Goal: Register for event/course: Register for event/course

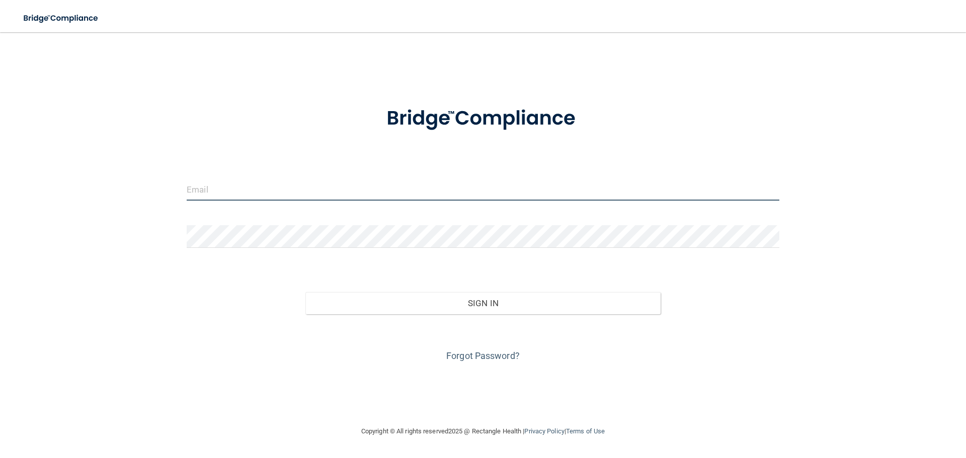
click at [310, 195] on input "email" at bounding box center [483, 189] width 593 height 23
type input "[EMAIL_ADDRESS][DOMAIN_NAME]"
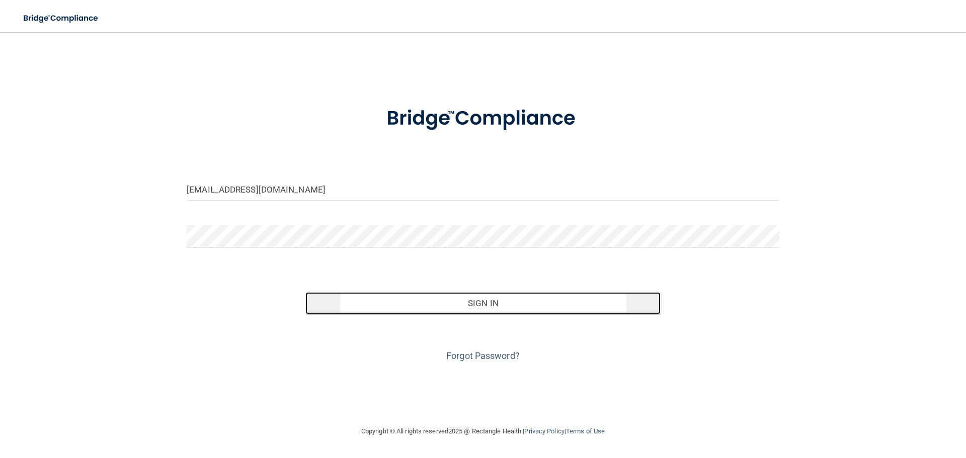
click at [468, 310] on button "Sign In" at bounding box center [483, 303] width 356 height 22
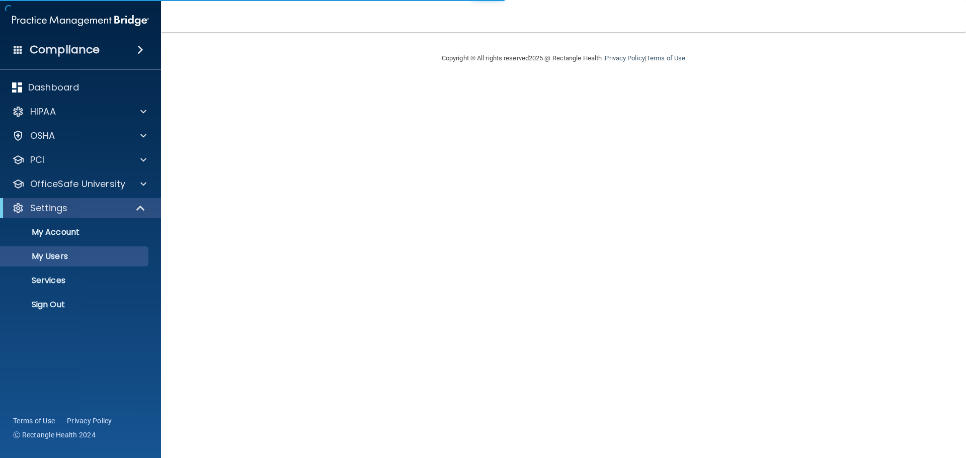
select select "20"
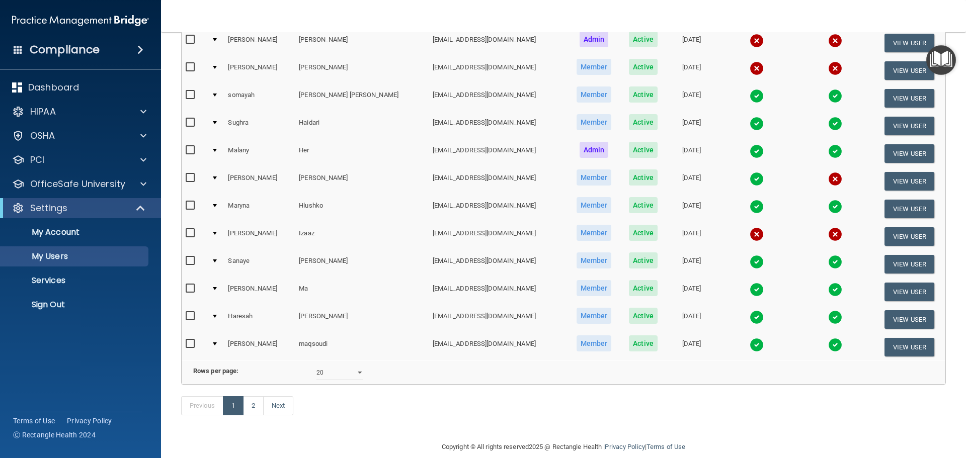
scroll to position [352, 0]
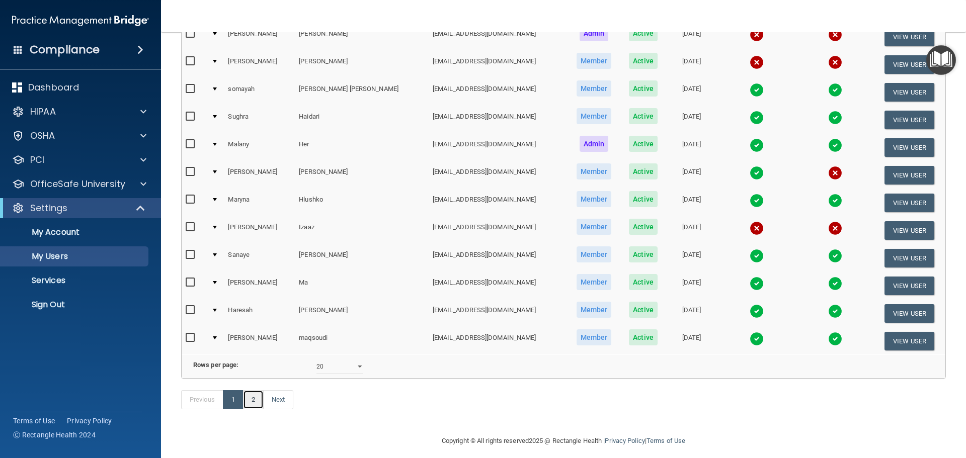
click at [262, 409] on link "2" at bounding box center [253, 399] width 21 height 19
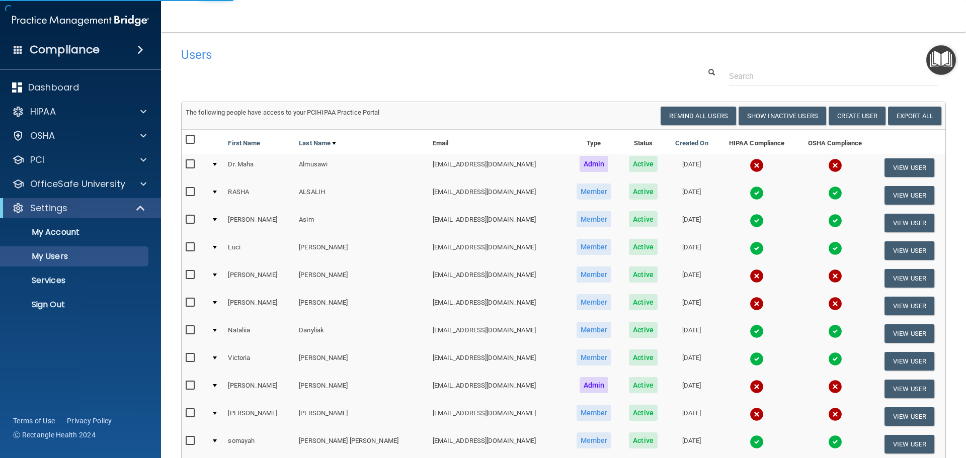
select select "20"
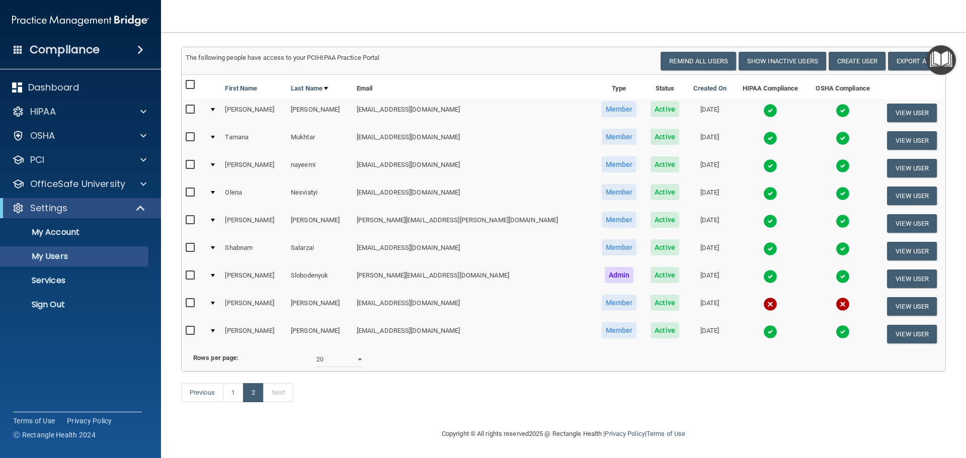
scroll to position [70, 0]
click at [232, 393] on link "1" at bounding box center [233, 392] width 21 height 19
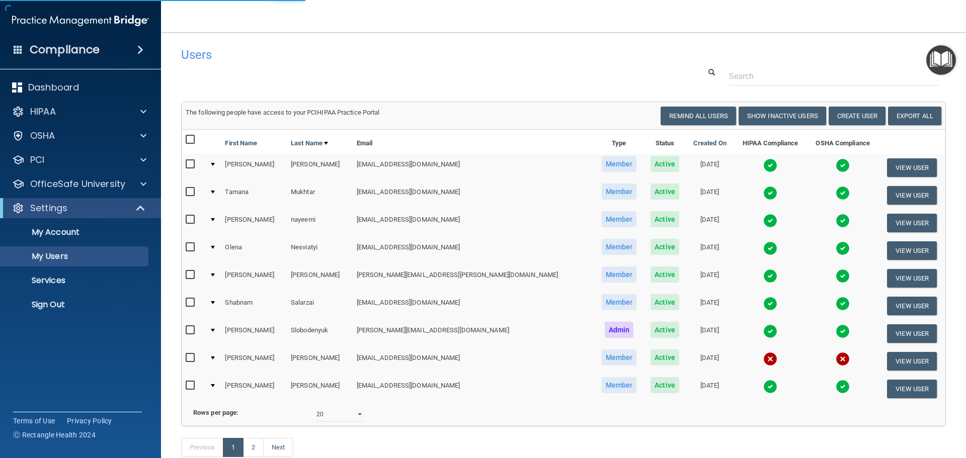
select select "20"
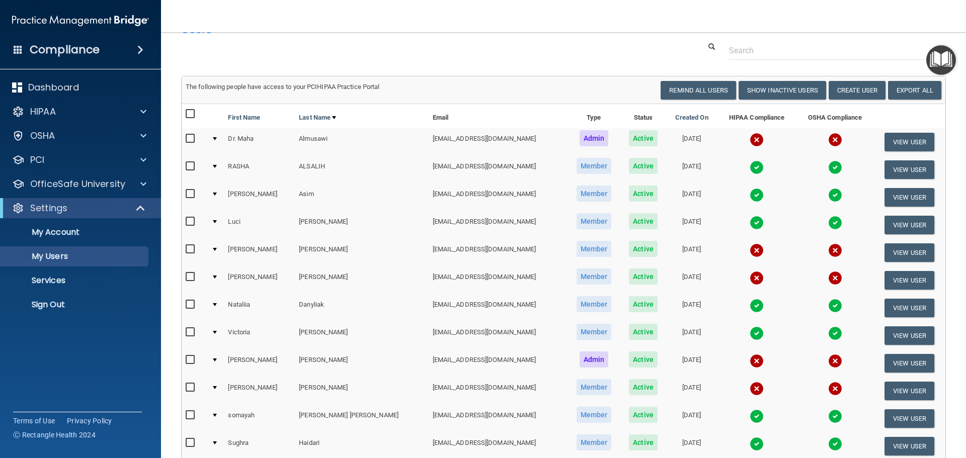
scroll to position [50, 0]
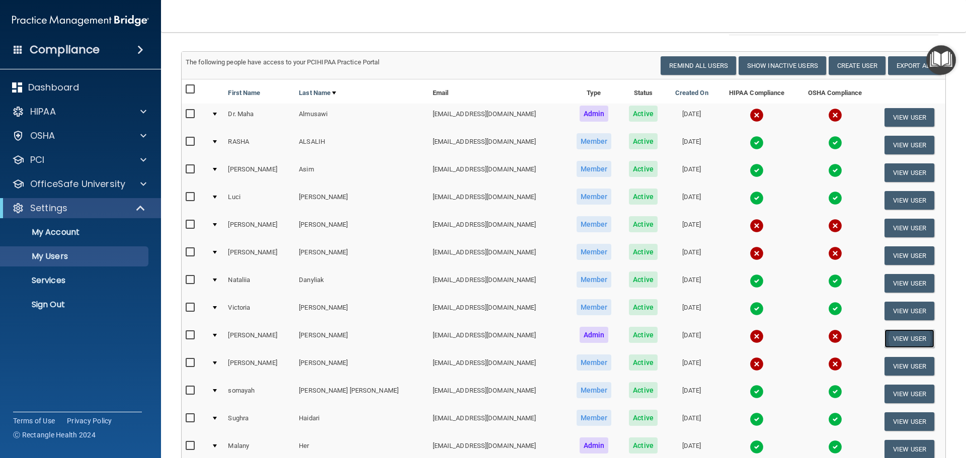
click at [890, 338] on button "View User" at bounding box center [909, 338] width 50 height 19
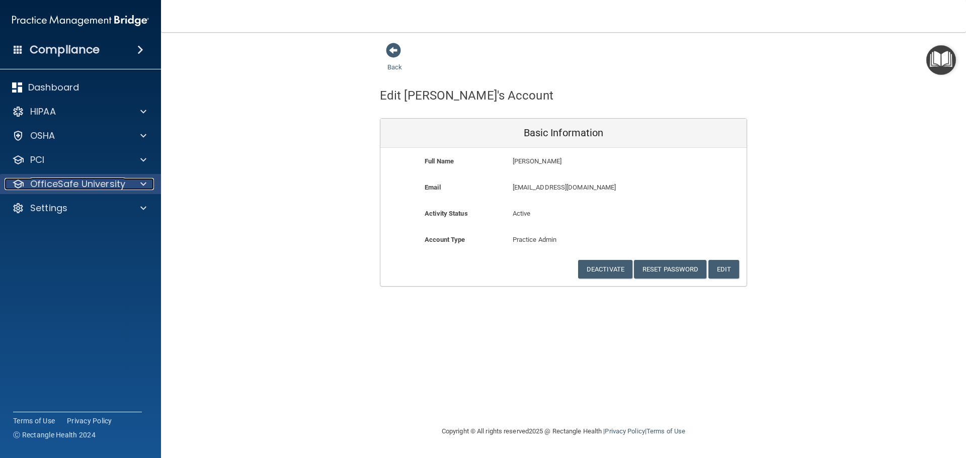
click at [88, 187] on p "OfficeSafe University" at bounding box center [77, 184] width 95 height 12
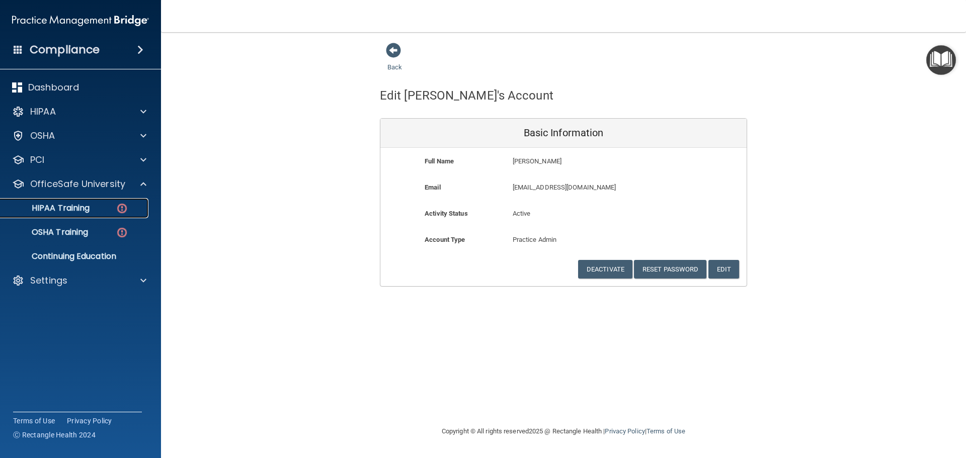
click at [80, 214] on link "HIPAA Training" at bounding box center [69, 208] width 158 height 20
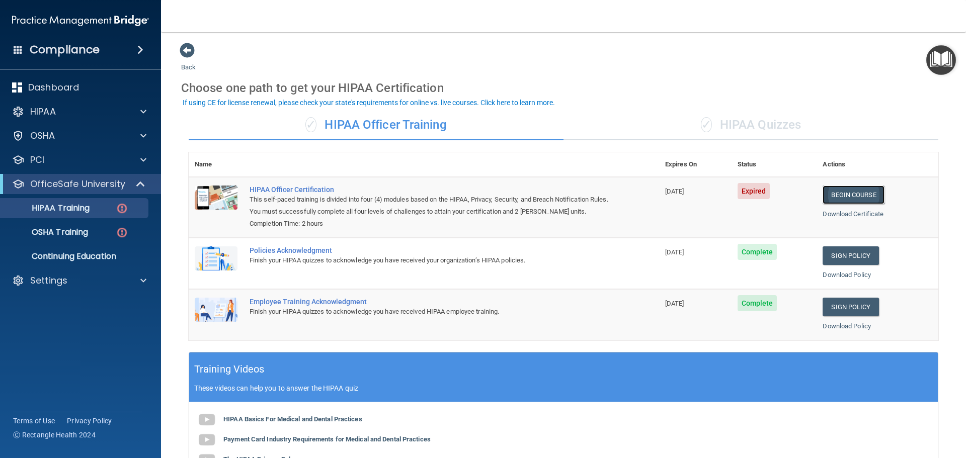
click at [855, 196] on link "Begin Course" at bounding box center [852, 195] width 61 height 19
click at [746, 126] on div "✓ HIPAA Quizzes" at bounding box center [750, 125] width 375 height 30
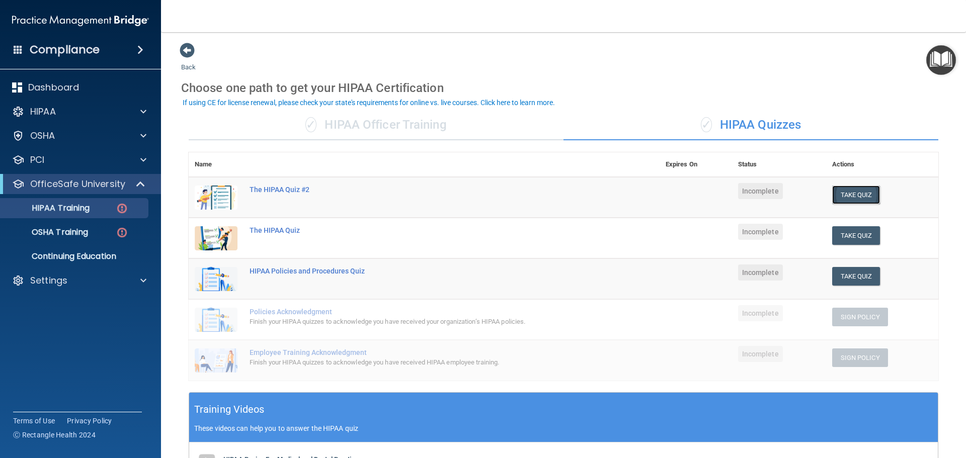
click at [850, 196] on button "Take Quiz" at bounding box center [856, 195] width 48 height 19
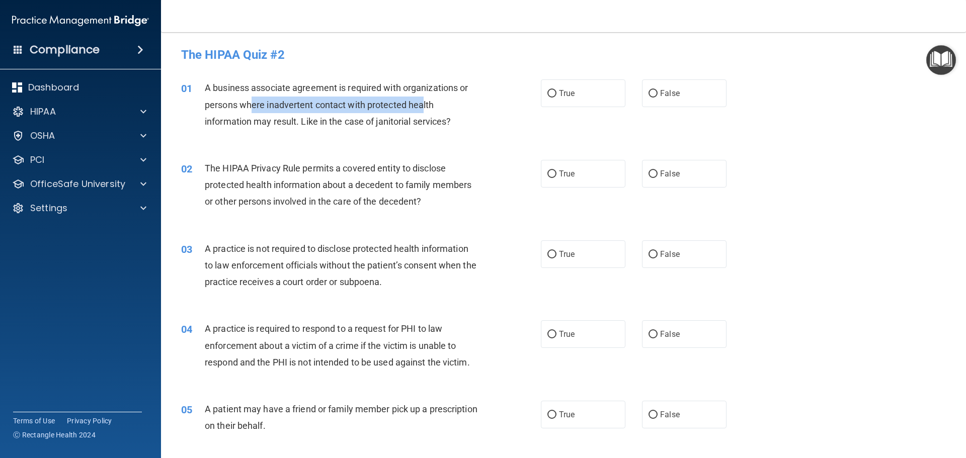
drag, startPoint x: 255, startPoint y: 104, endPoint x: 424, endPoint y: 104, distance: 169.5
click at [423, 104] on span "A business associate agreement is required with organizations or persons where …" at bounding box center [336, 104] width 263 height 44
click at [424, 123] on span "A business associate agreement is required with organizations or persons where …" at bounding box center [336, 104] width 263 height 44
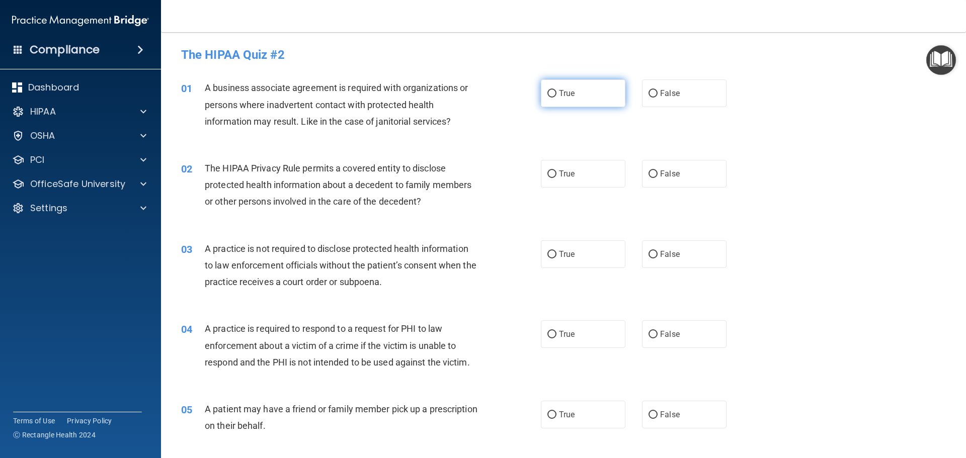
click at [596, 93] on label "True" at bounding box center [583, 93] width 85 height 28
click at [556, 93] on input "True" at bounding box center [551, 94] width 9 height 8
radio input "true"
click at [575, 172] on label "True" at bounding box center [583, 174] width 85 height 28
click at [556, 172] on input "True" at bounding box center [551, 175] width 9 height 8
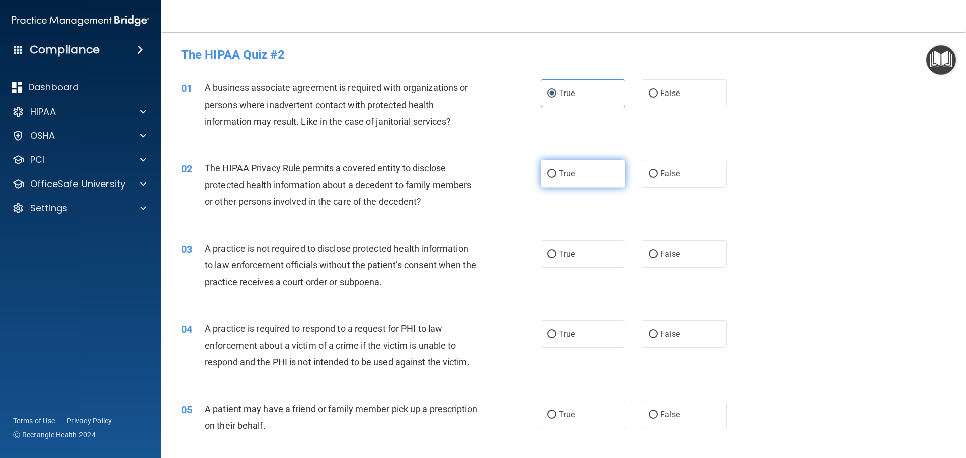
radio input "true"
click at [576, 249] on label "True" at bounding box center [583, 254] width 85 height 28
click at [556, 251] on input "True" at bounding box center [551, 255] width 9 height 8
radio input "true"
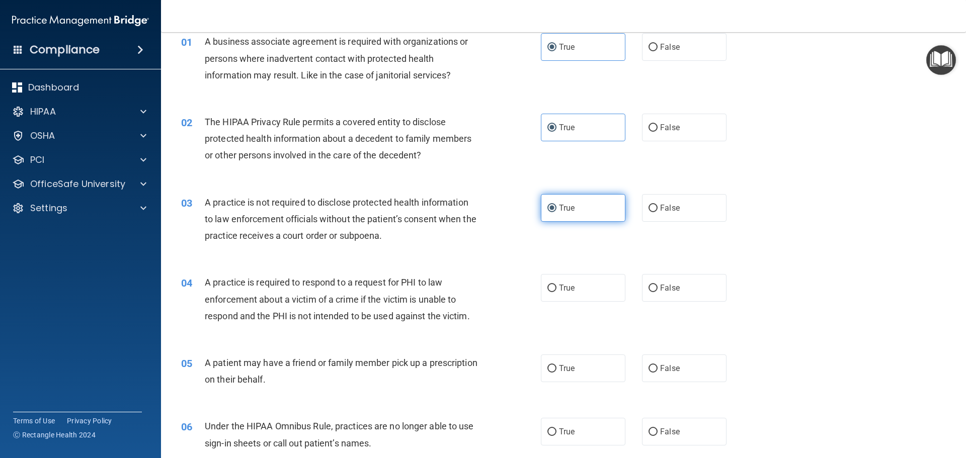
scroll to position [101, 0]
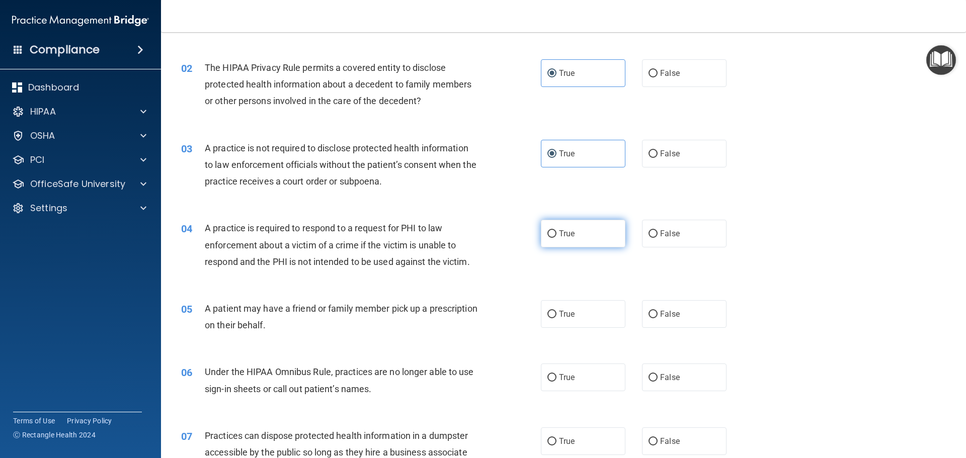
click at [572, 227] on label "True" at bounding box center [583, 234] width 85 height 28
click at [556, 230] on input "True" at bounding box center [551, 234] width 9 height 8
radio input "true"
click at [578, 319] on label "True" at bounding box center [583, 314] width 85 height 28
click at [556, 318] on input "True" at bounding box center [551, 315] width 9 height 8
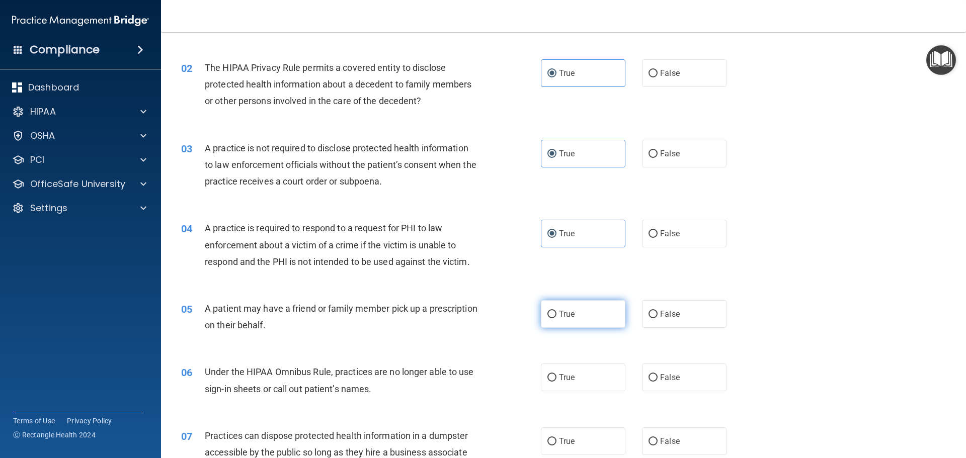
radio input "true"
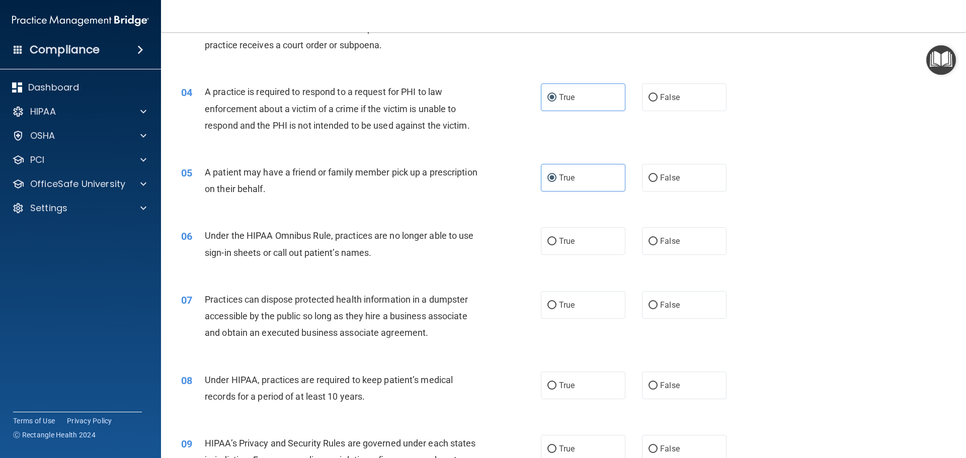
scroll to position [251, 0]
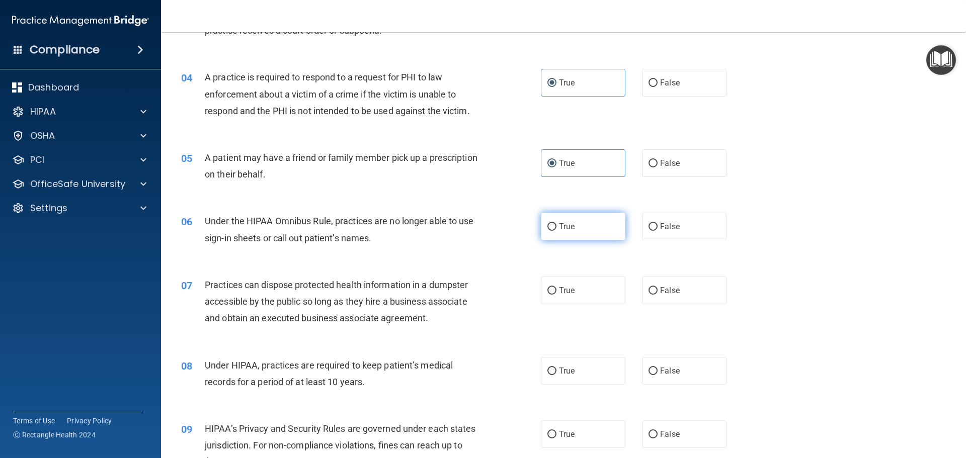
click at [567, 228] on span "True" at bounding box center [567, 227] width 16 height 10
click at [556, 228] on input "True" at bounding box center [551, 227] width 9 height 8
radio input "true"
click at [574, 290] on label "True" at bounding box center [583, 291] width 85 height 28
click at [556, 290] on input "True" at bounding box center [551, 291] width 9 height 8
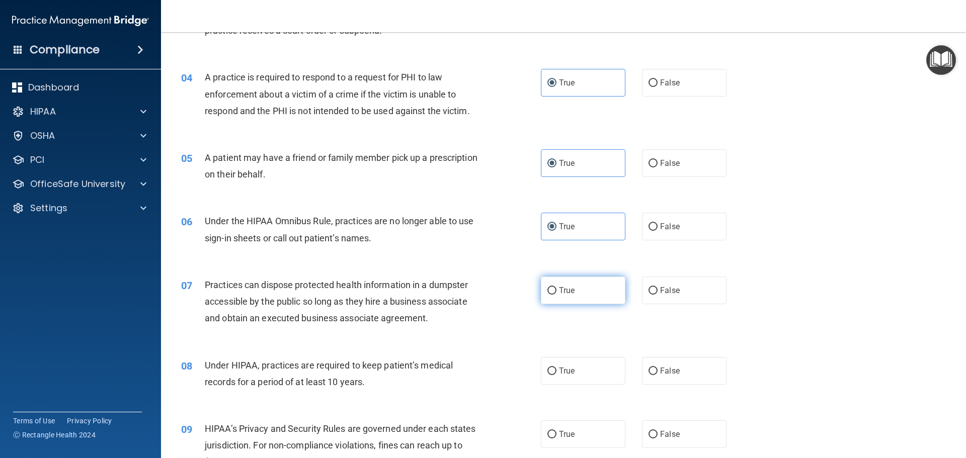
radio input "true"
click at [586, 365] on label "True" at bounding box center [583, 371] width 85 height 28
click at [556, 368] on input "True" at bounding box center [551, 372] width 9 height 8
radio input "true"
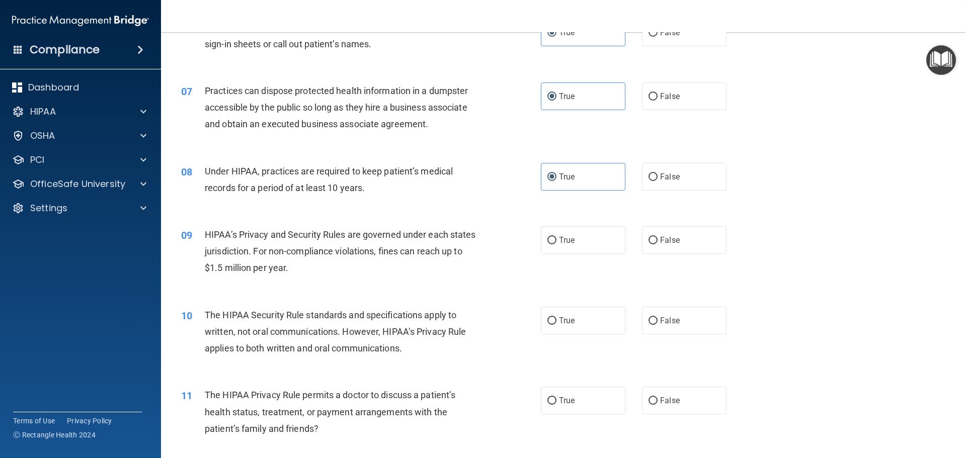
scroll to position [453, 0]
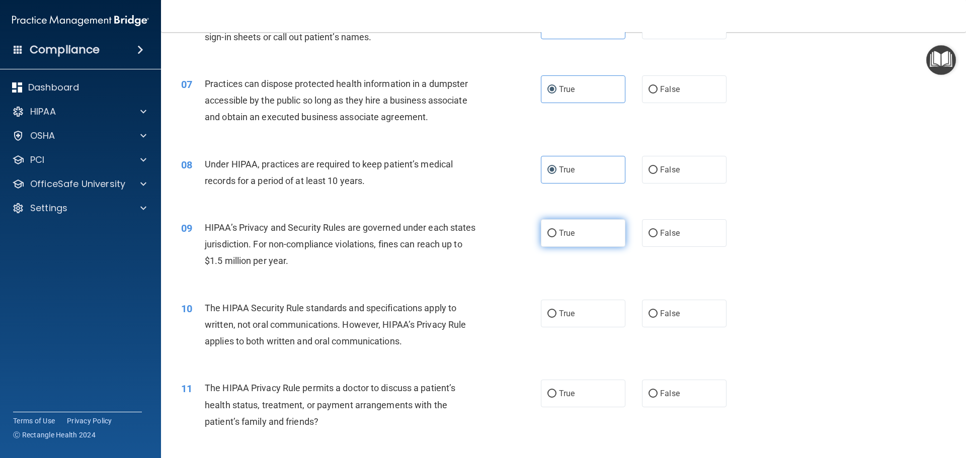
click at [586, 230] on label "True" at bounding box center [583, 233] width 85 height 28
click at [556, 230] on input "True" at bounding box center [551, 234] width 9 height 8
radio input "true"
click at [586, 317] on label "True" at bounding box center [583, 314] width 85 height 28
click at [556, 317] on input "True" at bounding box center [551, 314] width 9 height 8
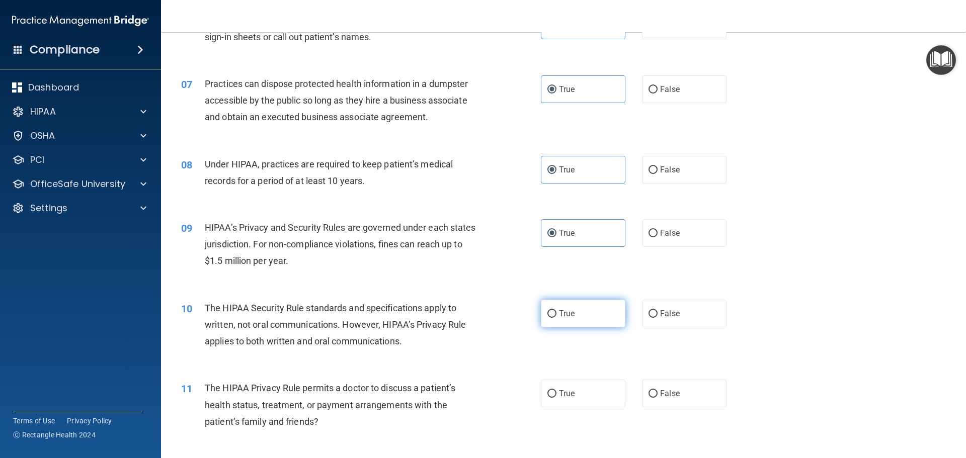
radio input "true"
drag, startPoint x: 584, startPoint y: 397, endPoint x: 588, endPoint y: 387, distance: 10.7
click at [584, 396] on label "True" at bounding box center [583, 394] width 85 height 28
click at [556, 396] on input "True" at bounding box center [551, 394] width 9 height 8
radio input "true"
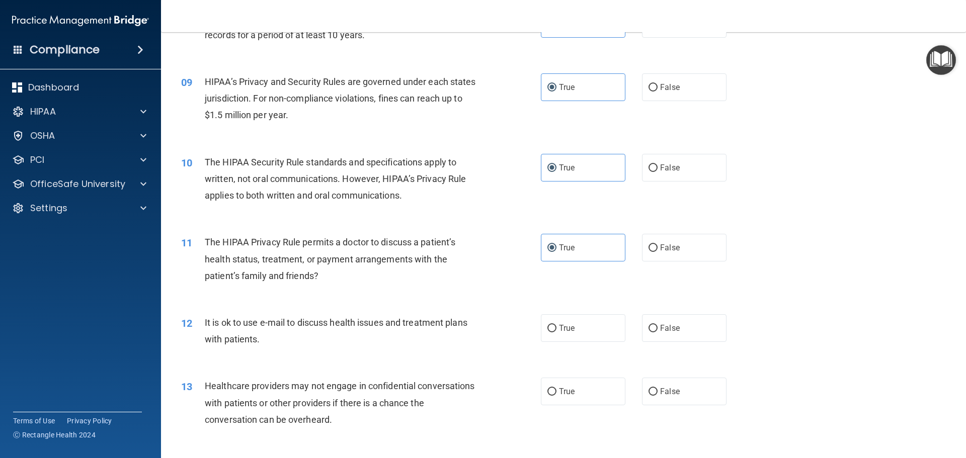
scroll to position [754, 0]
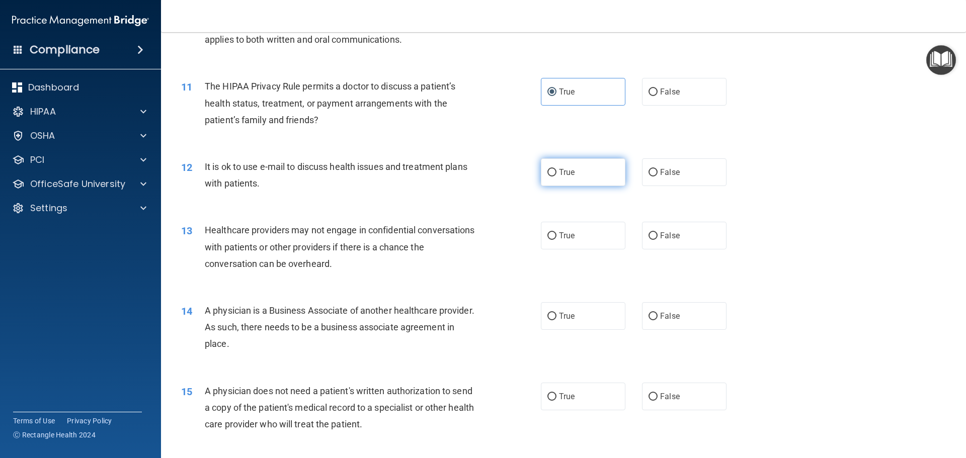
click at [571, 170] on label "True" at bounding box center [583, 172] width 85 height 28
click at [556, 170] on input "True" at bounding box center [551, 173] width 9 height 8
radio input "true"
drag, startPoint x: 571, startPoint y: 232, endPoint x: 577, endPoint y: 325, distance: 93.7
click at [571, 233] on label "True" at bounding box center [583, 236] width 85 height 28
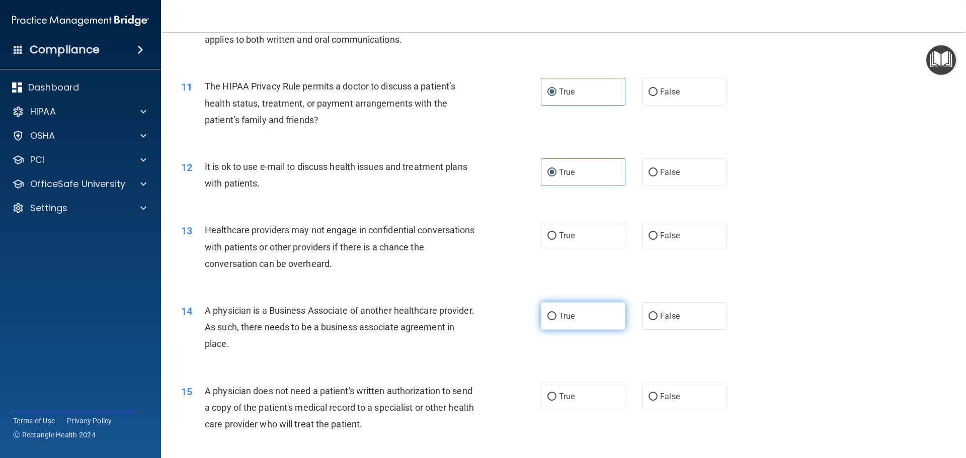
click at [556, 233] on input "True" at bounding box center [551, 236] width 9 height 8
radio input "true"
click at [580, 317] on label "True" at bounding box center [583, 316] width 85 height 28
click at [556, 317] on input "True" at bounding box center [551, 317] width 9 height 8
radio input "true"
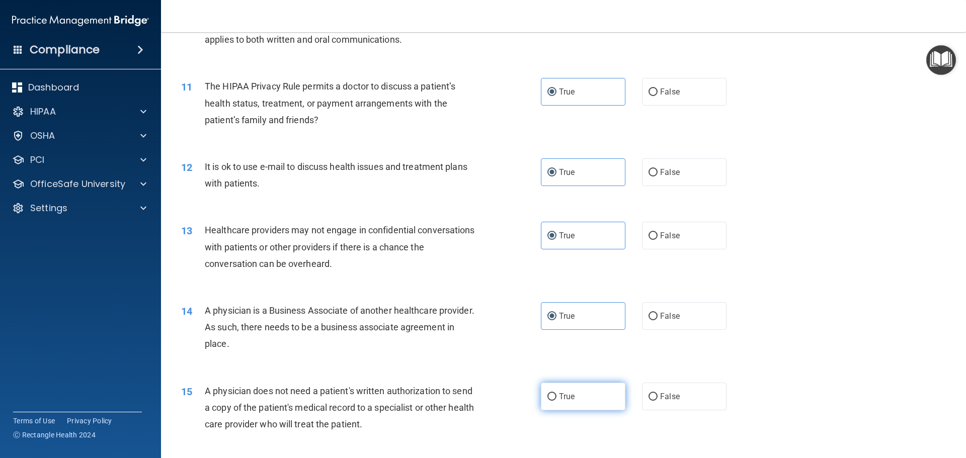
click at [588, 405] on label "True" at bounding box center [583, 397] width 85 height 28
click at [556, 401] on input "True" at bounding box center [551, 397] width 9 height 8
radio input "true"
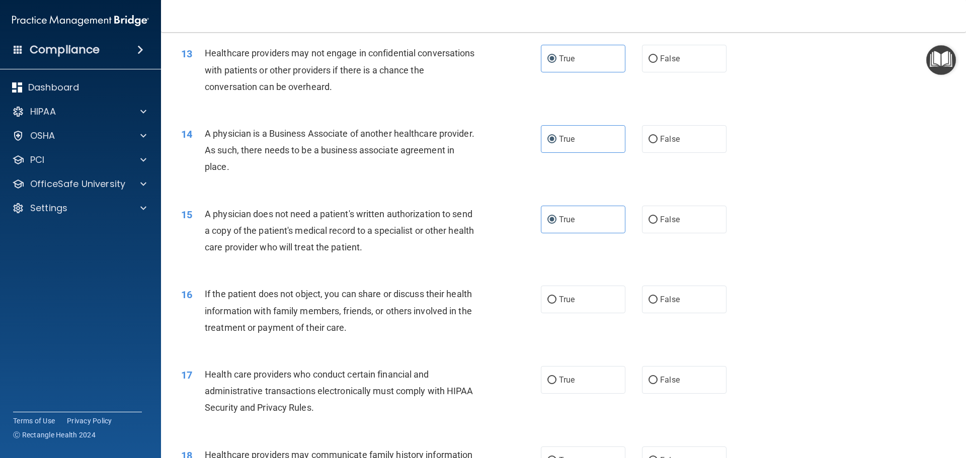
scroll to position [956, 0]
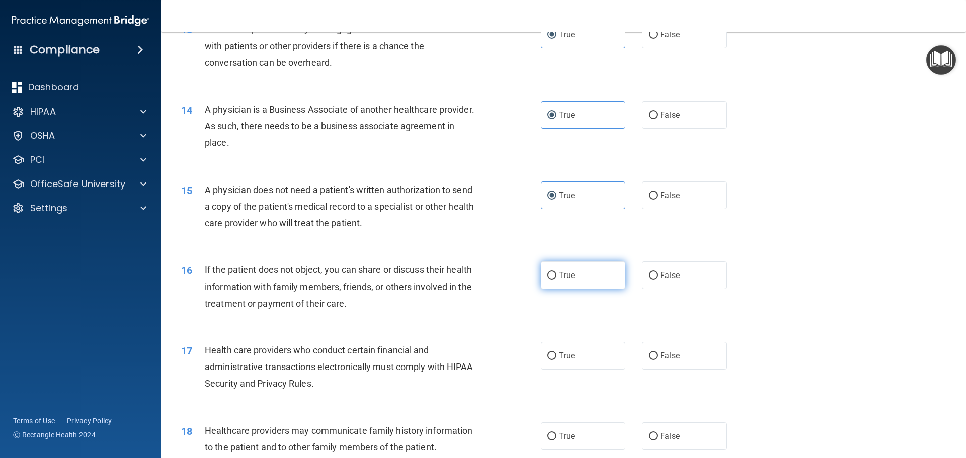
click at [586, 274] on label "True" at bounding box center [583, 276] width 85 height 28
click at [556, 274] on input "True" at bounding box center [551, 276] width 9 height 8
radio input "true"
click at [581, 360] on label "True" at bounding box center [583, 356] width 85 height 28
click at [556, 360] on input "True" at bounding box center [551, 357] width 9 height 8
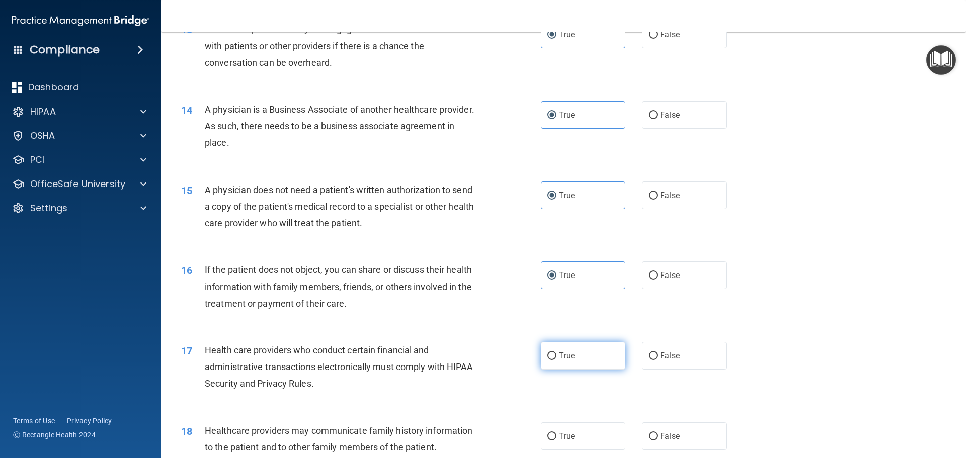
radio input "true"
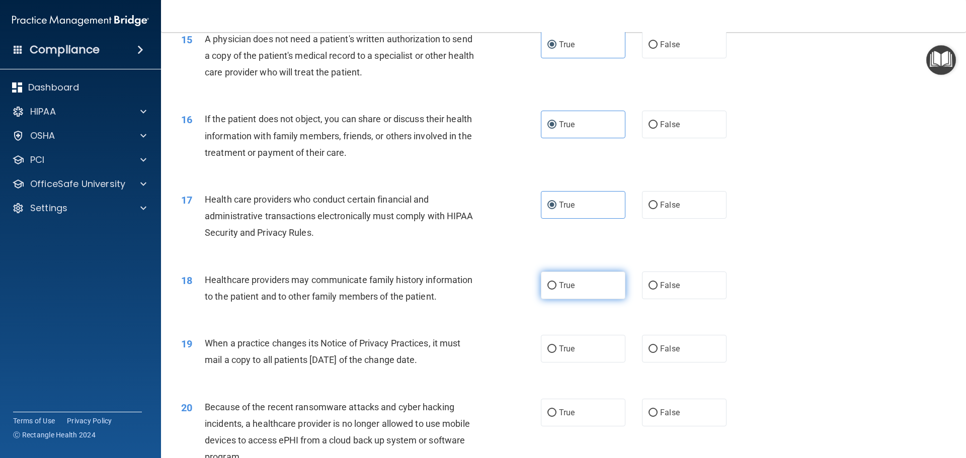
click at [577, 284] on label "True" at bounding box center [583, 286] width 85 height 28
click at [556, 284] on input "True" at bounding box center [551, 286] width 9 height 8
radio input "true"
click at [584, 354] on label "True" at bounding box center [583, 349] width 85 height 28
click at [556, 353] on input "True" at bounding box center [551, 350] width 9 height 8
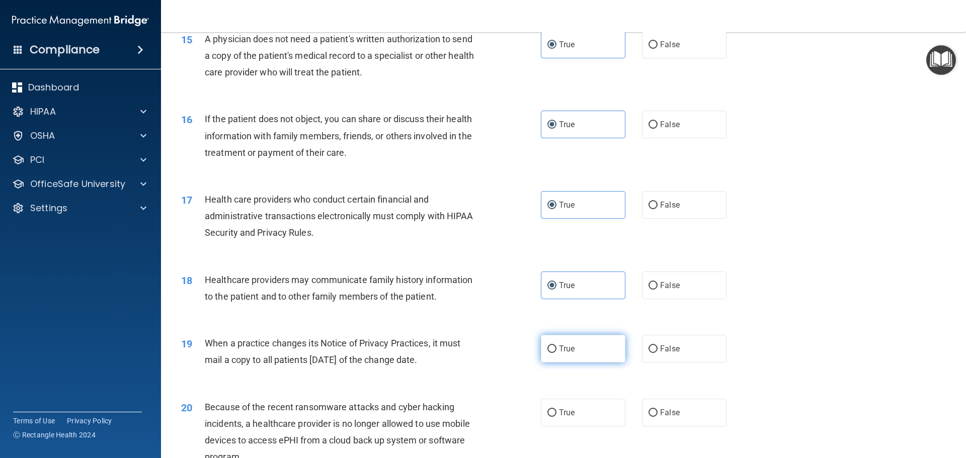
radio input "true"
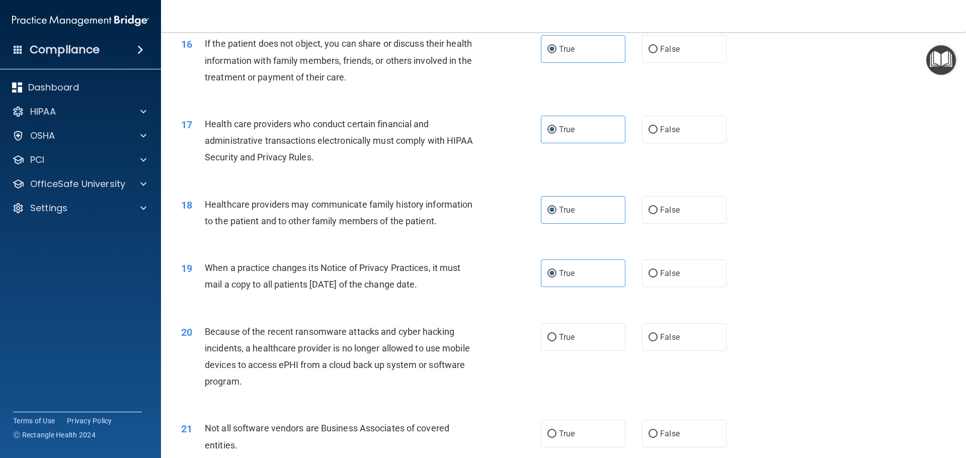
scroll to position [1308, 0]
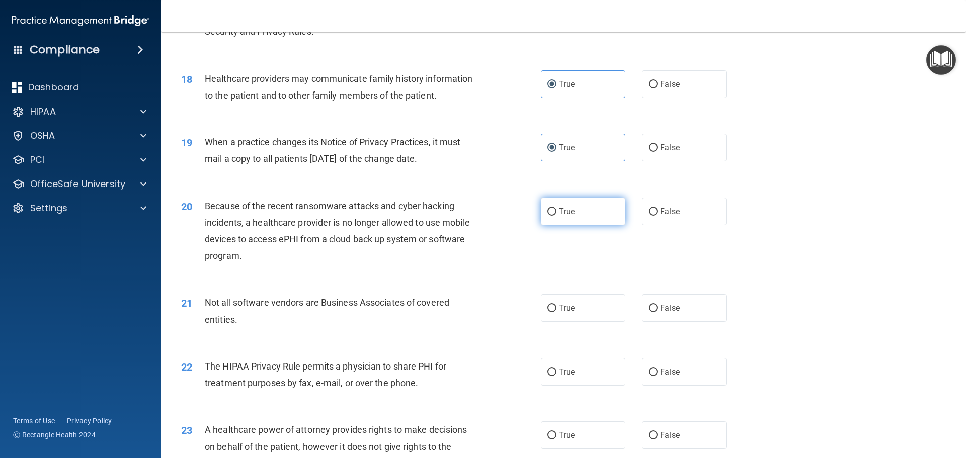
click at [575, 215] on label "True" at bounding box center [583, 212] width 85 height 28
click at [556, 215] on input "True" at bounding box center [551, 212] width 9 height 8
radio input "true"
click at [577, 309] on label "True" at bounding box center [583, 308] width 85 height 28
click at [556, 309] on input "True" at bounding box center [551, 309] width 9 height 8
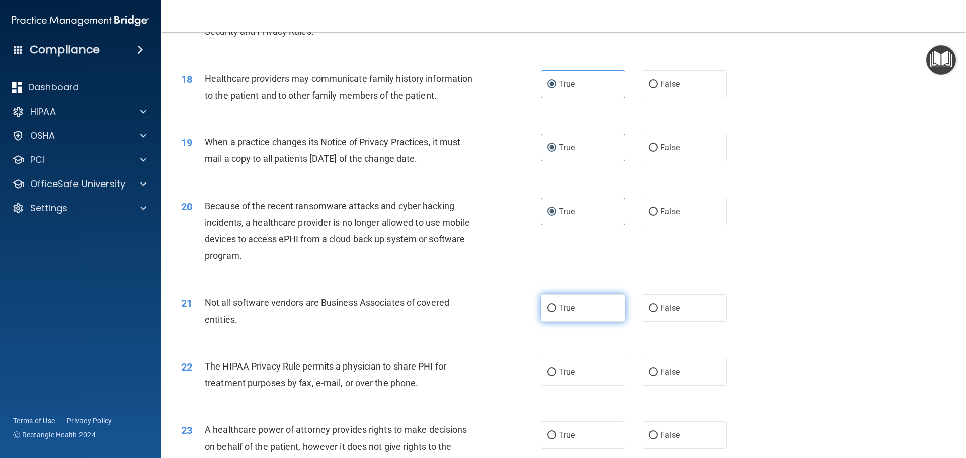
radio input "true"
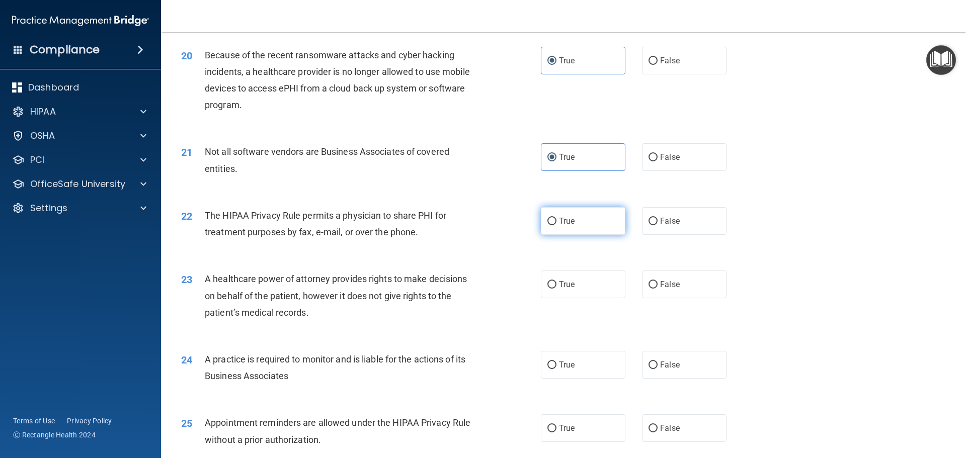
click at [565, 224] on span "True" at bounding box center [567, 221] width 16 height 10
click at [556, 224] on input "True" at bounding box center [551, 222] width 9 height 8
radio input "true"
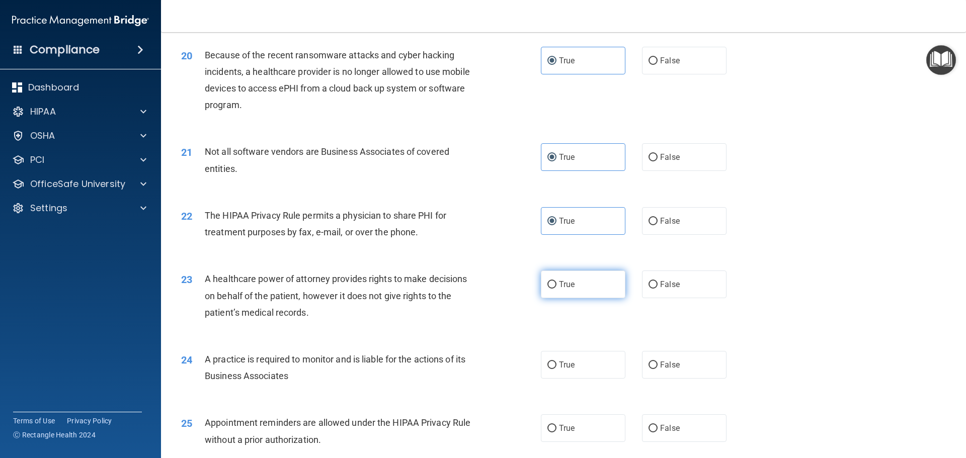
click at [576, 275] on label "True" at bounding box center [583, 285] width 85 height 28
click at [556, 281] on input "True" at bounding box center [551, 285] width 9 height 8
radio input "true"
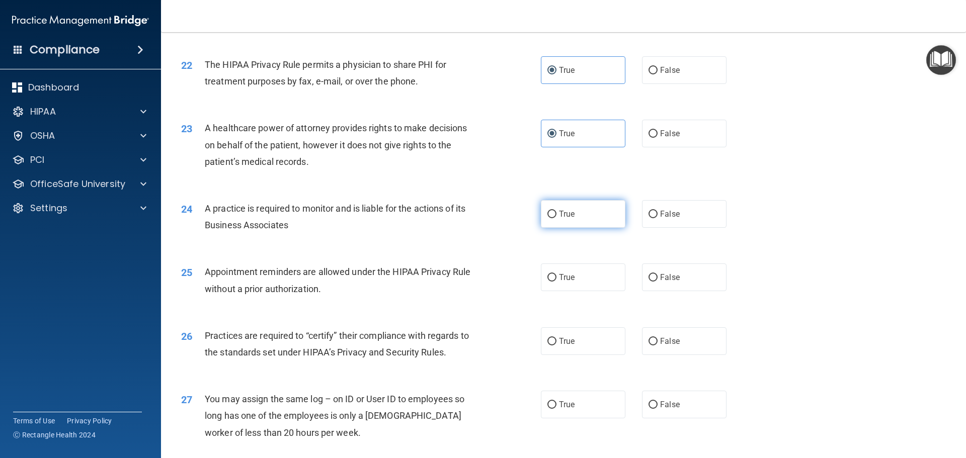
click at [567, 221] on label "True" at bounding box center [583, 214] width 85 height 28
click at [556, 218] on input "True" at bounding box center [551, 215] width 9 height 8
radio input "true"
click at [574, 272] on label "True" at bounding box center [583, 278] width 85 height 28
click at [556, 274] on input "True" at bounding box center [551, 278] width 9 height 8
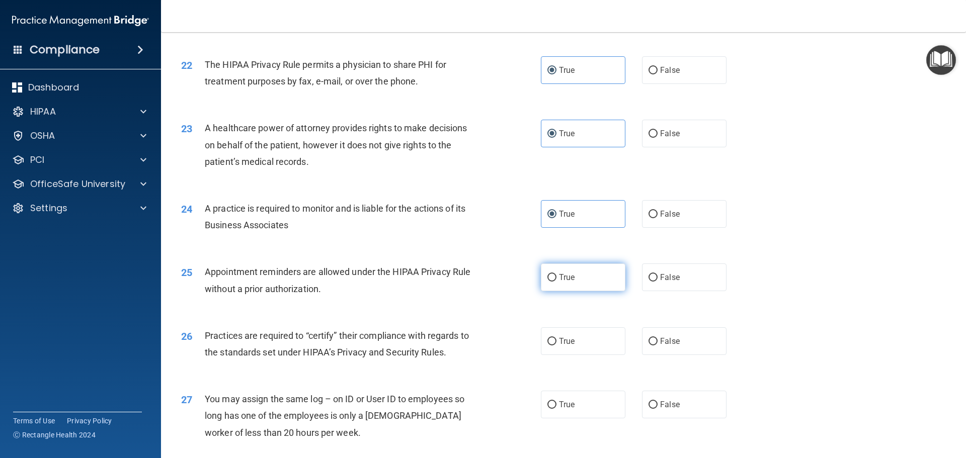
radio input "true"
click at [582, 345] on label "True" at bounding box center [583, 341] width 85 height 28
click at [556, 345] on input "True" at bounding box center [551, 342] width 9 height 8
radio input "true"
click at [580, 404] on label "True" at bounding box center [583, 405] width 85 height 28
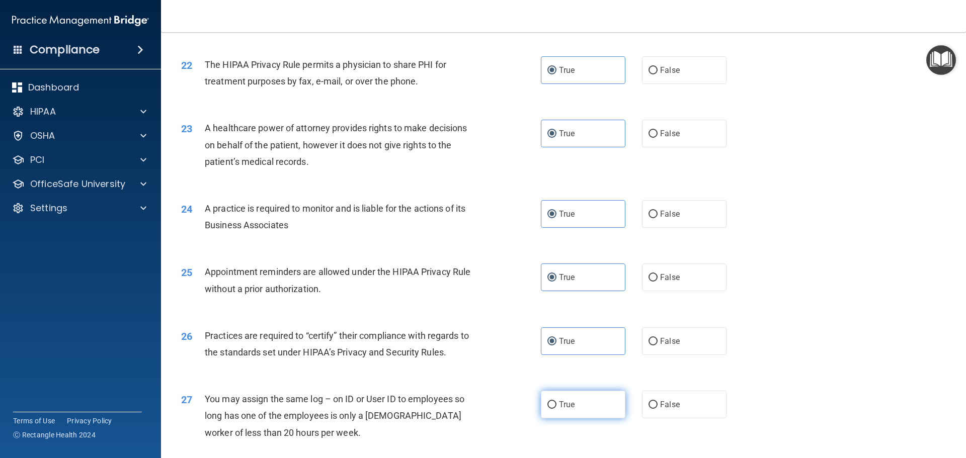
click at [556, 404] on input "True" at bounding box center [551, 405] width 9 height 8
radio input "true"
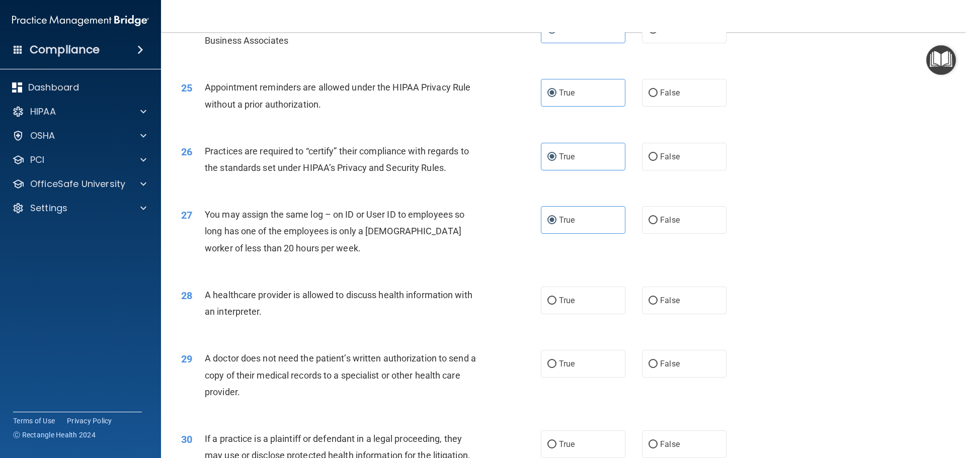
scroll to position [1811, 0]
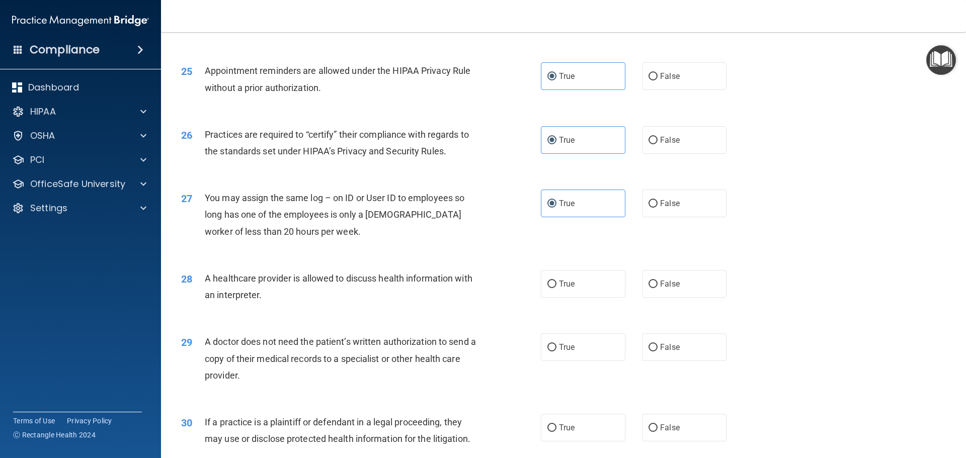
click at [580, 289] on label "True" at bounding box center [583, 284] width 85 height 28
click at [556, 288] on input "True" at bounding box center [551, 285] width 9 height 8
radio input "true"
click at [581, 337] on label "True" at bounding box center [583, 347] width 85 height 28
click at [556, 344] on input "True" at bounding box center [551, 348] width 9 height 8
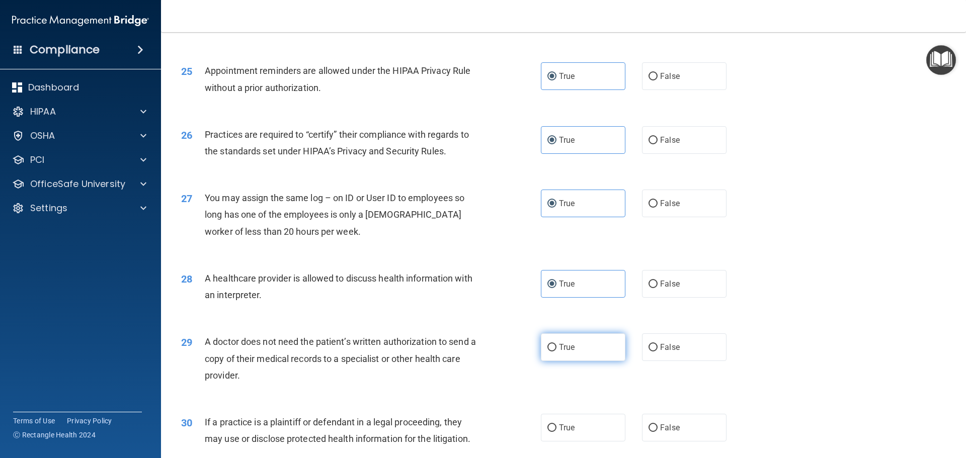
radio input "true"
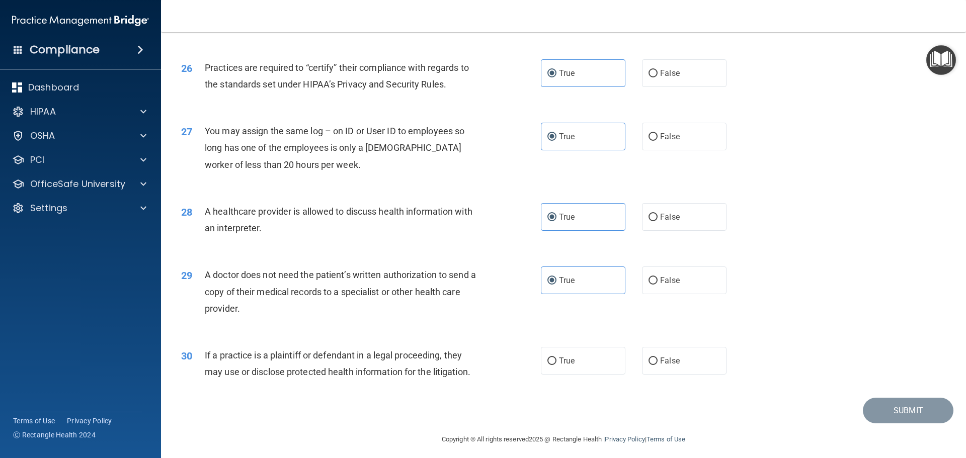
scroll to position [1883, 0]
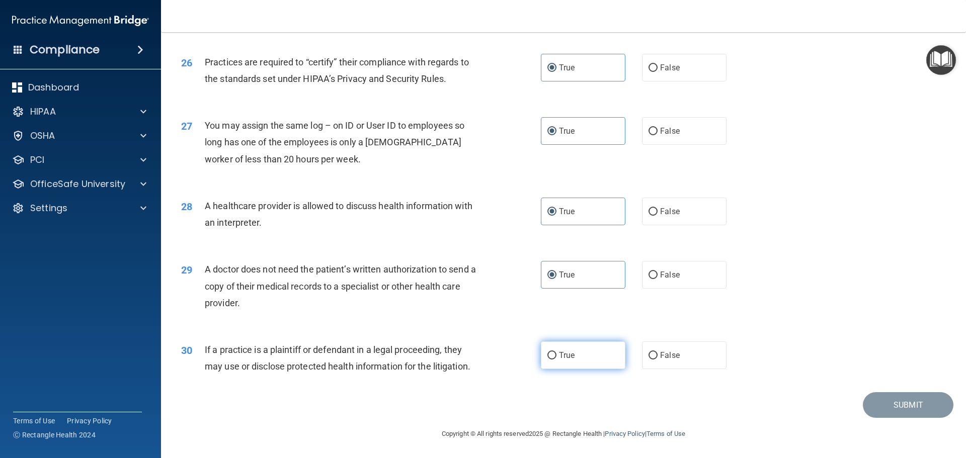
click at [586, 356] on label "True" at bounding box center [583, 356] width 85 height 28
click at [556, 356] on input "True" at bounding box center [551, 356] width 9 height 8
radio input "true"
click at [902, 409] on button "Submit" at bounding box center [908, 405] width 91 height 26
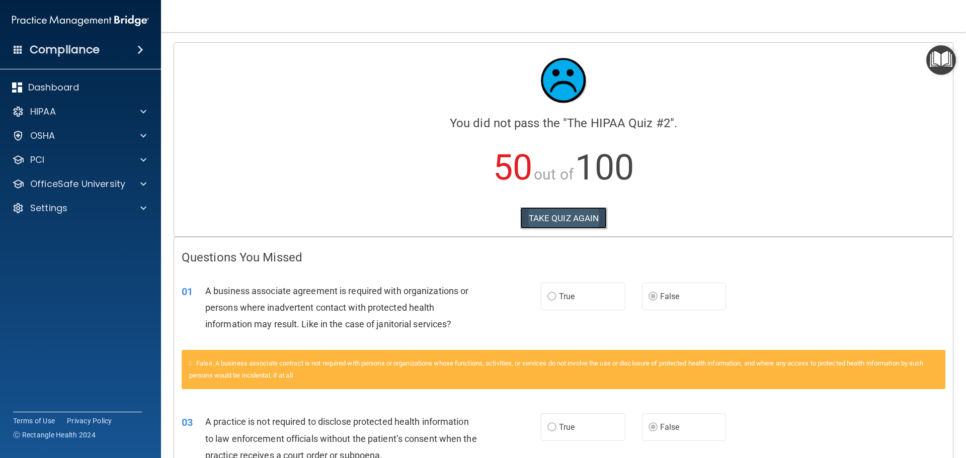
click at [569, 222] on button "TAKE QUIZ AGAIN" at bounding box center [563, 218] width 87 height 22
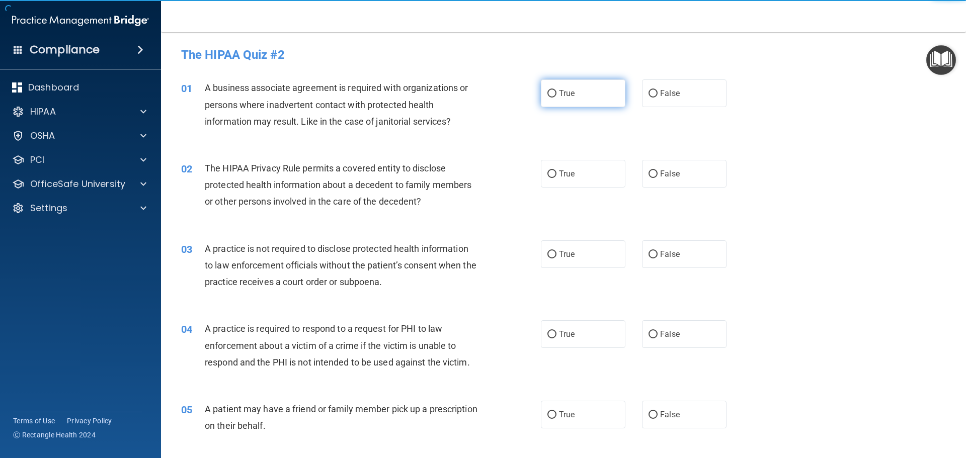
click at [562, 92] on span "True" at bounding box center [567, 94] width 16 height 10
click at [556, 92] on input "True" at bounding box center [551, 94] width 9 height 8
radio input "true"
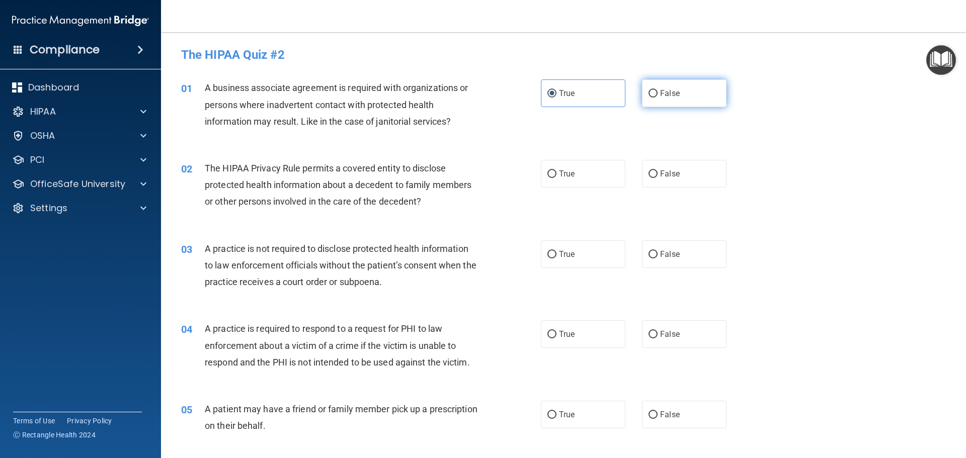
click at [673, 90] on span "False" at bounding box center [670, 94] width 20 height 10
click at [657, 90] on input "False" at bounding box center [652, 94] width 9 height 8
radio input "true"
radio input "false"
click at [552, 176] on input "True" at bounding box center [551, 175] width 9 height 8
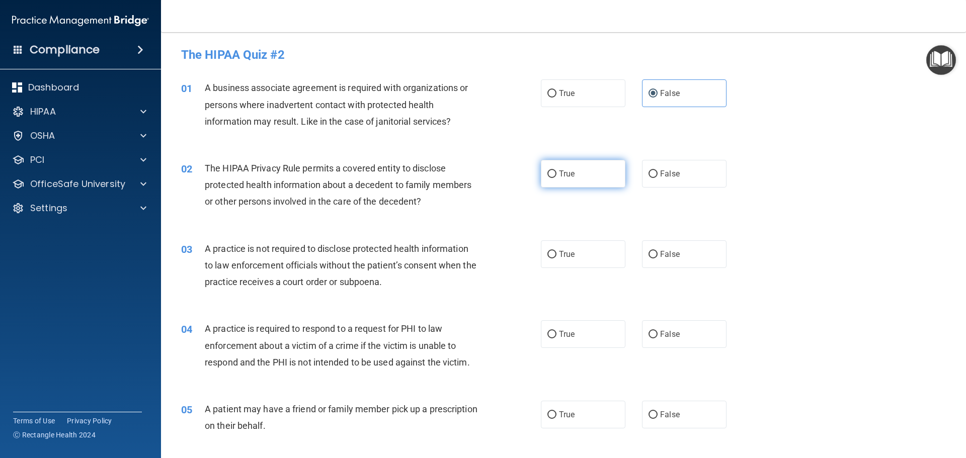
radio input "true"
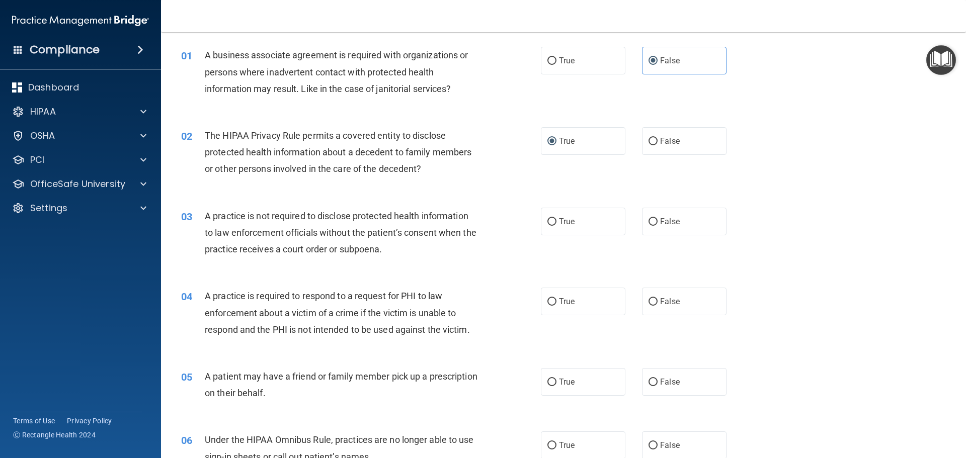
scroll to position [50, 0]
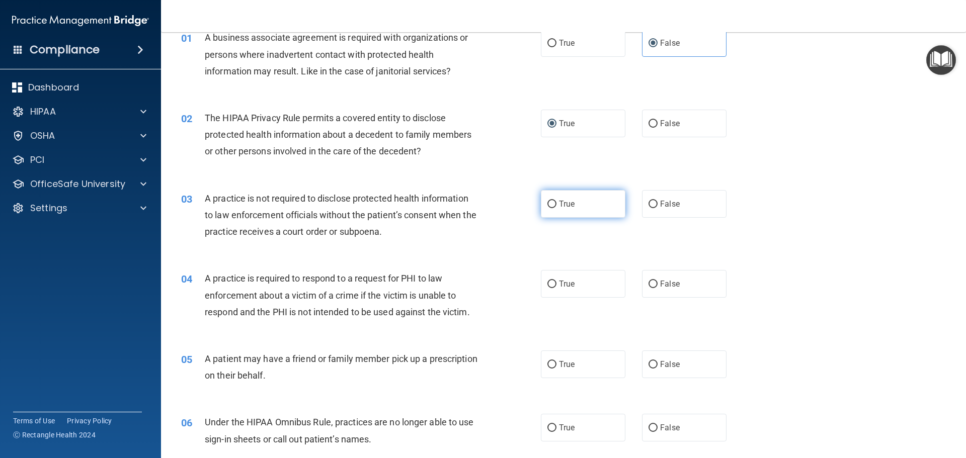
click at [550, 203] on input "True" at bounding box center [551, 205] width 9 height 8
radio input "true"
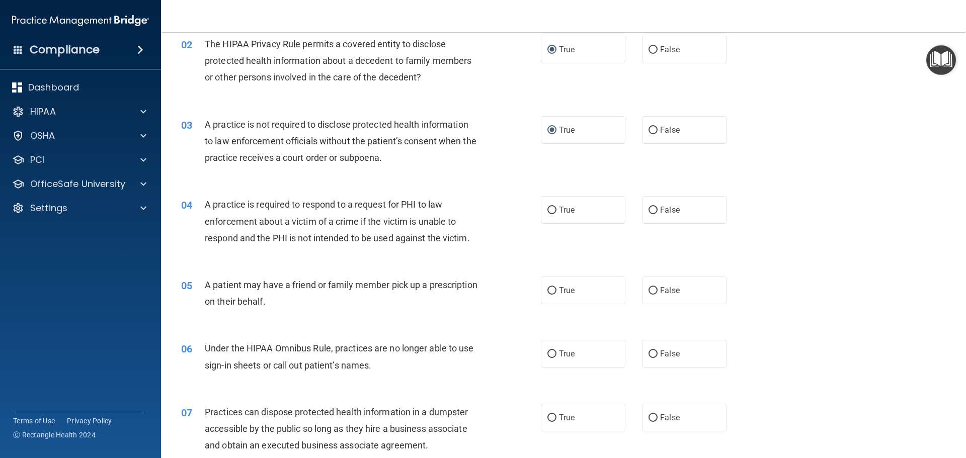
scroll to position [151, 0]
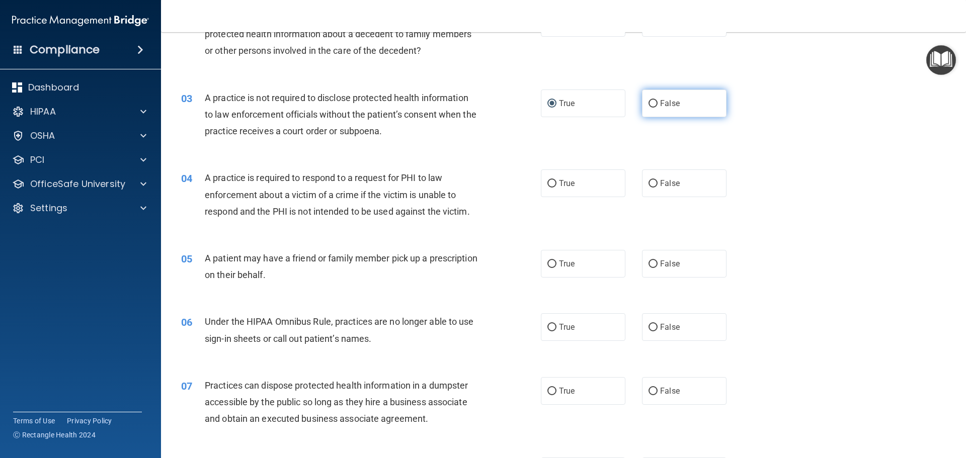
click at [648, 104] on input "False" at bounding box center [652, 104] width 9 height 8
radio input "true"
radio input "false"
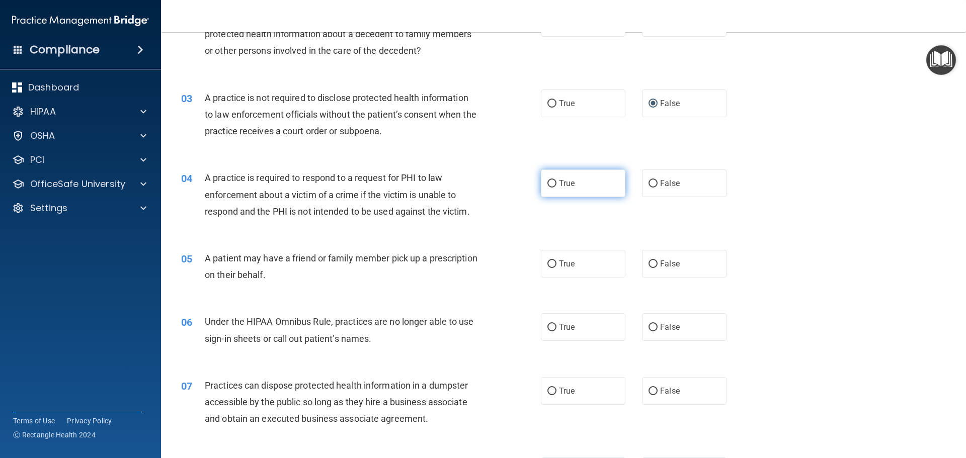
click at [550, 187] on input "True" at bounding box center [551, 184] width 9 height 8
radio input "true"
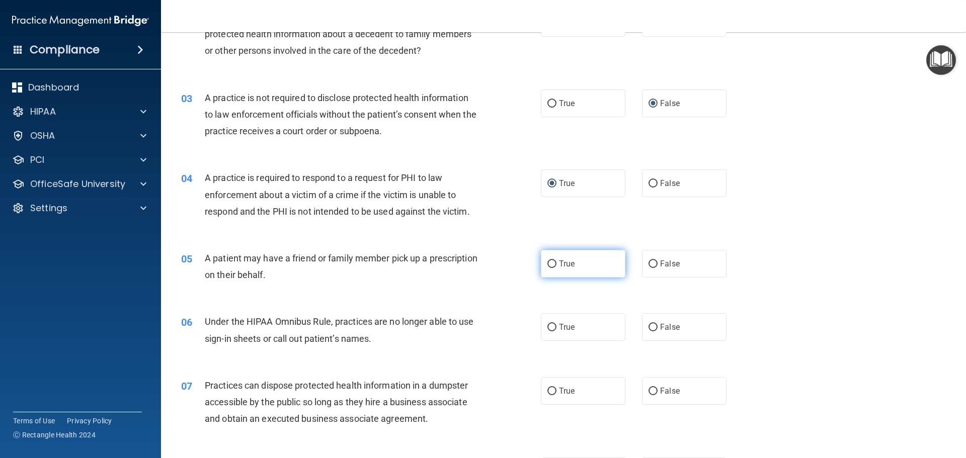
click at [549, 264] on input "True" at bounding box center [551, 265] width 9 height 8
radio input "true"
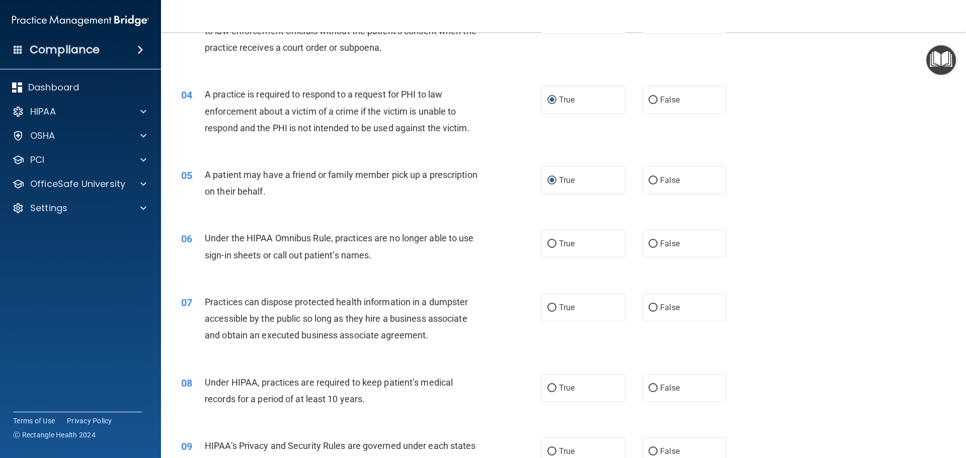
scroll to position [251, 0]
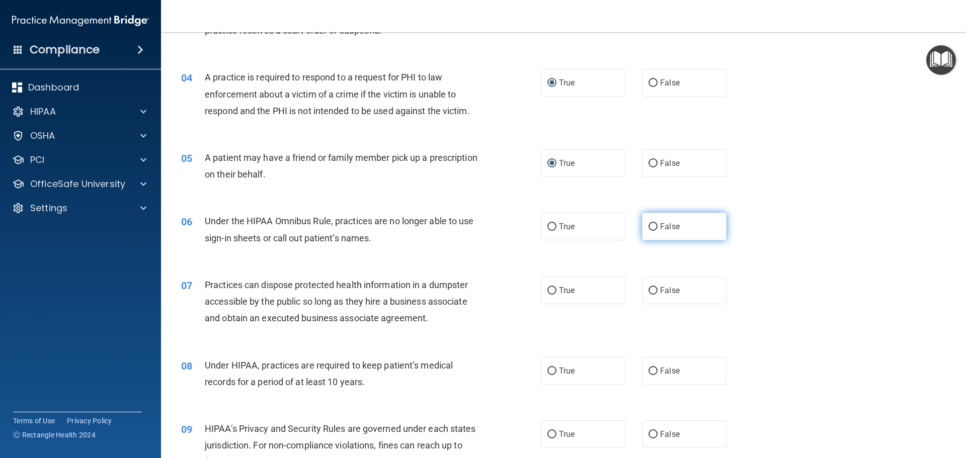
click at [650, 227] on input "False" at bounding box center [652, 227] width 9 height 8
radio input "true"
click at [648, 291] on input "False" at bounding box center [652, 291] width 9 height 8
radio input "true"
click at [649, 372] on input "False" at bounding box center [652, 372] width 9 height 8
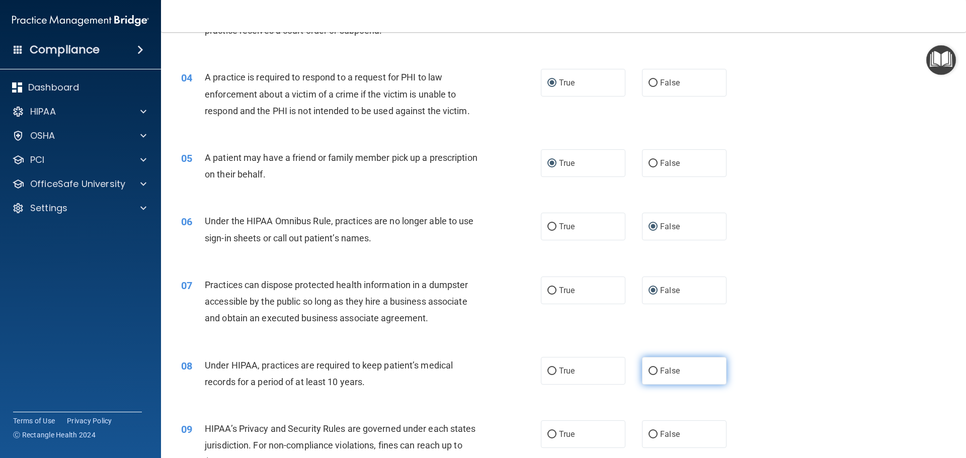
radio input "true"
click at [649, 434] on input "False" at bounding box center [652, 435] width 9 height 8
radio input "true"
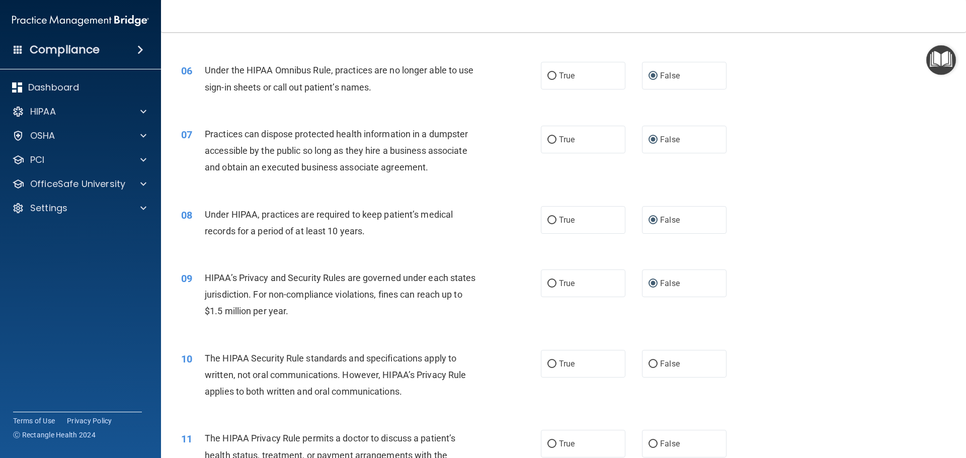
scroll to position [553, 0]
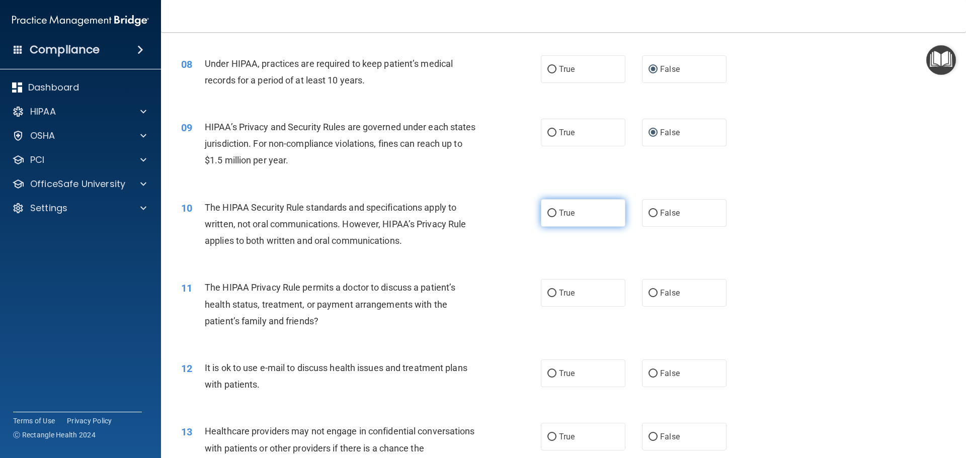
click at [587, 213] on label "True" at bounding box center [583, 213] width 85 height 28
click at [556, 213] on input "True" at bounding box center [551, 214] width 9 height 8
radio input "true"
click at [565, 296] on span "True" at bounding box center [567, 293] width 16 height 10
click at [556, 296] on input "True" at bounding box center [551, 294] width 9 height 8
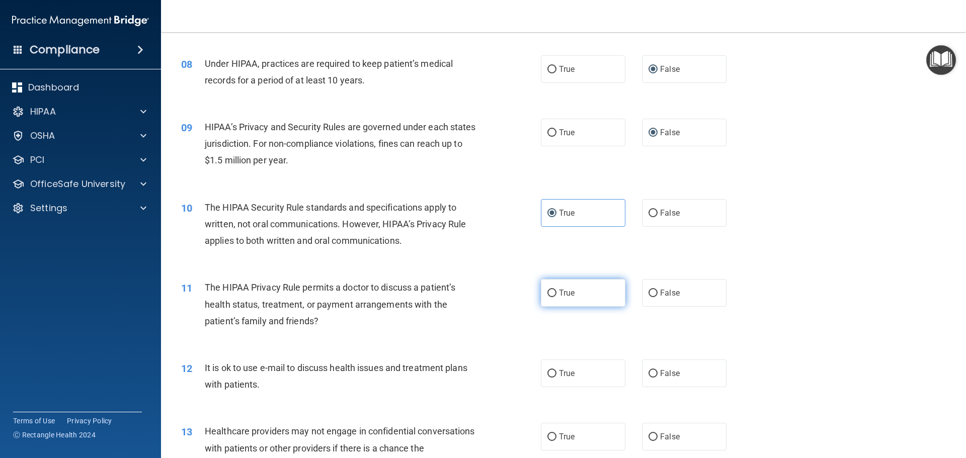
radio input "true"
click at [561, 382] on label "True" at bounding box center [583, 374] width 85 height 28
click at [556, 378] on input "True" at bounding box center [551, 374] width 9 height 8
radio input "true"
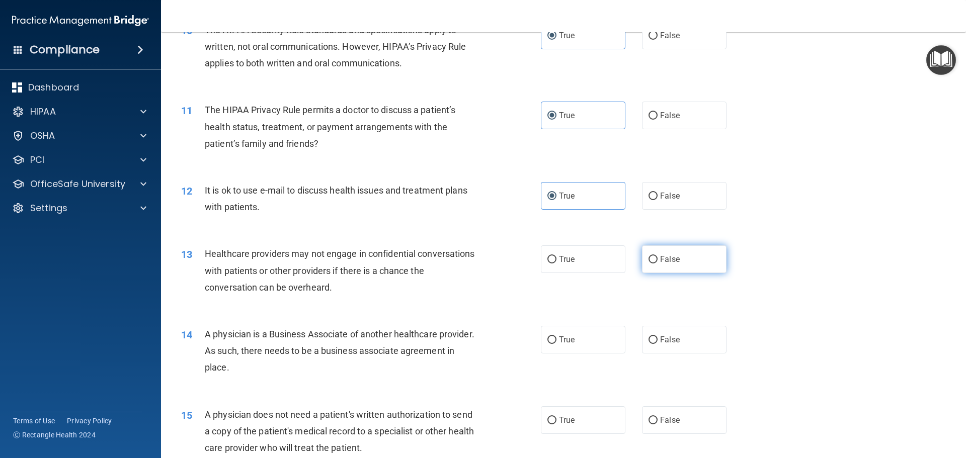
scroll to position [754, 0]
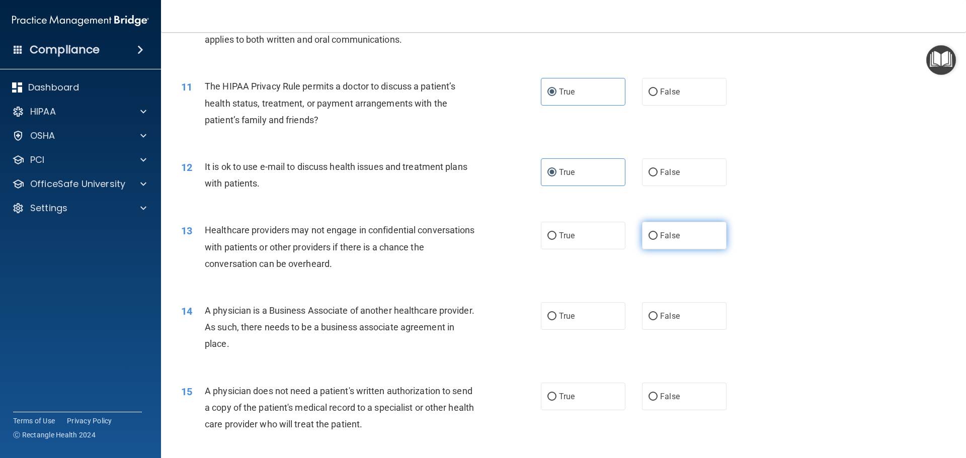
click at [678, 232] on label "False" at bounding box center [684, 236] width 85 height 28
click at [657, 232] on input "False" at bounding box center [652, 236] width 9 height 8
radio input "true"
click at [686, 318] on label "False" at bounding box center [684, 316] width 85 height 28
click at [657, 318] on input "False" at bounding box center [652, 317] width 9 height 8
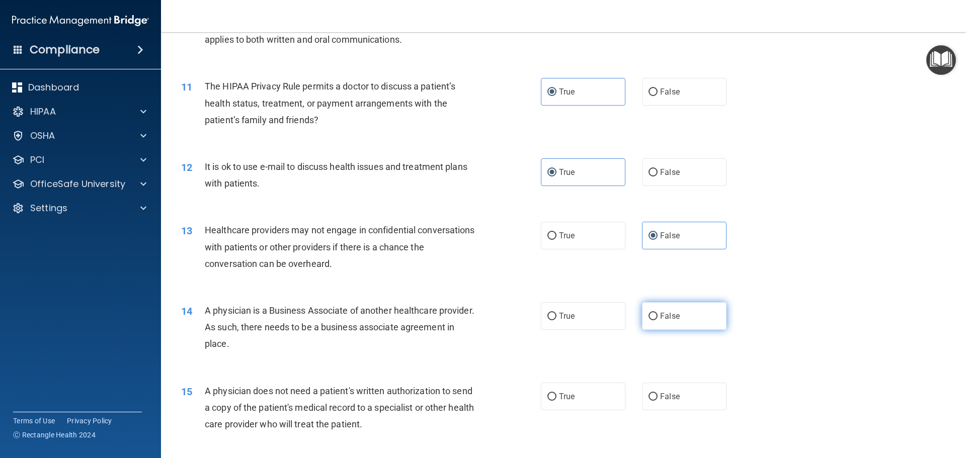
radio input "true"
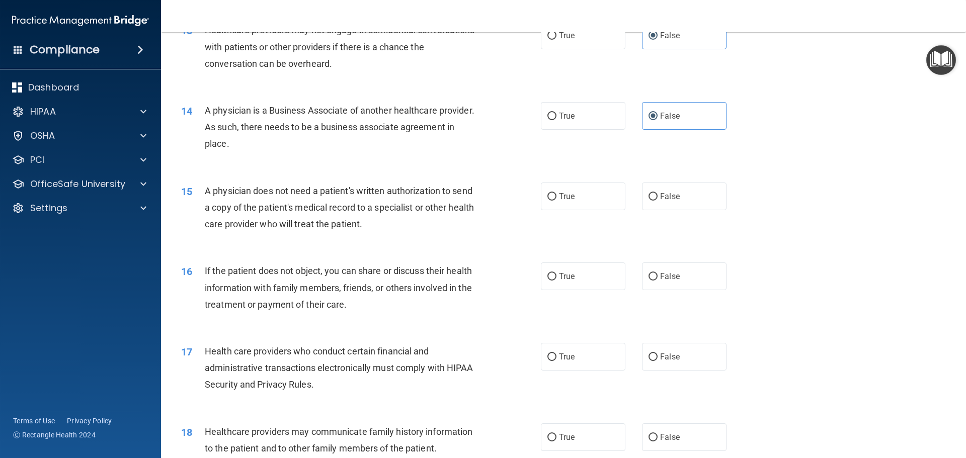
scroll to position [956, 0]
click at [573, 199] on label "True" at bounding box center [583, 196] width 85 height 28
click at [556, 199] on input "True" at bounding box center [551, 196] width 9 height 8
radio input "true"
click at [580, 268] on label "True" at bounding box center [583, 276] width 85 height 28
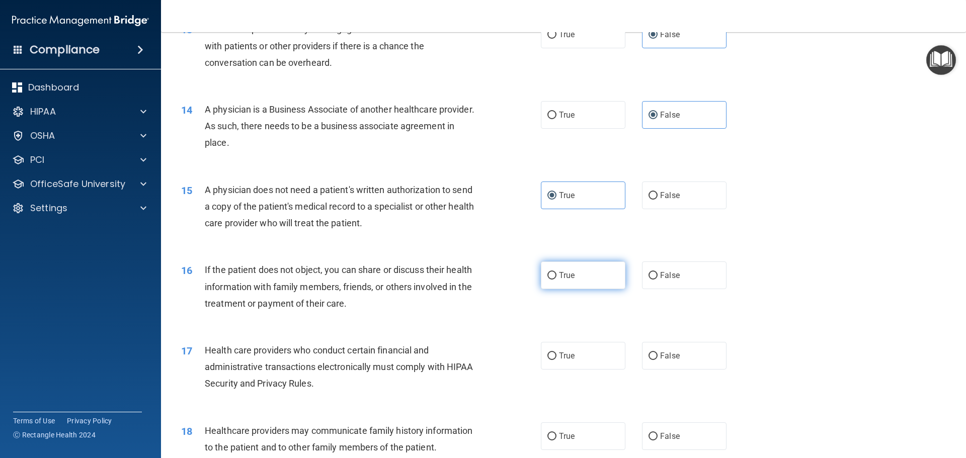
click at [556, 272] on input "True" at bounding box center [551, 276] width 9 height 8
radio input "true"
click at [583, 358] on label "True" at bounding box center [583, 356] width 85 height 28
click at [556, 358] on input "True" at bounding box center [551, 357] width 9 height 8
radio input "true"
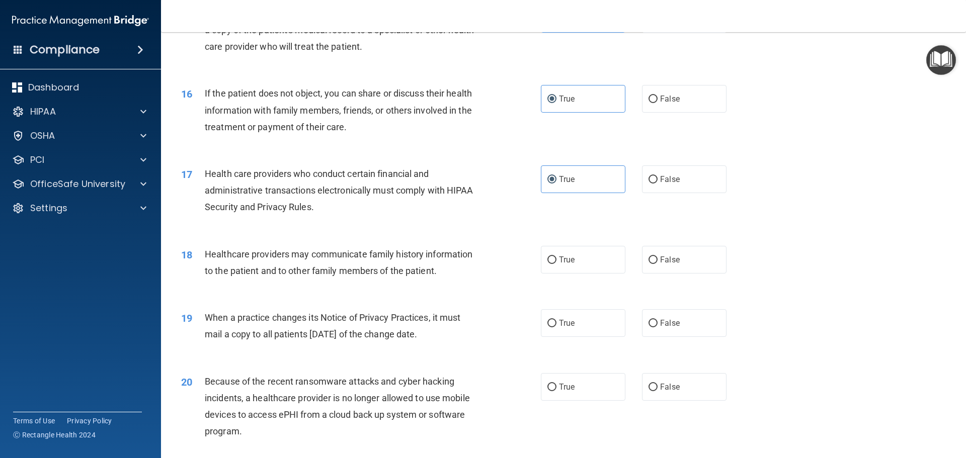
scroll to position [1157, 0]
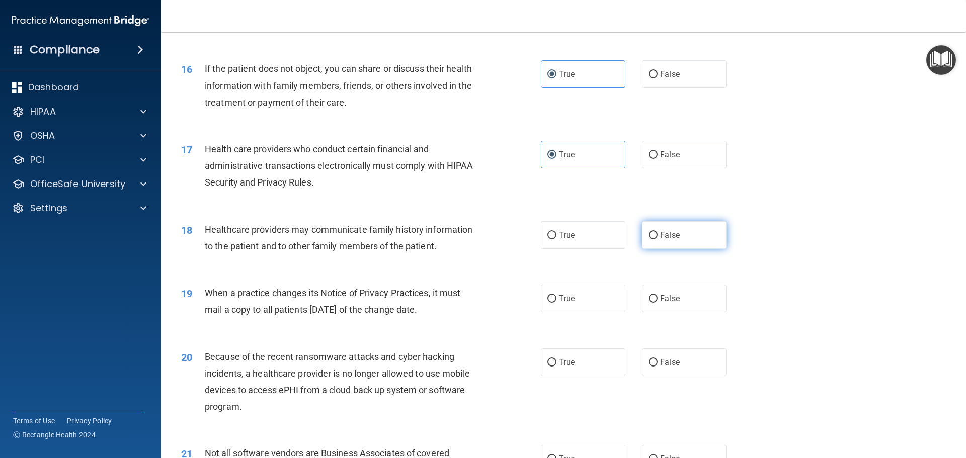
click at [676, 233] on label "False" at bounding box center [684, 235] width 85 height 28
click at [657, 233] on input "False" at bounding box center [652, 236] width 9 height 8
radio input "true"
click at [679, 305] on label "False" at bounding box center [684, 299] width 85 height 28
click at [657, 303] on input "False" at bounding box center [652, 299] width 9 height 8
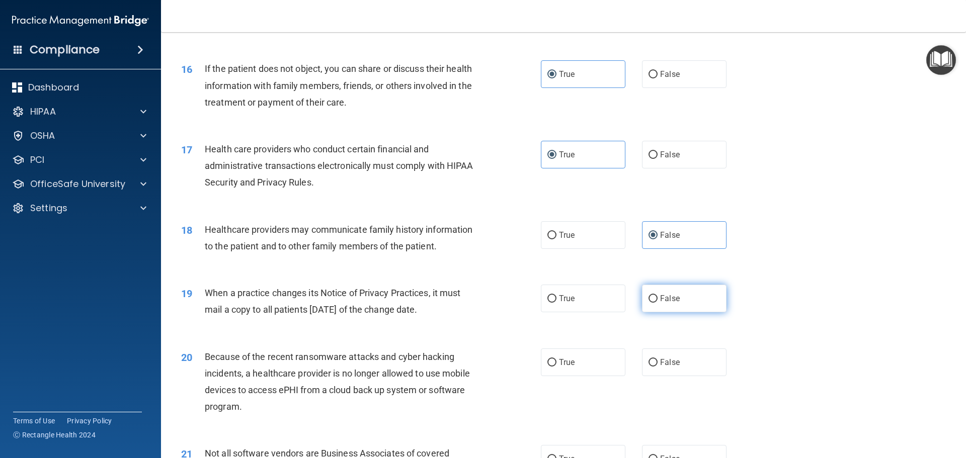
radio input "true"
click at [690, 364] on label "False" at bounding box center [684, 363] width 85 height 28
click at [657, 364] on input "False" at bounding box center [652, 363] width 9 height 8
radio input "true"
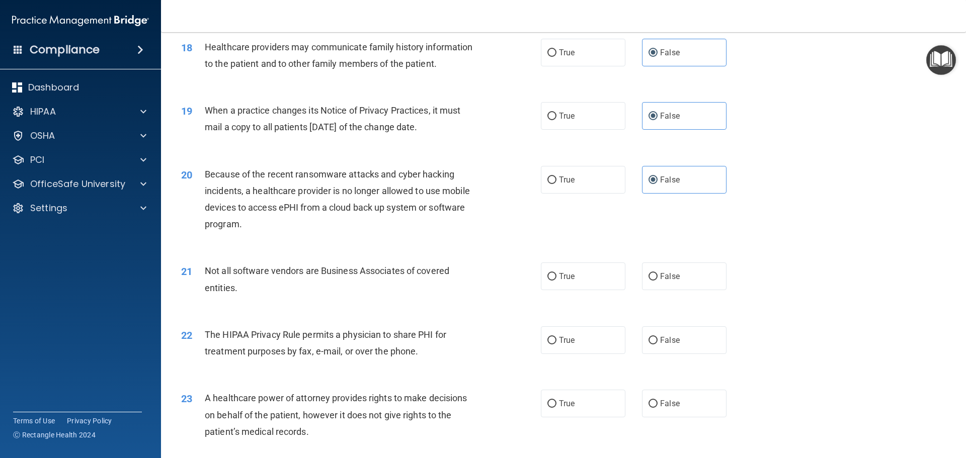
scroll to position [1408, 0]
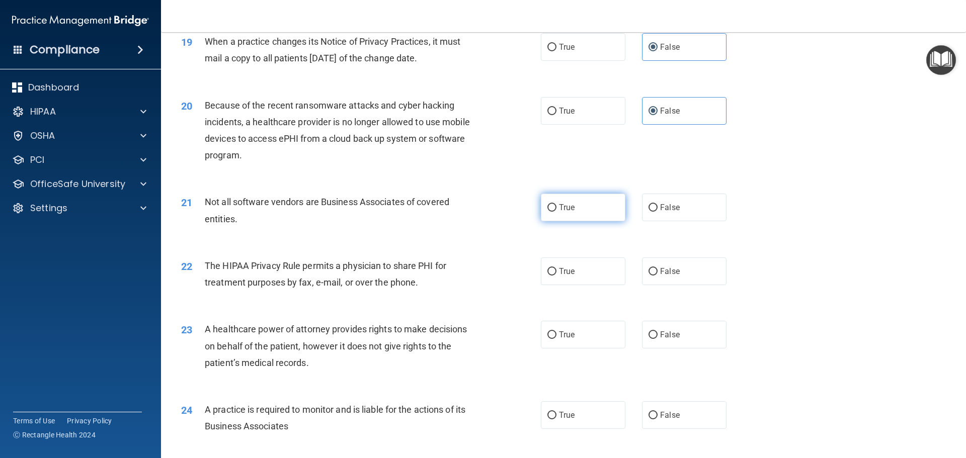
click at [595, 214] on label "True" at bounding box center [583, 208] width 85 height 28
click at [556, 212] on input "True" at bounding box center [551, 208] width 9 height 8
radio input "true"
click at [589, 272] on label "True" at bounding box center [583, 272] width 85 height 28
click at [556, 272] on input "True" at bounding box center [551, 272] width 9 height 8
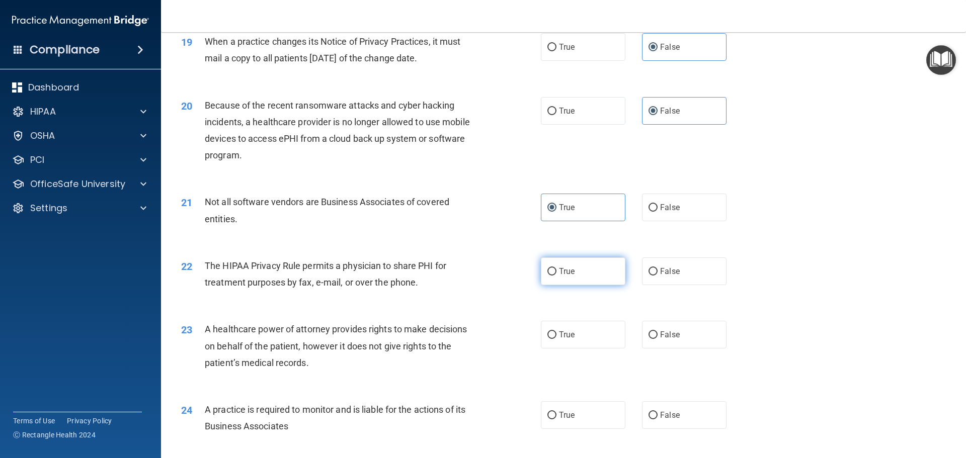
radio input "true"
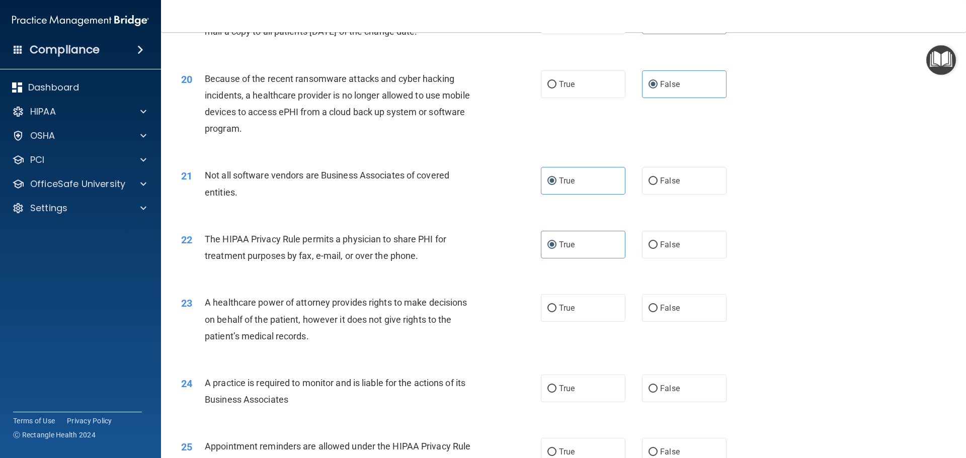
scroll to position [1509, 0]
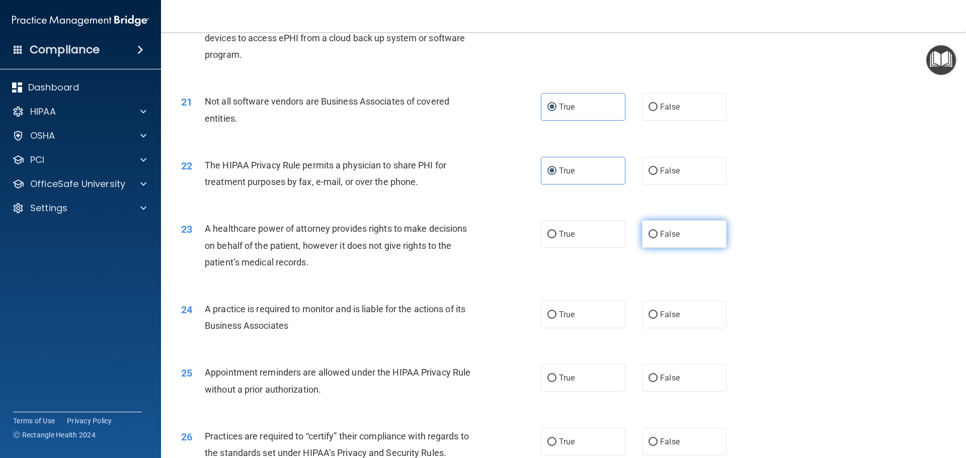
click at [664, 247] on label "False" at bounding box center [684, 234] width 85 height 28
click at [657, 238] on input "False" at bounding box center [652, 235] width 9 height 8
radio input "true"
click at [673, 307] on label "False" at bounding box center [684, 315] width 85 height 28
click at [657, 311] on input "False" at bounding box center [652, 315] width 9 height 8
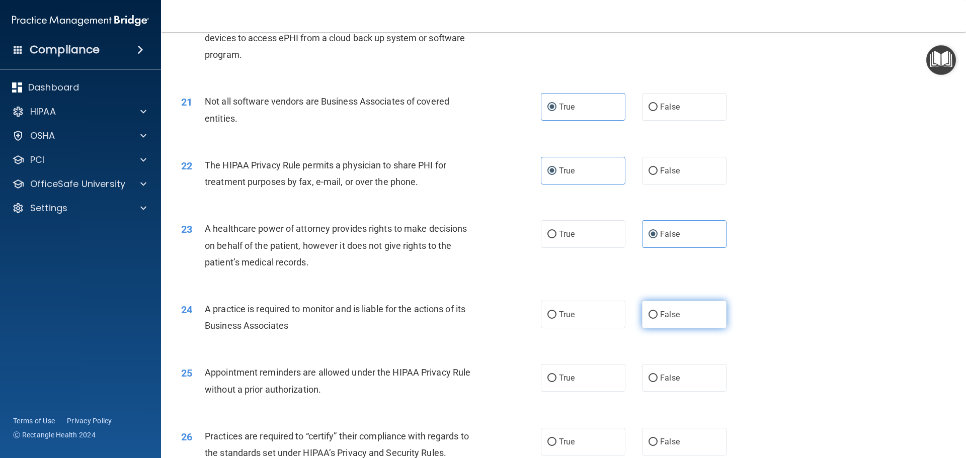
radio input "true"
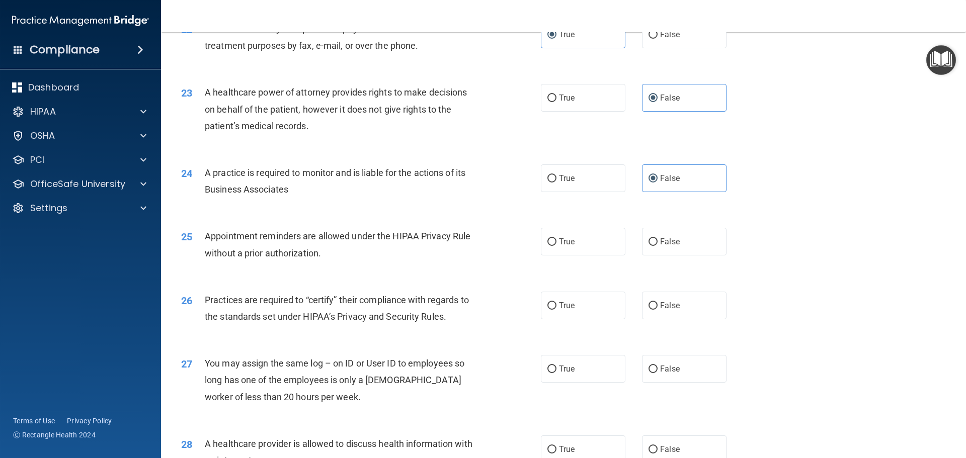
scroll to position [1660, 0]
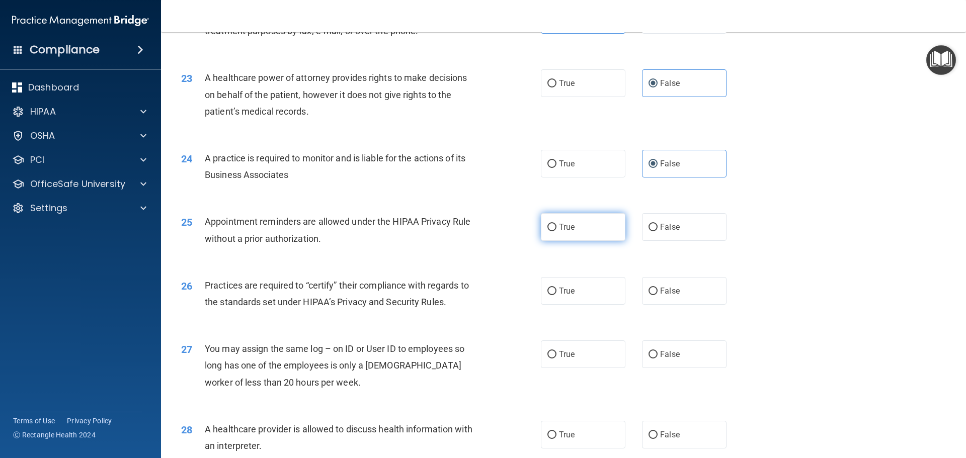
click at [581, 222] on label "True" at bounding box center [583, 227] width 85 height 28
click at [556, 224] on input "True" at bounding box center [551, 228] width 9 height 8
radio input "true"
click at [695, 288] on label "False" at bounding box center [684, 291] width 85 height 28
click at [657, 288] on input "False" at bounding box center [652, 292] width 9 height 8
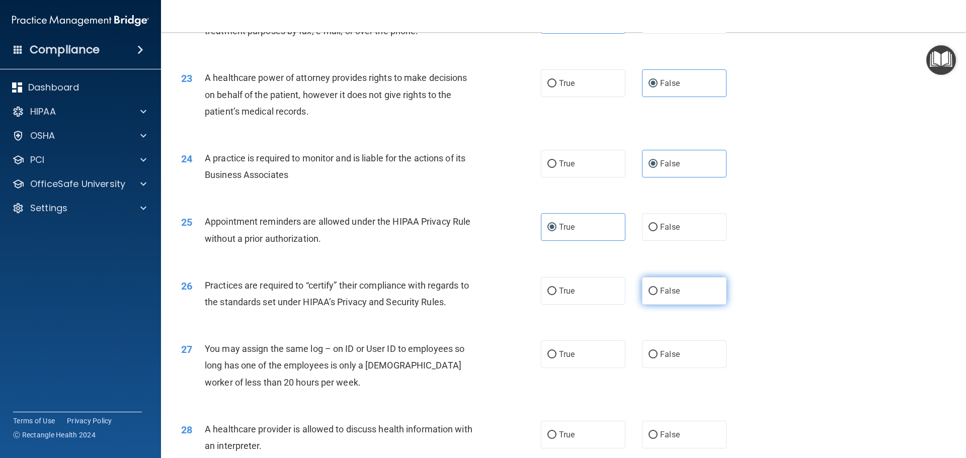
radio input "true"
click at [683, 353] on label "False" at bounding box center [684, 355] width 85 height 28
click at [657, 353] on input "False" at bounding box center [652, 355] width 9 height 8
radio input "true"
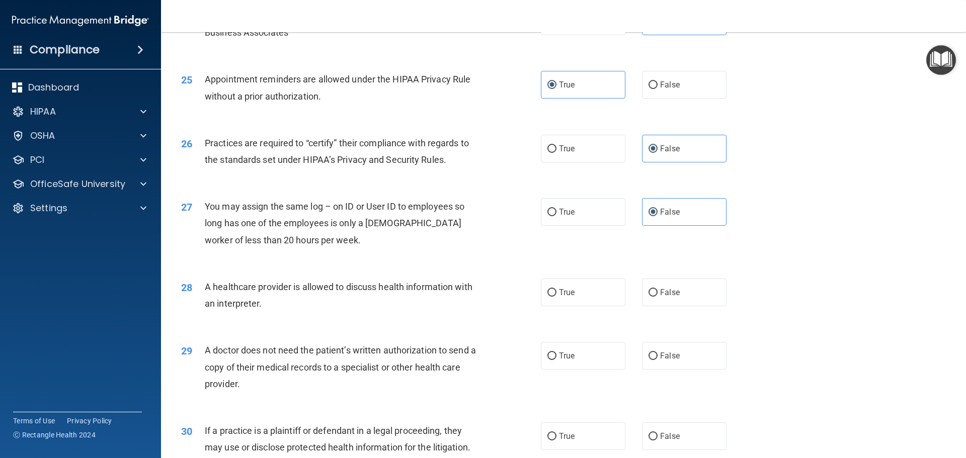
scroll to position [1861, 0]
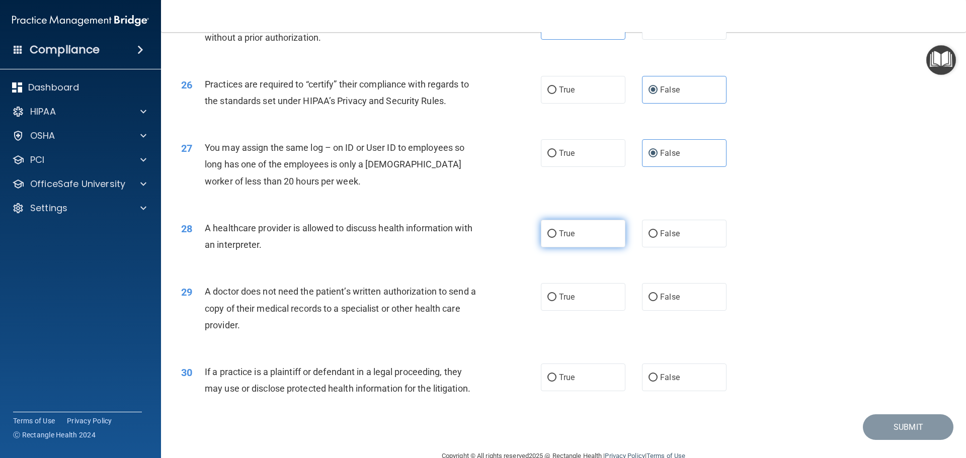
click at [598, 233] on label "True" at bounding box center [583, 234] width 85 height 28
click at [556, 233] on input "True" at bounding box center [551, 234] width 9 height 8
radio input "true"
click at [588, 295] on label "True" at bounding box center [583, 297] width 85 height 28
click at [556, 295] on input "True" at bounding box center [551, 298] width 9 height 8
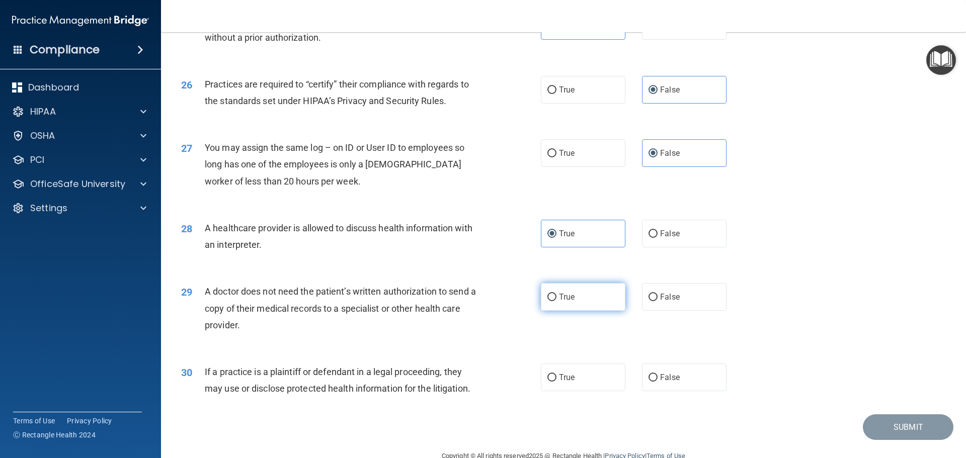
radio input "true"
click at [591, 375] on label "True" at bounding box center [583, 378] width 85 height 28
click at [556, 375] on input "True" at bounding box center [551, 378] width 9 height 8
radio input "true"
click at [911, 437] on button "Submit" at bounding box center [908, 427] width 91 height 26
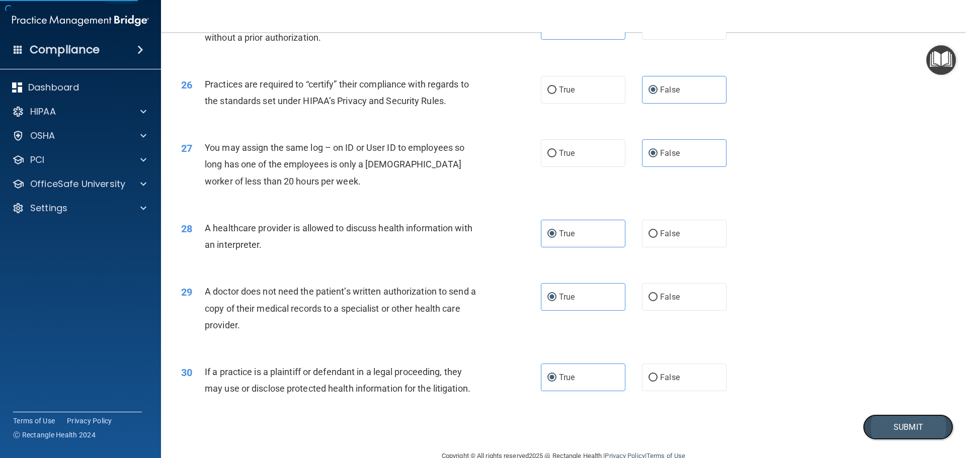
click at [909, 426] on button "Submit" at bounding box center [908, 427] width 91 height 26
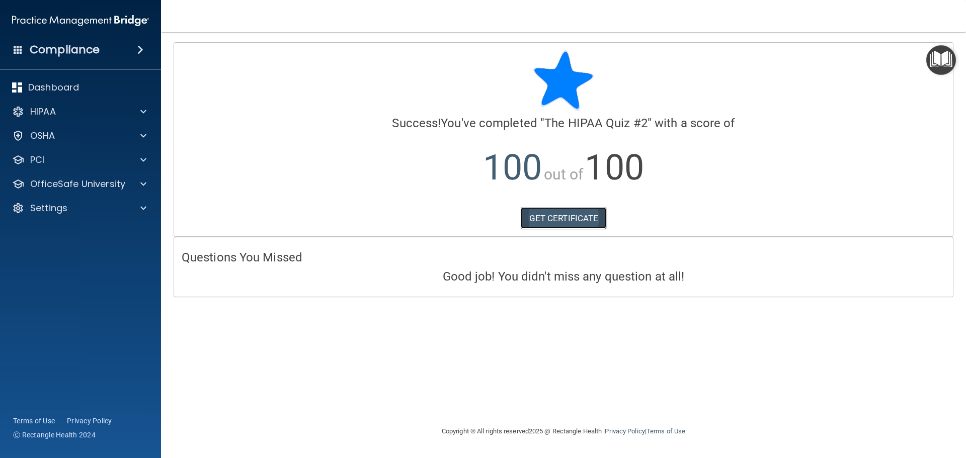
click at [572, 220] on link "GET CERTIFICATE" at bounding box center [564, 218] width 86 height 22
click at [76, 182] on p "OfficeSafe University" at bounding box center [77, 184] width 95 height 12
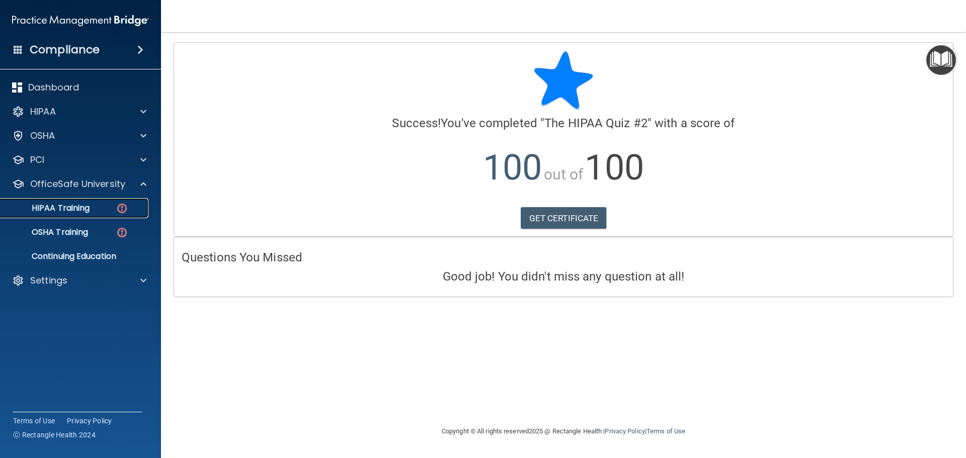
click at [79, 212] on p "HIPAA Training" at bounding box center [48, 208] width 83 height 10
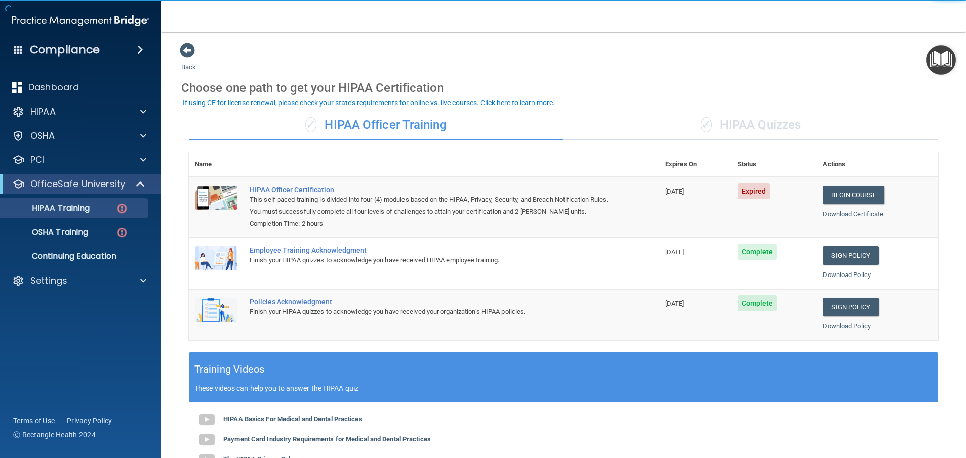
click at [723, 114] on div "✓ HIPAA Quizzes" at bounding box center [750, 125] width 375 height 30
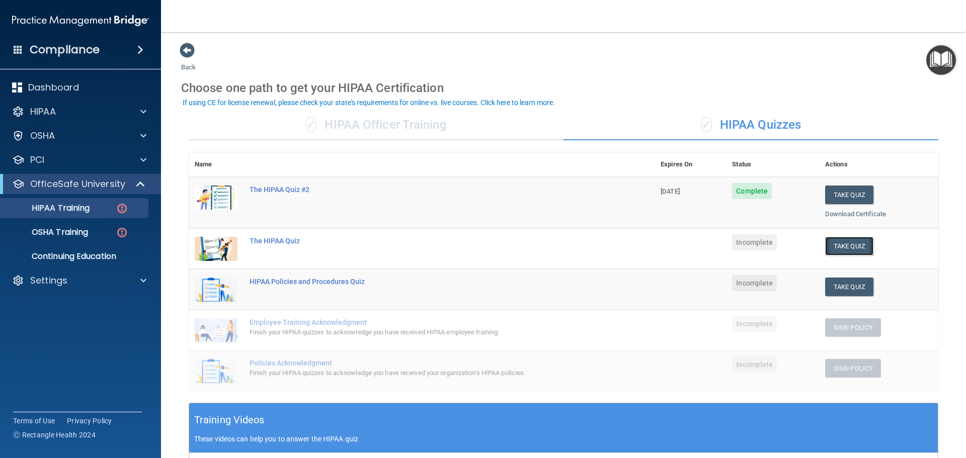
click at [826, 240] on button "Take Quiz" at bounding box center [849, 246] width 48 height 19
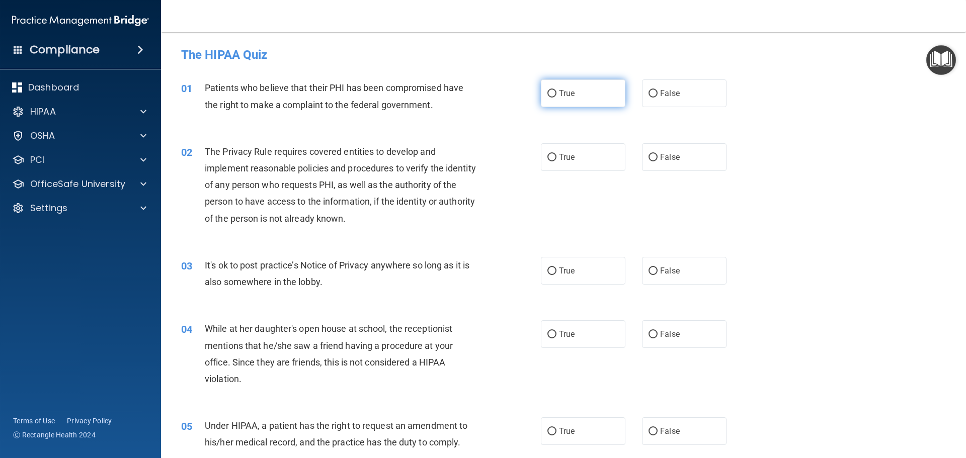
click at [610, 100] on label "True" at bounding box center [583, 93] width 85 height 28
click at [556, 98] on input "True" at bounding box center [551, 94] width 9 height 8
radio input "true"
click at [602, 146] on label "True" at bounding box center [583, 157] width 85 height 28
click at [556, 154] on input "True" at bounding box center [551, 158] width 9 height 8
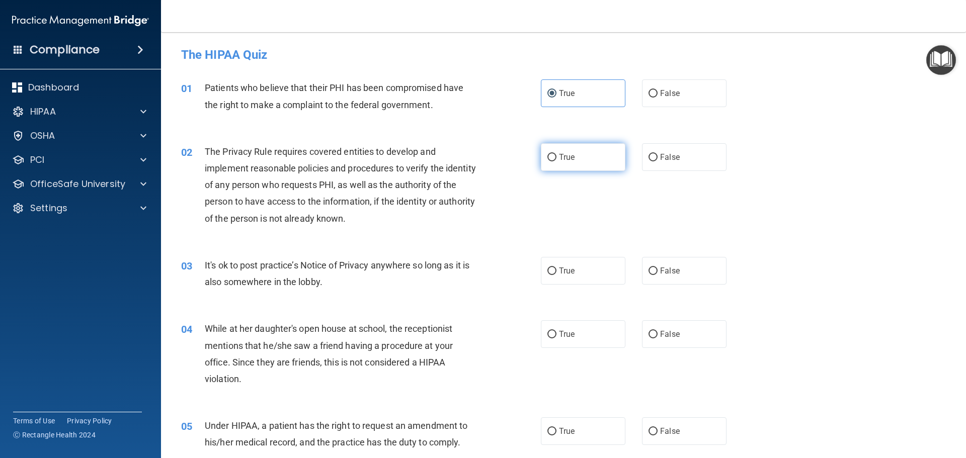
radio input "true"
click at [594, 280] on label "True" at bounding box center [583, 271] width 85 height 28
click at [556, 275] on input "True" at bounding box center [551, 272] width 9 height 8
radio input "true"
click at [599, 320] on div "04 While at her daughter's open house at school, the receptionist mentions that…" at bounding box center [564, 356] width 780 height 97
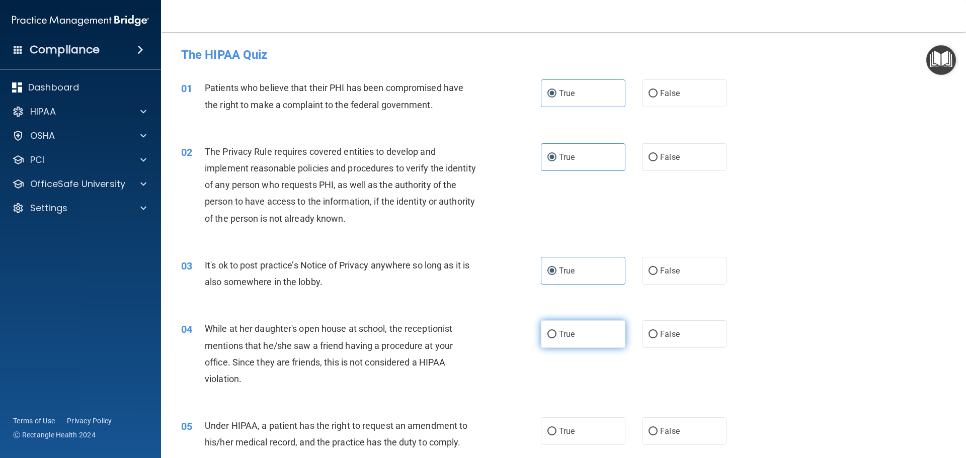
click at [600, 329] on label "True" at bounding box center [583, 334] width 85 height 28
click at [556, 331] on input "True" at bounding box center [551, 335] width 9 height 8
radio input "true"
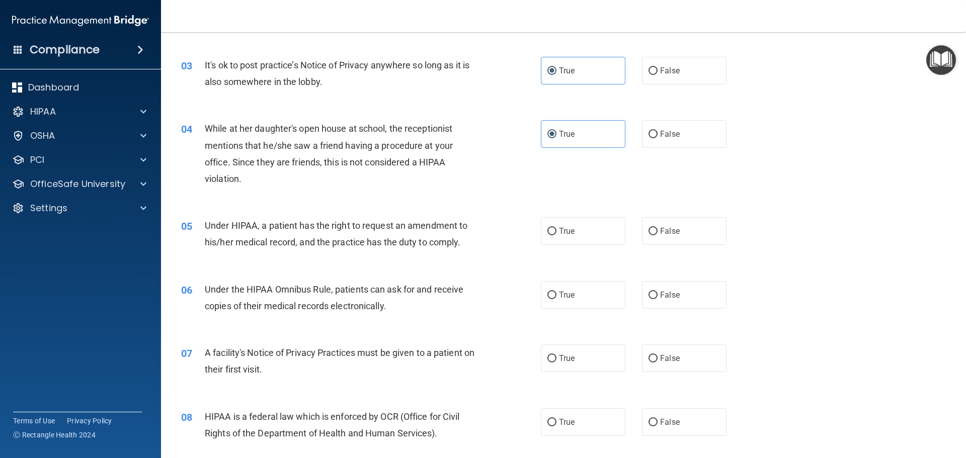
scroll to position [201, 0]
click at [594, 233] on label "True" at bounding box center [583, 230] width 85 height 28
click at [556, 233] on input "True" at bounding box center [551, 231] width 9 height 8
radio input "true"
click at [594, 303] on label "True" at bounding box center [583, 294] width 85 height 28
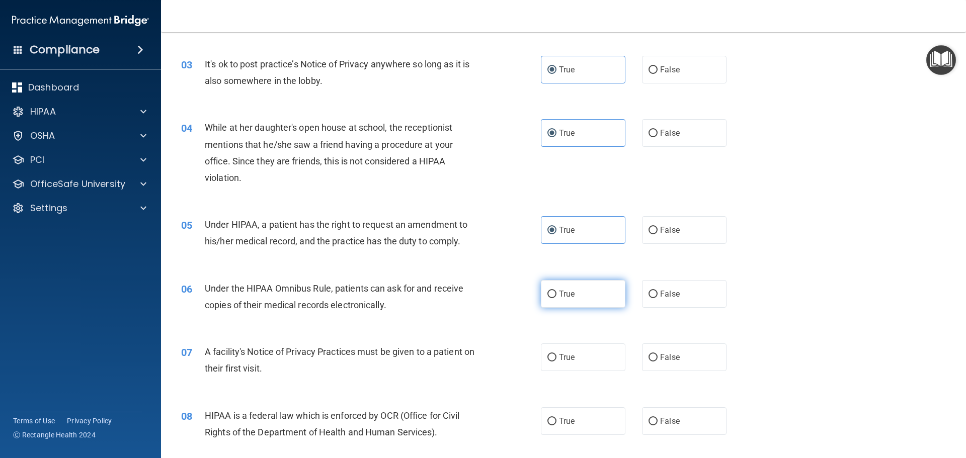
click at [556, 298] on input "True" at bounding box center [551, 295] width 9 height 8
radio input "true"
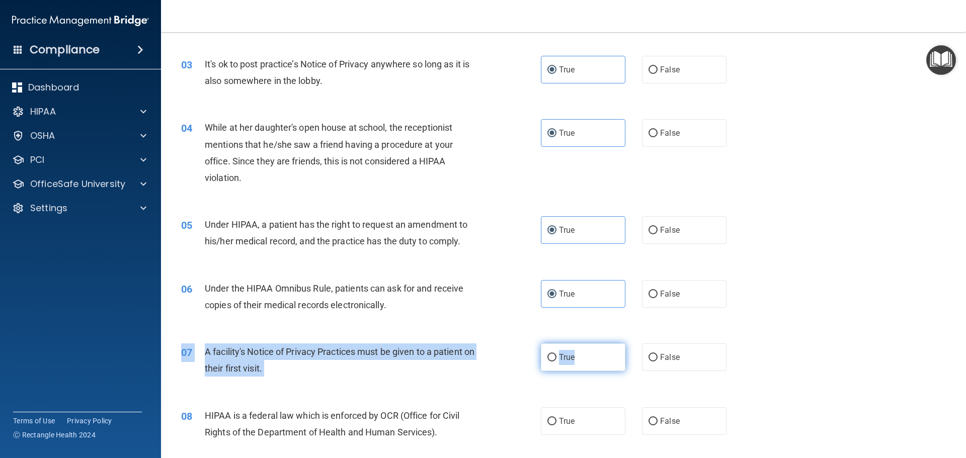
click at [595, 344] on div "07 A facility's Notice of Privacy Practices must be given to a patient on their…" at bounding box center [564, 362] width 780 height 63
click at [603, 352] on label "True" at bounding box center [583, 358] width 85 height 28
click at [556, 354] on input "True" at bounding box center [551, 358] width 9 height 8
radio input "true"
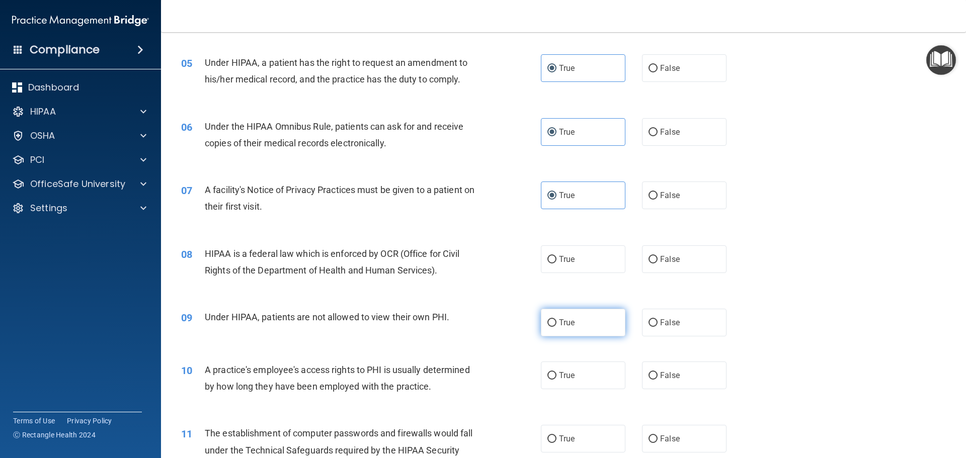
scroll to position [402, 0]
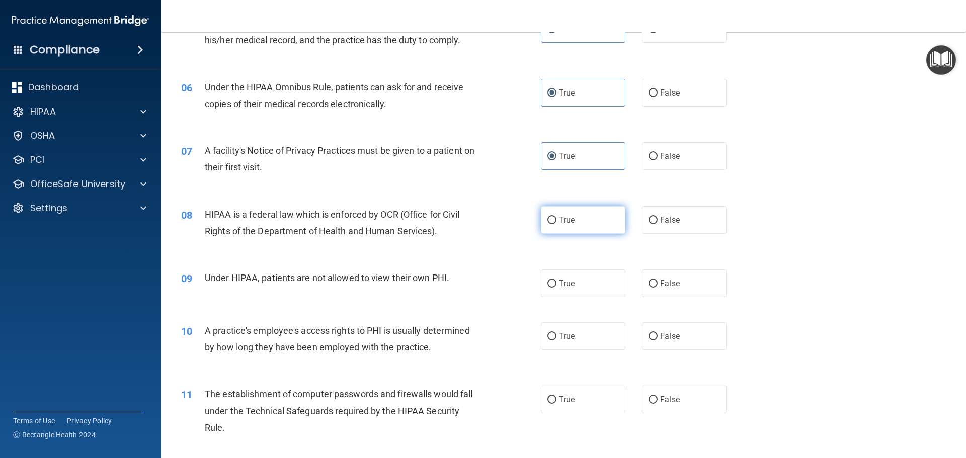
click at [574, 221] on label "True" at bounding box center [583, 220] width 85 height 28
click at [556, 221] on input "True" at bounding box center [551, 221] width 9 height 8
radio input "true"
click at [586, 277] on label "True" at bounding box center [583, 284] width 85 height 28
click at [556, 280] on input "True" at bounding box center [551, 284] width 9 height 8
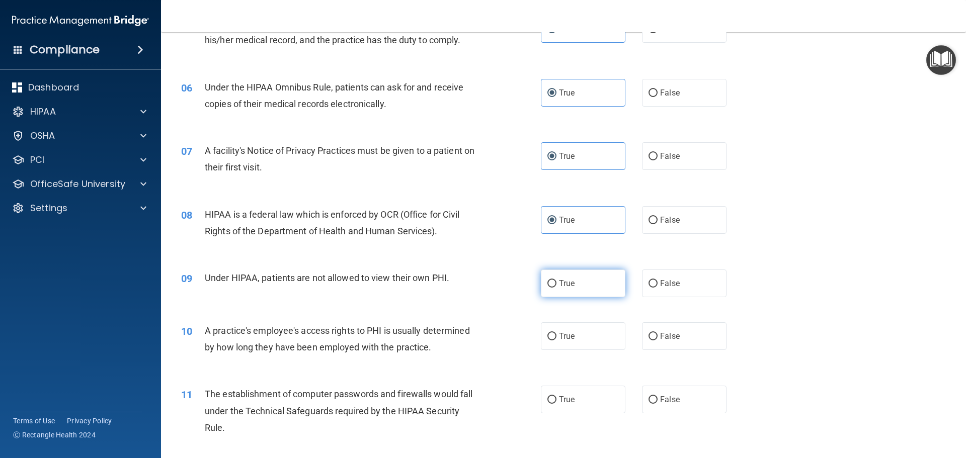
radio input "true"
click at [591, 341] on label "True" at bounding box center [583, 336] width 85 height 28
click at [556, 341] on input "True" at bounding box center [551, 337] width 9 height 8
radio input "true"
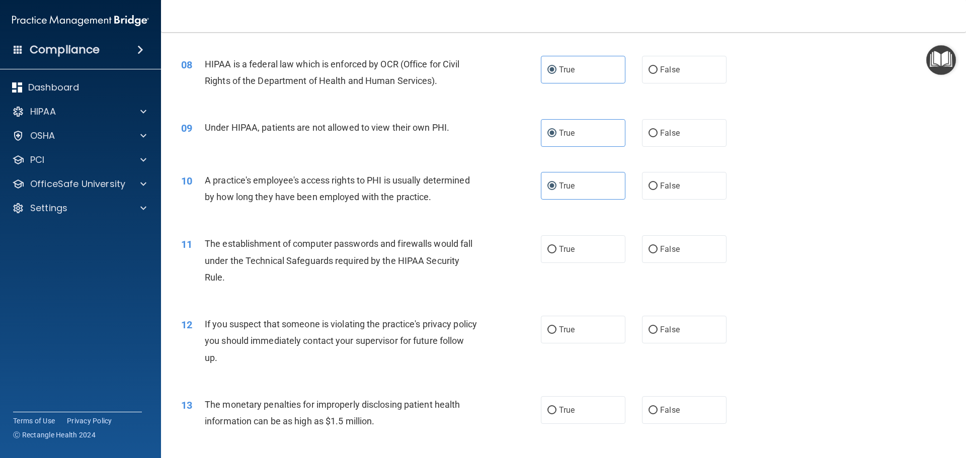
scroll to position [604, 0]
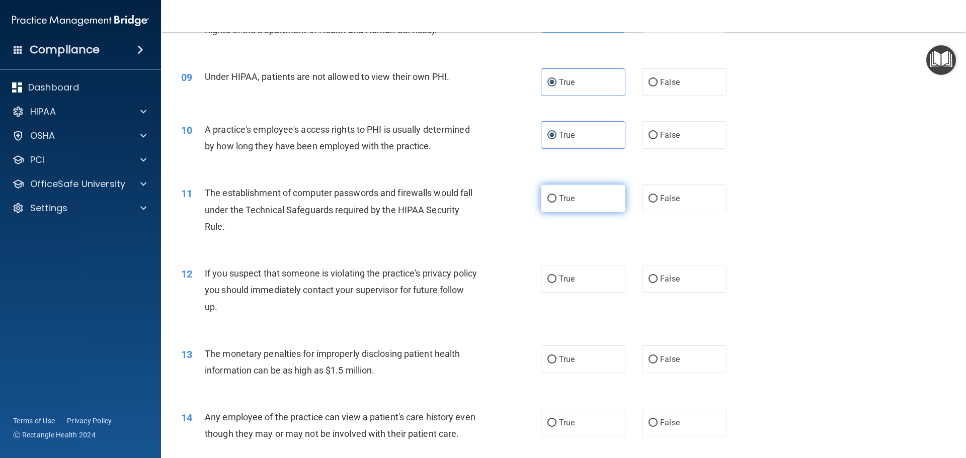
click at [570, 203] on span "True" at bounding box center [567, 199] width 16 height 10
click at [556, 203] on input "True" at bounding box center [551, 199] width 9 height 8
radio input "true"
click at [573, 279] on label "True" at bounding box center [583, 279] width 85 height 28
click at [556, 279] on input "True" at bounding box center [551, 280] width 9 height 8
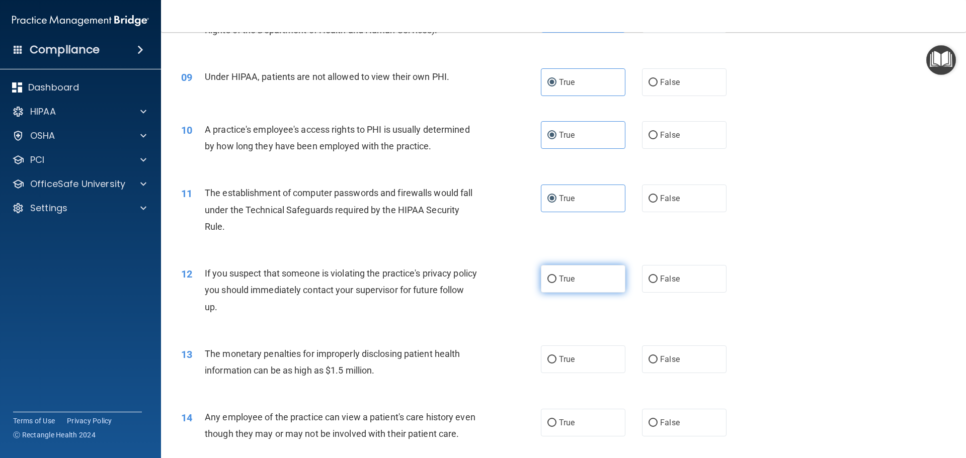
radio input "true"
click at [586, 355] on label "True" at bounding box center [583, 360] width 85 height 28
click at [556, 356] on input "True" at bounding box center [551, 360] width 9 height 8
radio input "true"
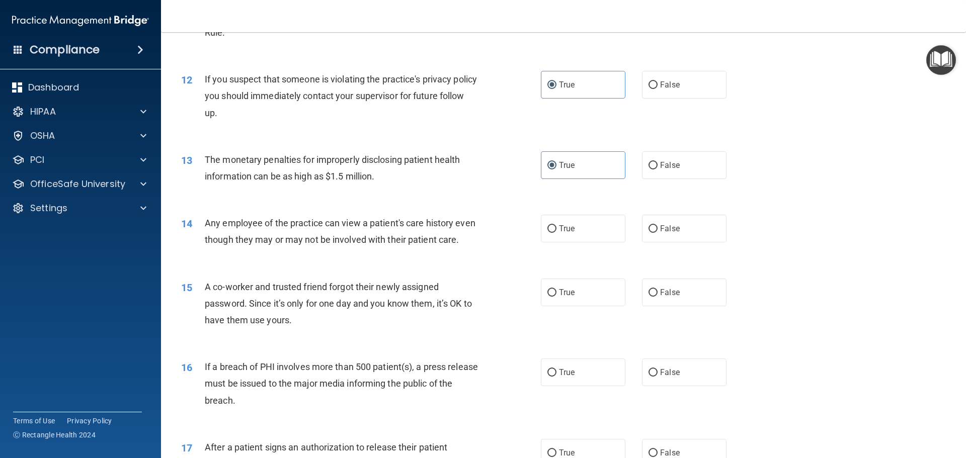
scroll to position [805, 0]
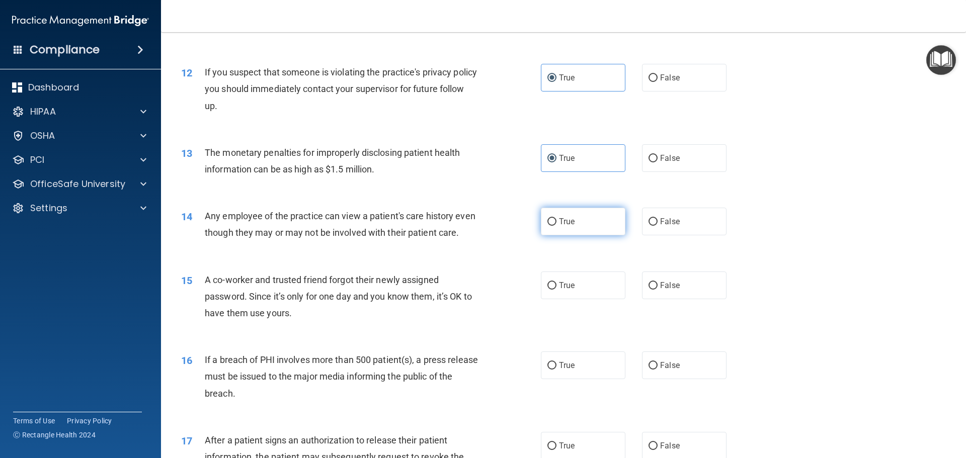
click at [575, 227] on label "True" at bounding box center [583, 222] width 85 height 28
click at [556, 226] on input "True" at bounding box center [551, 222] width 9 height 8
radio input "true"
click at [586, 297] on label "True" at bounding box center [583, 286] width 85 height 28
click at [556, 290] on input "True" at bounding box center [551, 286] width 9 height 8
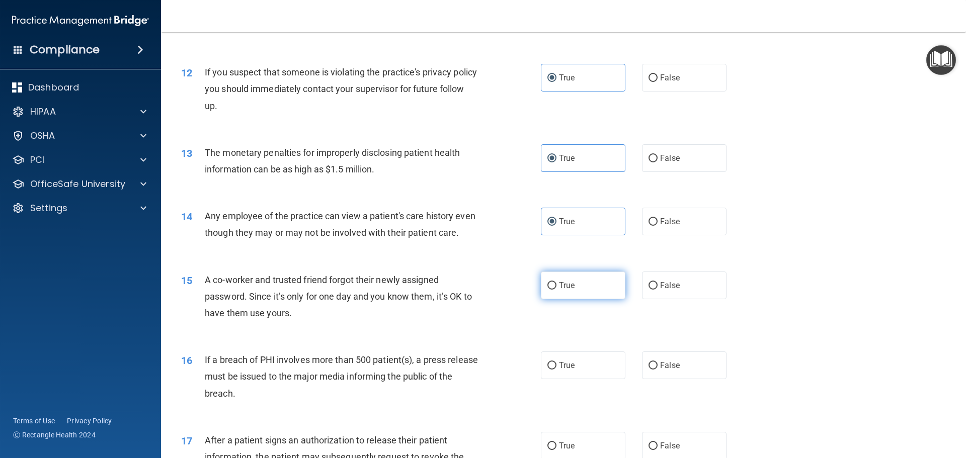
radio input "true"
click at [587, 373] on label "True" at bounding box center [583, 366] width 85 height 28
click at [556, 370] on input "True" at bounding box center [551, 366] width 9 height 8
radio input "true"
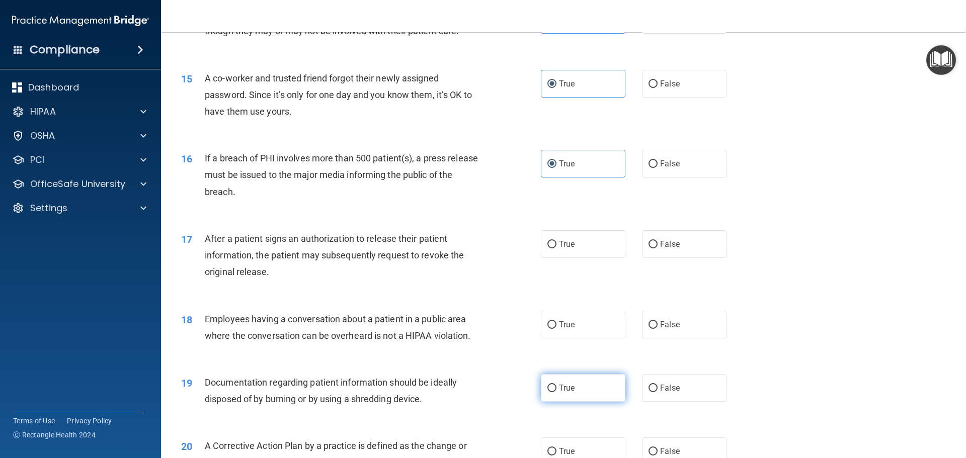
scroll to position [1056, 0]
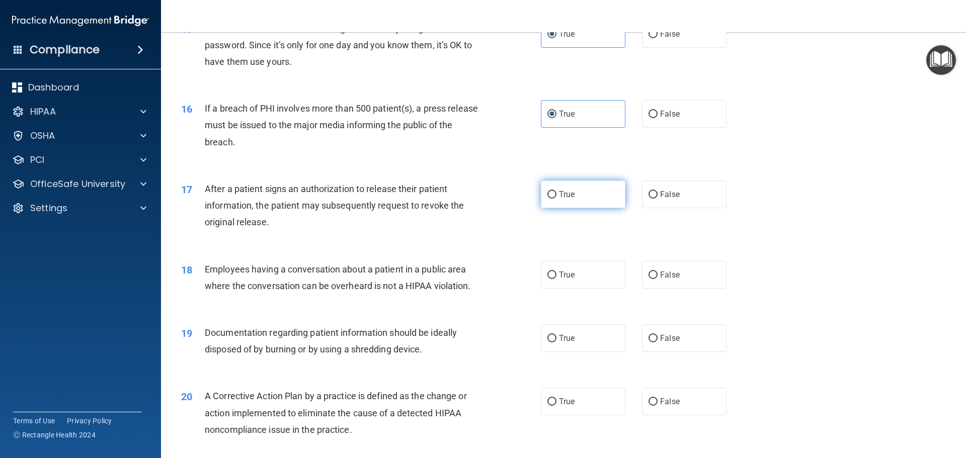
click at [567, 208] on label "True" at bounding box center [583, 195] width 85 height 28
click at [556, 199] on input "True" at bounding box center [551, 195] width 9 height 8
radio input "true"
click at [577, 289] on label "True" at bounding box center [583, 275] width 85 height 28
click at [556, 279] on input "True" at bounding box center [551, 276] width 9 height 8
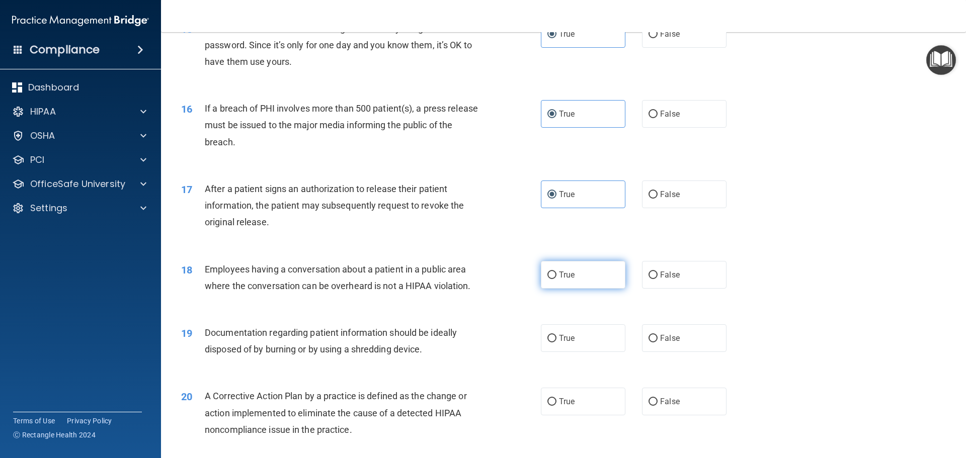
radio input "true"
click at [591, 352] on label "True" at bounding box center [583, 338] width 85 height 28
click at [556, 343] on input "True" at bounding box center [551, 339] width 9 height 8
radio input "true"
click at [591, 415] on label "True" at bounding box center [583, 402] width 85 height 28
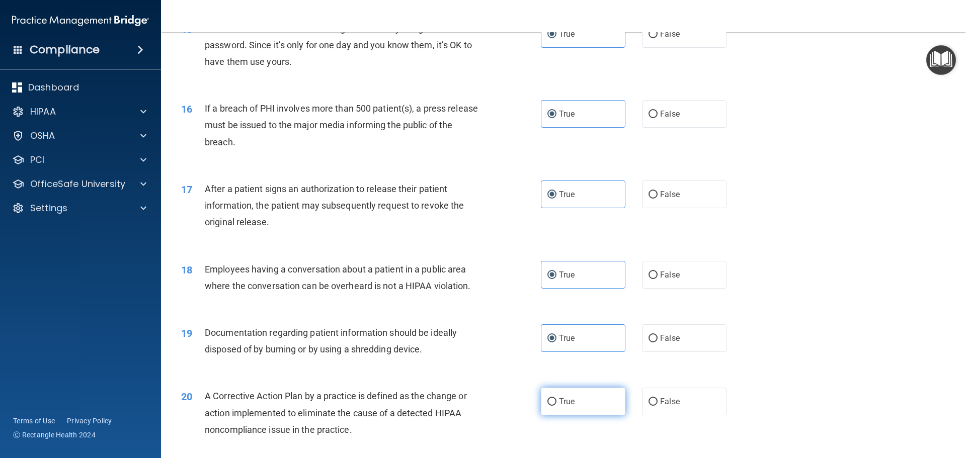
click at [556, 406] on input "True" at bounding box center [551, 402] width 9 height 8
radio input "true"
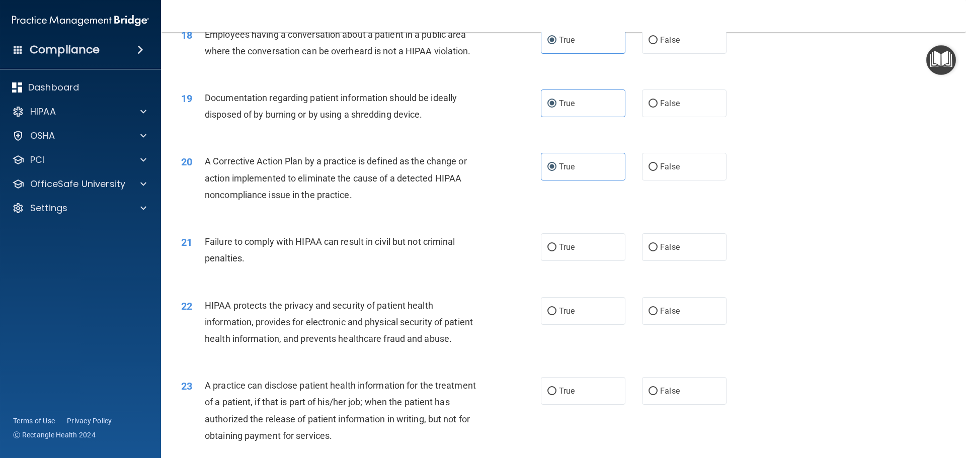
scroll to position [1308, 0]
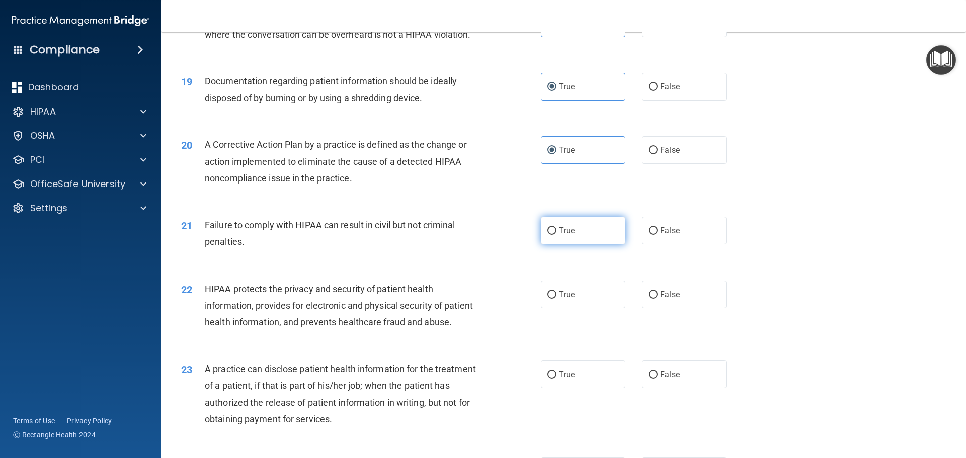
click at [566, 235] on span "True" at bounding box center [567, 231] width 16 height 10
click at [556, 235] on input "True" at bounding box center [551, 231] width 9 height 8
radio input "true"
click at [573, 304] on label "True" at bounding box center [583, 295] width 85 height 28
click at [556, 299] on input "True" at bounding box center [551, 295] width 9 height 8
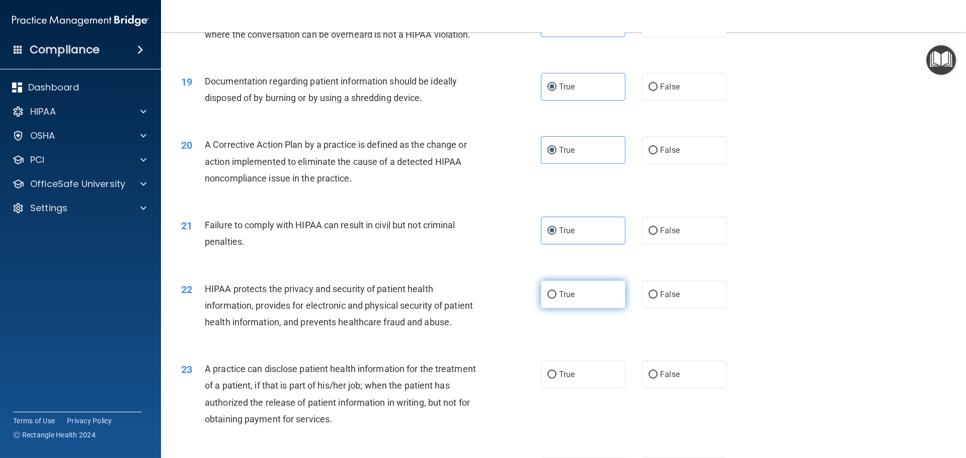
radio input "true"
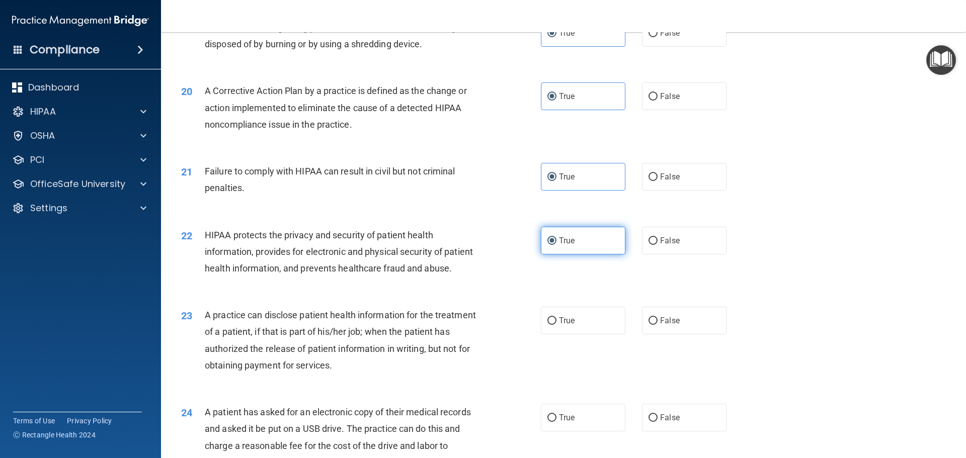
scroll to position [1459, 0]
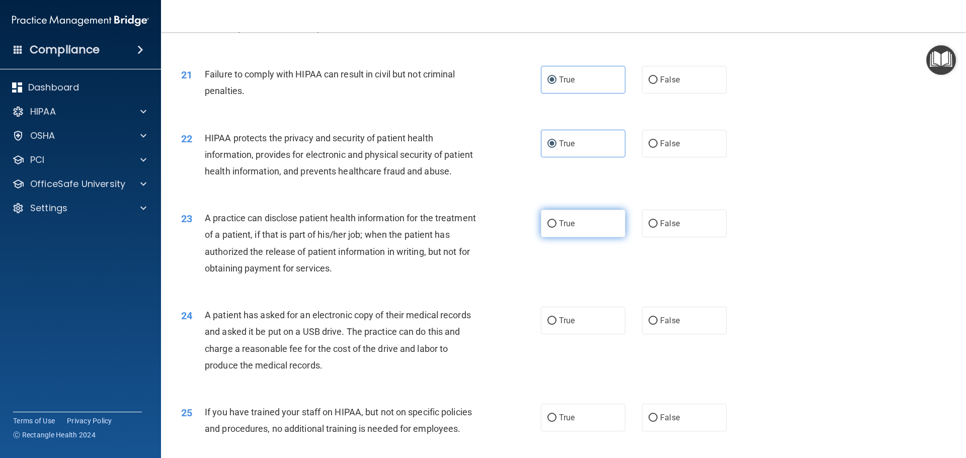
click at [568, 228] on span "True" at bounding box center [567, 224] width 16 height 10
click at [556, 228] on input "True" at bounding box center [551, 224] width 9 height 8
radio input "true"
click at [572, 334] on label "True" at bounding box center [583, 321] width 85 height 28
click at [556, 325] on input "True" at bounding box center [551, 321] width 9 height 8
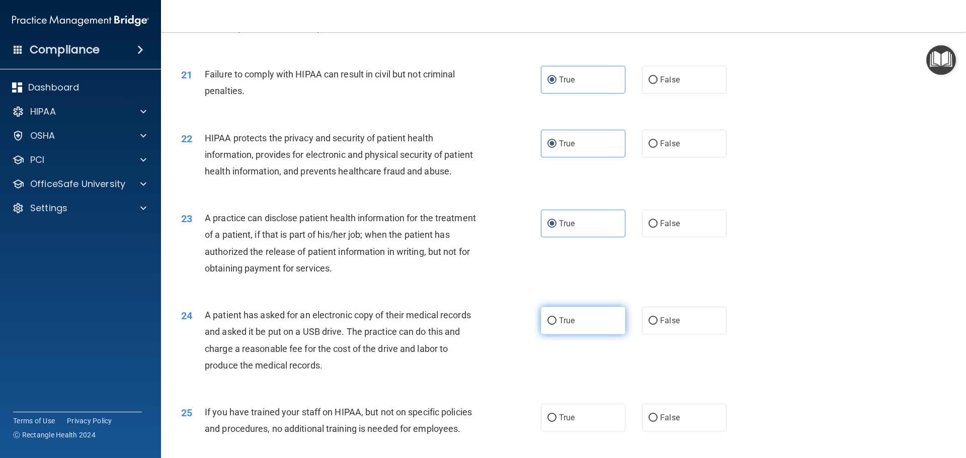
radio input "true"
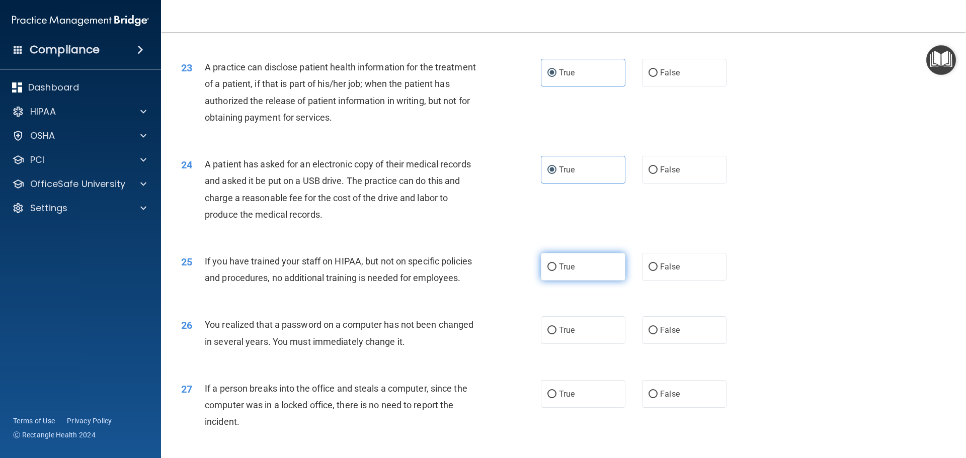
click at [576, 281] on label "True" at bounding box center [583, 267] width 85 height 28
click at [556, 271] on input "True" at bounding box center [551, 268] width 9 height 8
radio input "true"
click at [582, 344] on label "True" at bounding box center [583, 330] width 85 height 28
click at [556, 334] on input "True" at bounding box center [551, 331] width 9 height 8
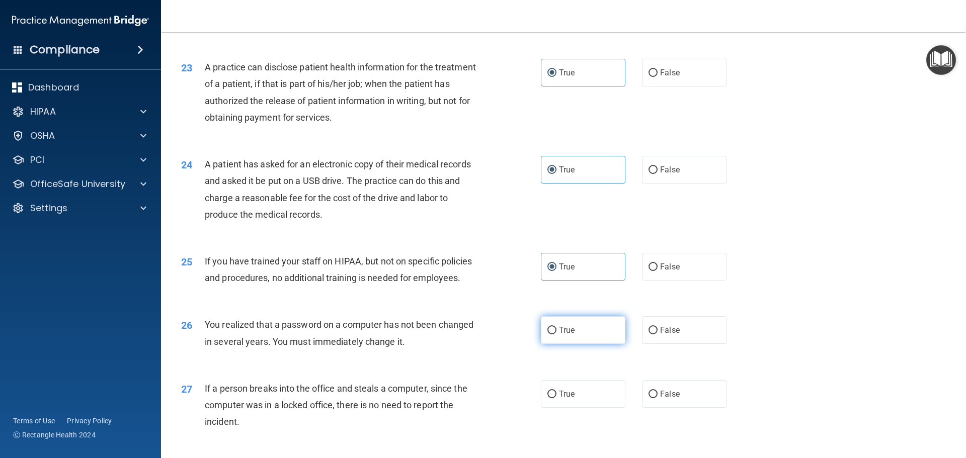
radio input "true"
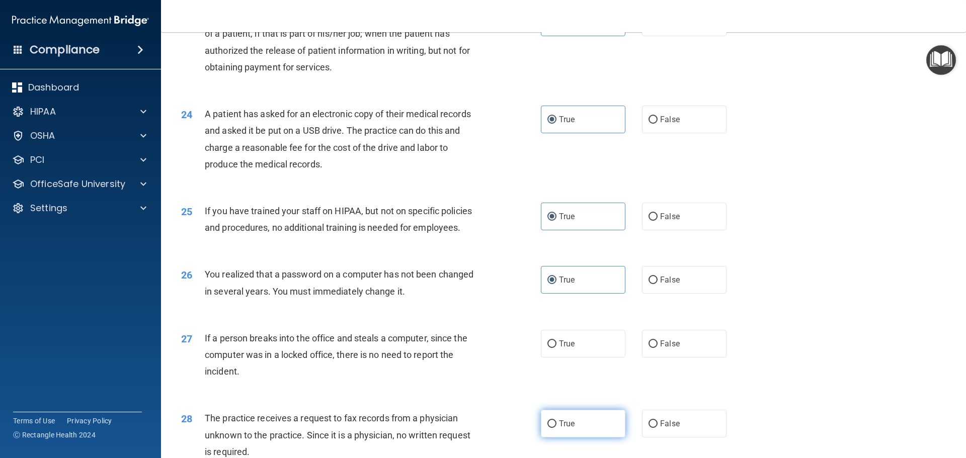
scroll to position [1760, 0]
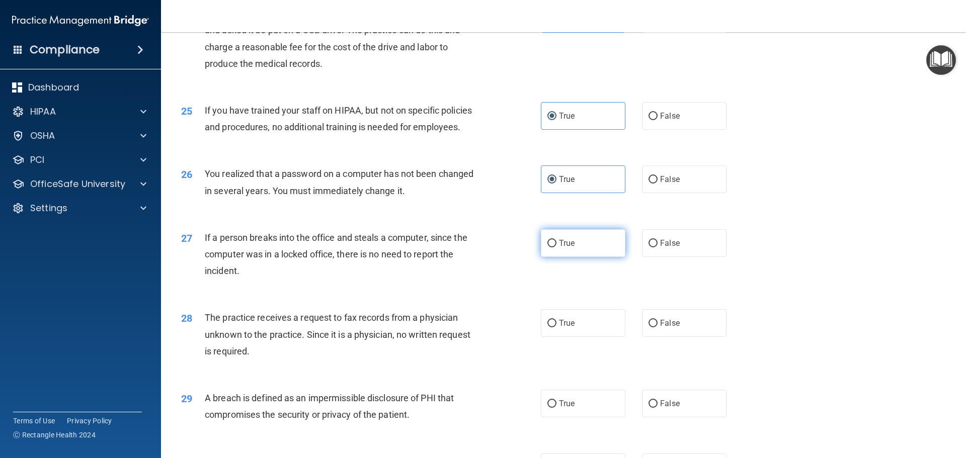
click at [576, 257] on label "True" at bounding box center [583, 243] width 85 height 28
click at [556, 247] on input "True" at bounding box center [551, 244] width 9 height 8
radio input "true"
click at [586, 337] on label "True" at bounding box center [583, 323] width 85 height 28
click at [556, 327] on input "True" at bounding box center [551, 324] width 9 height 8
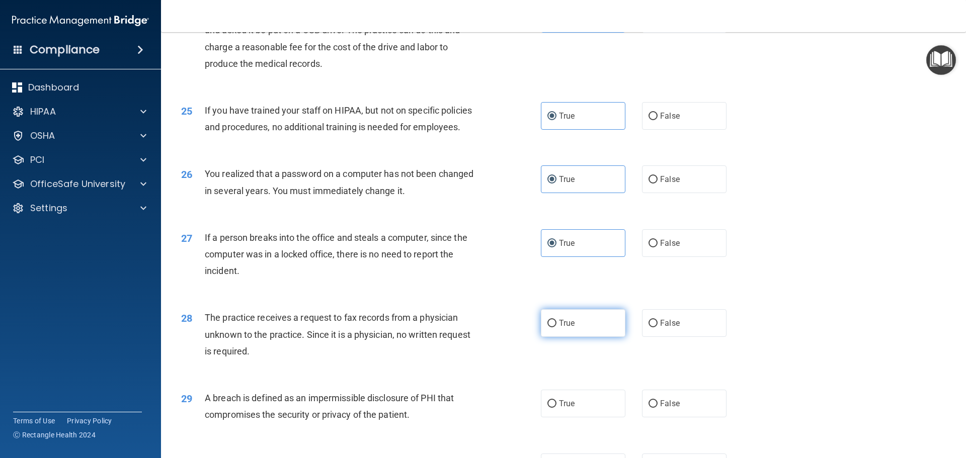
radio input "true"
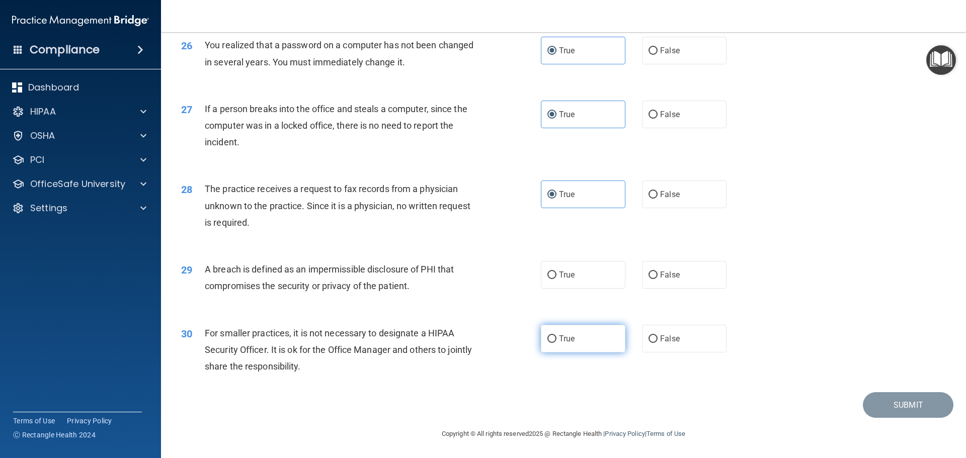
scroll to position [1922, 0]
click at [573, 285] on label "True" at bounding box center [583, 275] width 85 height 28
click at [556, 279] on input "True" at bounding box center [551, 276] width 9 height 8
radio input "true"
click at [588, 343] on label "True" at bounding box center [583, 339] width 85 height 28
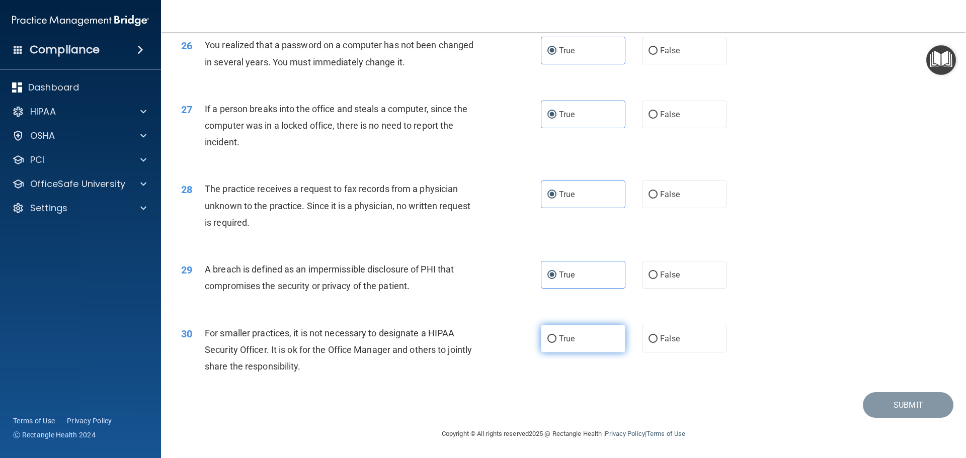
click at [556, 343] on input "True" at bounding box center [551, 339] width 9 height 8
radio input "true"
click at [915, 404] on button "Submit" at bounding box center [908, 405] width 91 height 26
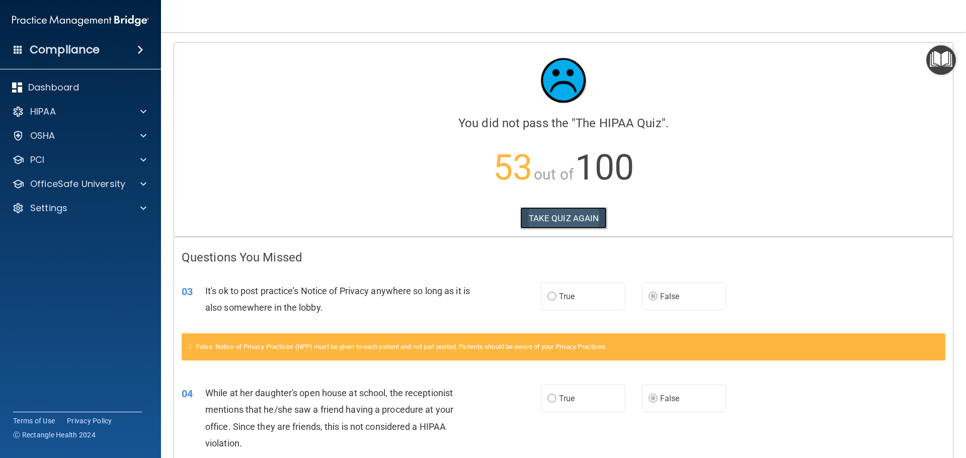
click at [568, 216] on button "TAKE QUIZ AGAIN" at bounding box center [563, 218] width 87 height 22
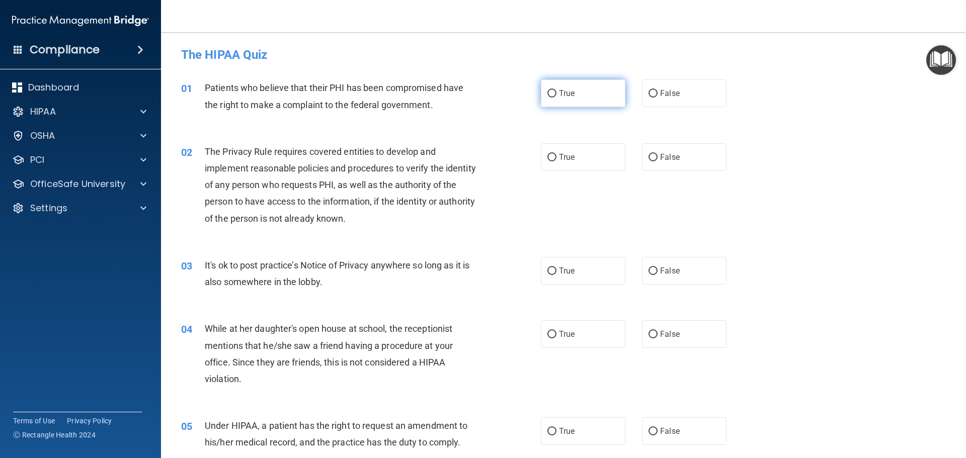
click at [579, 95] on label "True" at bounding box center [583, 93] width 85 height 28
click at [556, 95] on input "True" at bounding box center [551, 94] width 9 height 8
radio input "true"
click at [578, 156] on label "True" at bounding box center [583, 157] width 85 height 28
click at [556, 156] on input "True" at bounding box center [551, 158] width 9 height 8
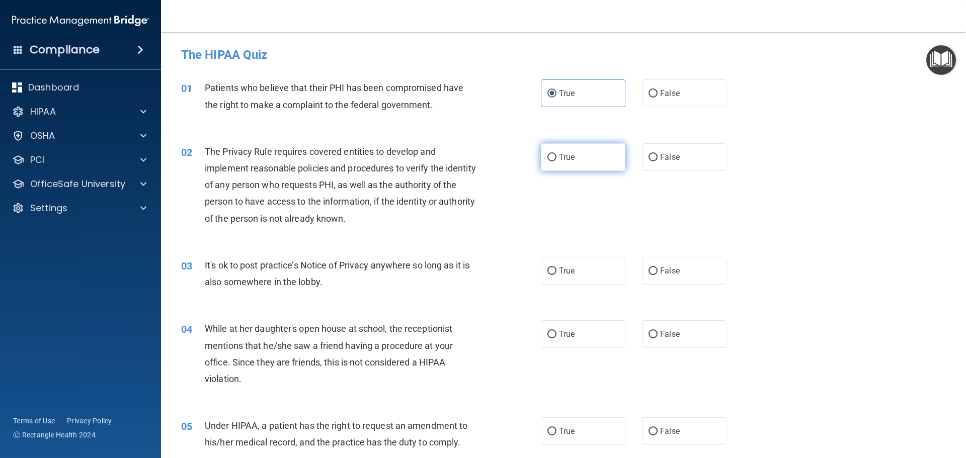
radio input "true"
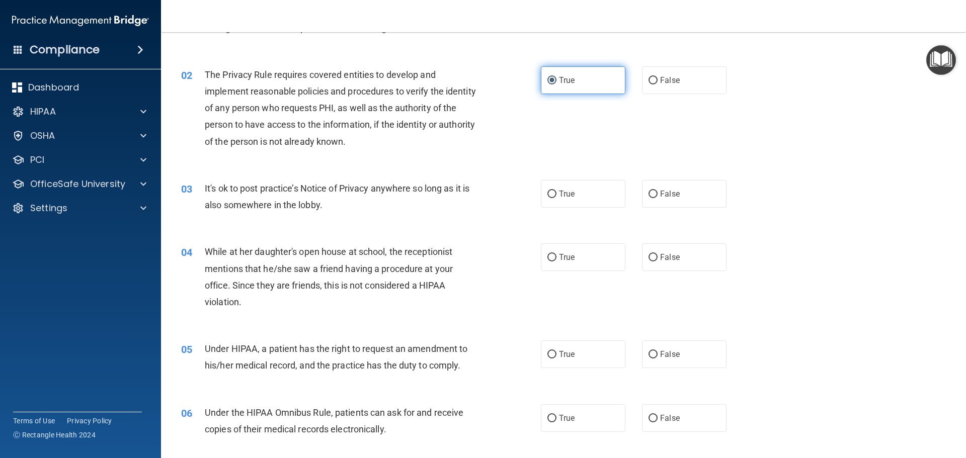
scroll to position [101, 0]
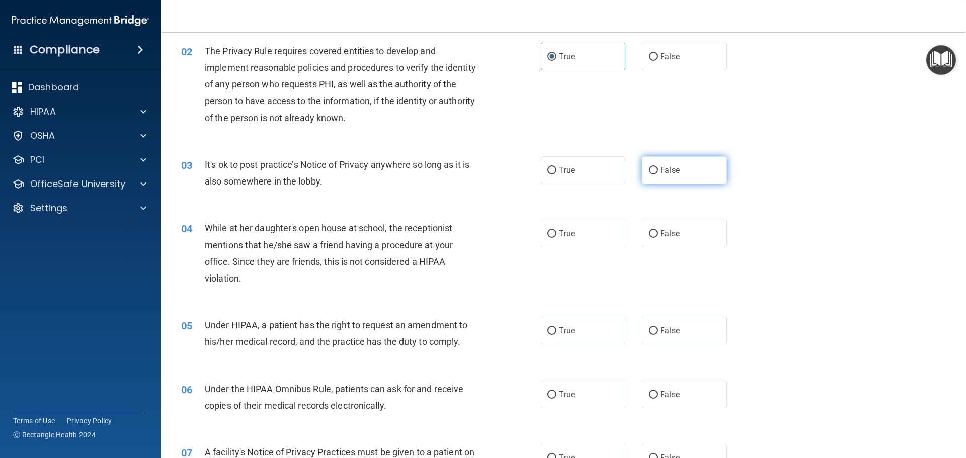
click at [669, 170] on span "False" at bounding box center [670, 170] width 20 height 10
click at [657, 170] on input "False" at bounding box center [652, 171] width 9 height 8
radio input "true"
click at [668, 230] on span "False" at bounding box center [670, 234] width 20 height 10
click at [657, 230] on input "False" at bounding box center [652, 234] width 9 height 8
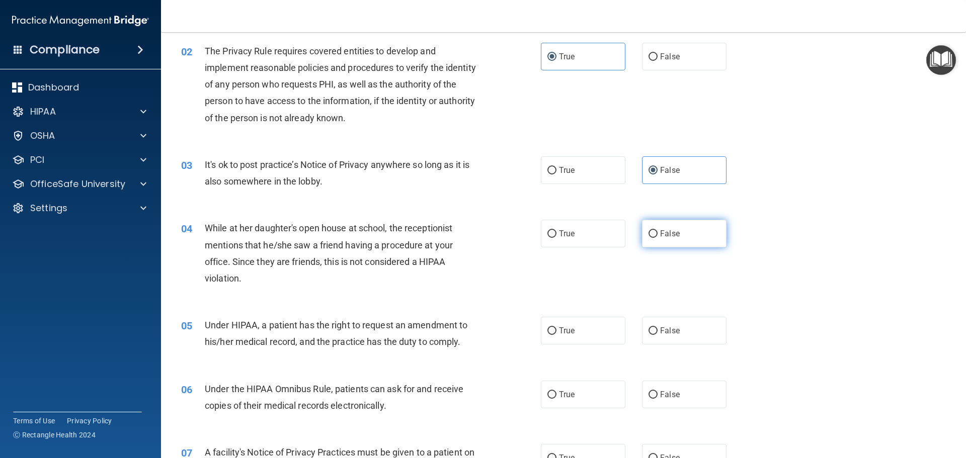
radio input "true"
click at [670, 333] on span "False" at bounding box center [670, 331] width 20 height 10
click at [657, 333] on input "False" at bounding box center [652, 331] width 9 height 8
radio input "true"
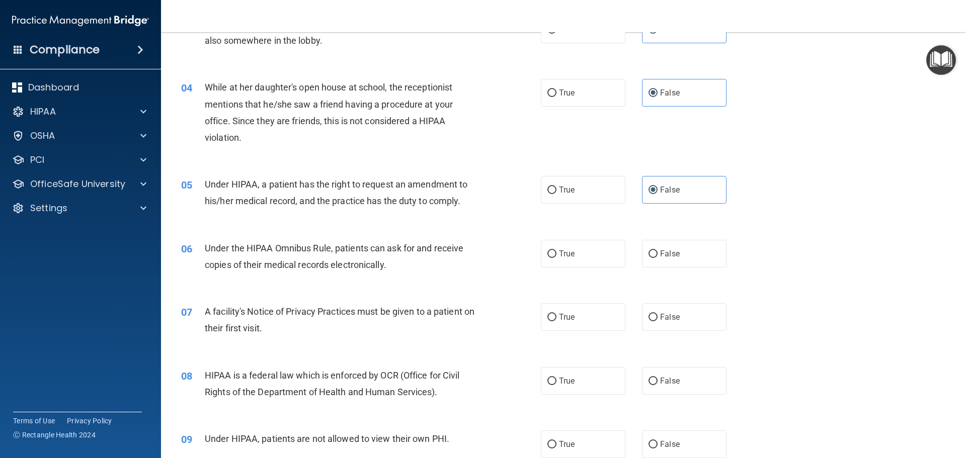
scroll to position [302, 0]
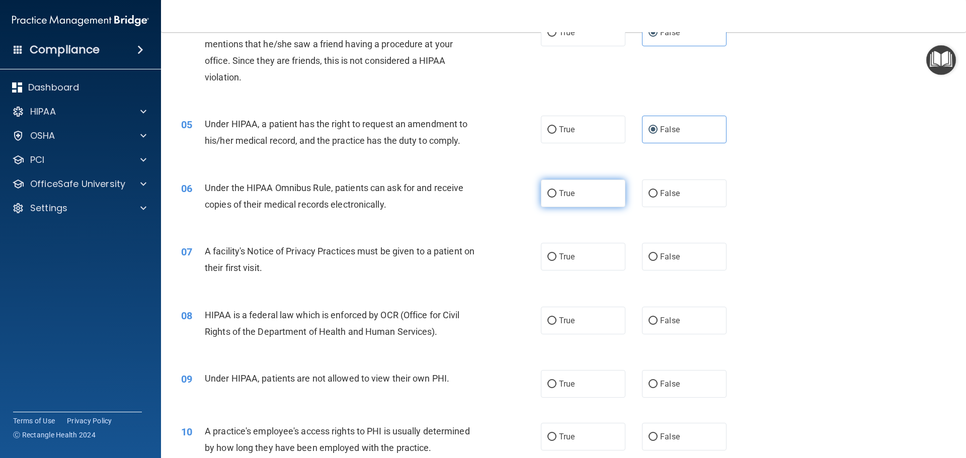
click at [579, 198] on label "True" at bounding box center [583, 194] width 85 height 28
click at [556, 198] on input "True" at bounding box center [551, 194] width 9 height 8
radio input "true"
click at [575, 256] on label "True" at bounding box center [583, 257] width 85 height 28
click at [556, 256] on input "True" at bounding box center [551, 258] width 9 height 8
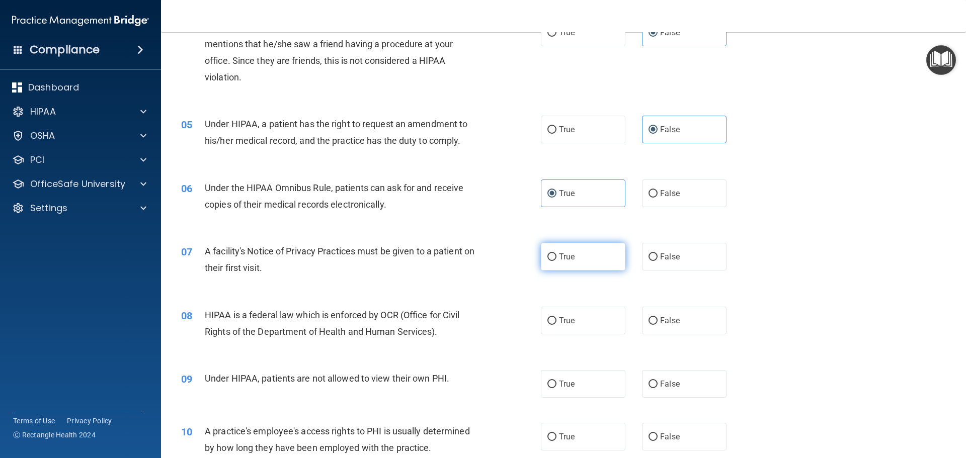
radio input "true"
click at [581, 318] on label "True" at bounding box center [583, 321] width 85 height 28
click at [556, 318] on input "True" at bounding box center [551, 321] width 9 height 8
radio input "true"
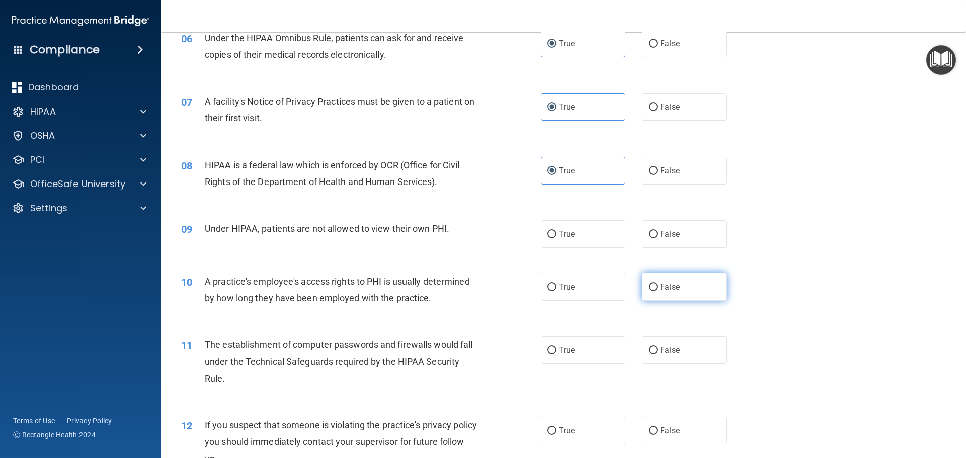
scroll to position [453, 0]
click at [680, 229] on label "False" at bounding box center [684, 233] width 85 height 28
click at [657, 230] on input "False" at bounding box center [652, 234] width 9 height 8
radio input "true"
click at [694, 285] on label "False" at bounding box center [684, 286] width 85 height 28
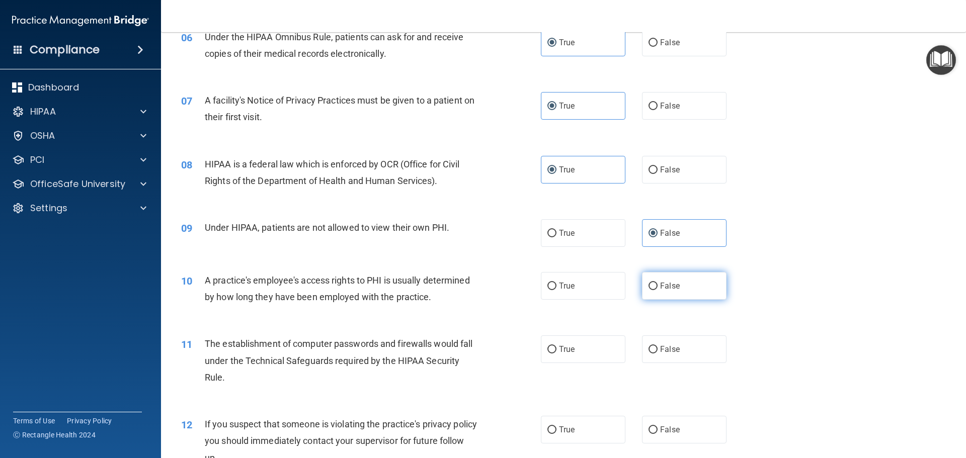
click at [657, 285] on input "False" at bounding box center [652, 287] width 9 height 8
radio input "true"
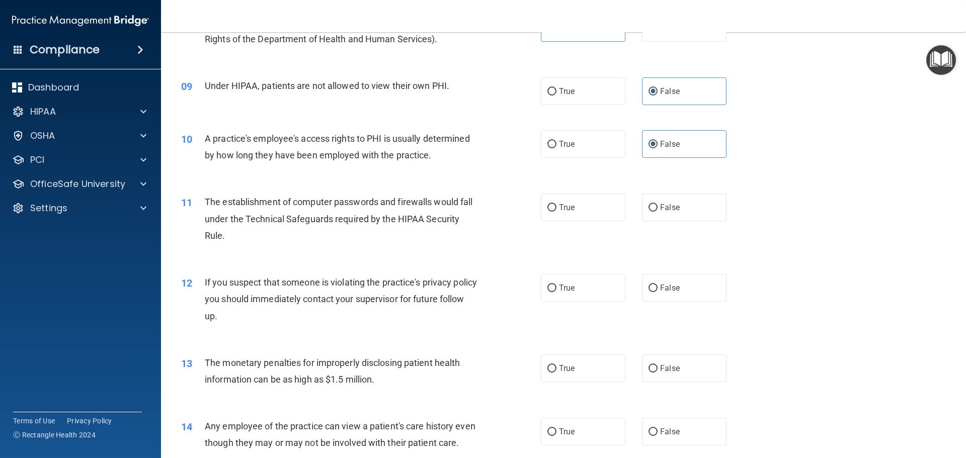
scroll to position [604, 0]
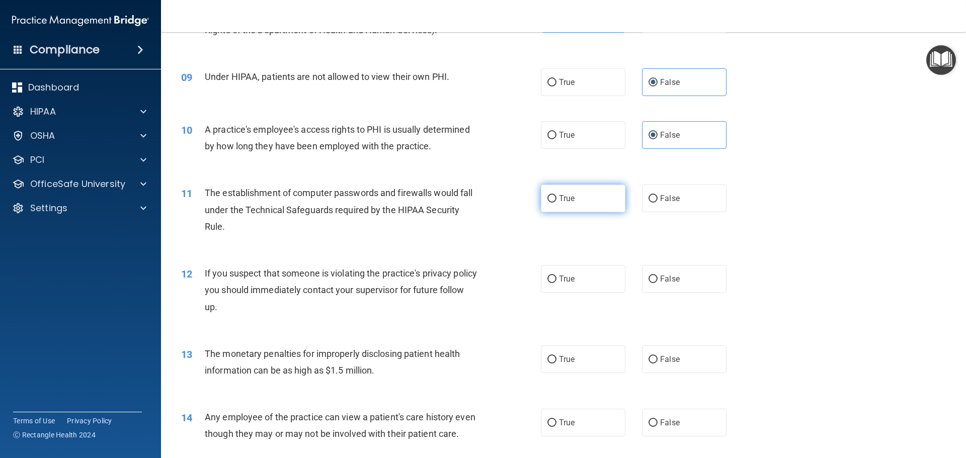
click at [592, 203] on label "True" at bounding box center [583, 199] width 85 height 28
click at [556, 203] on input "True" at bounding box center [551, 199] width 9 height 8
radio input "true"
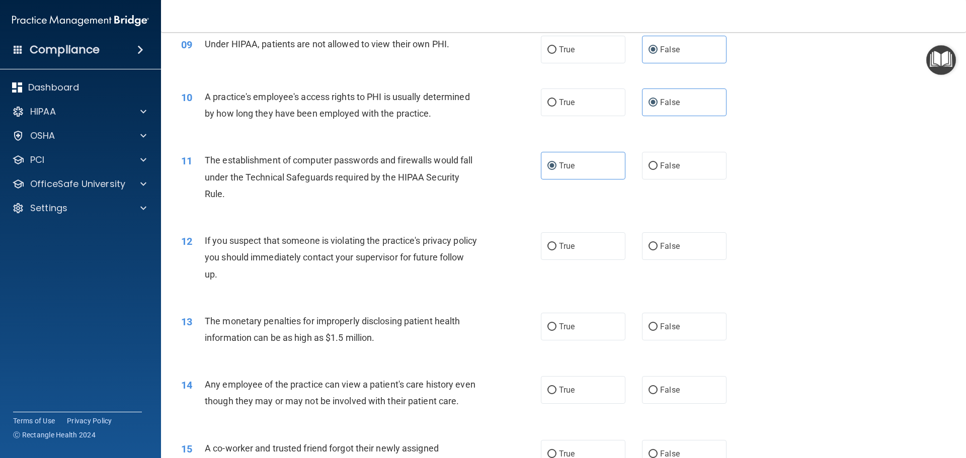
scroll to position [654, 0]
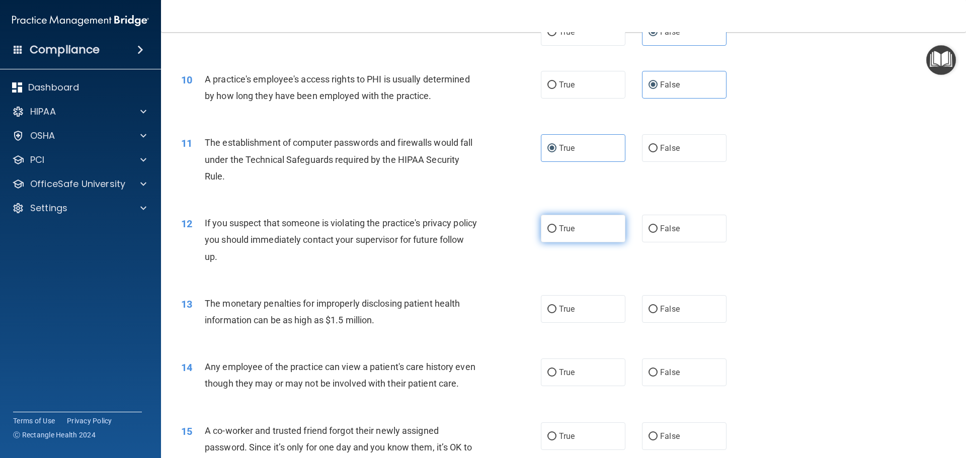
click at [585, 229] on label "True" at bounding box center [583, 229] width 85 height 28
click at [556, 229] on input "True" at bounding box center [551, 229] width 9 height 8
radio input "true"
click at [583, 313] on label "True" at bounding box center [583, 309] width 85 height 28
click at [556, 313] on input "True" at bounding box center [551, 310] width 9 height 8
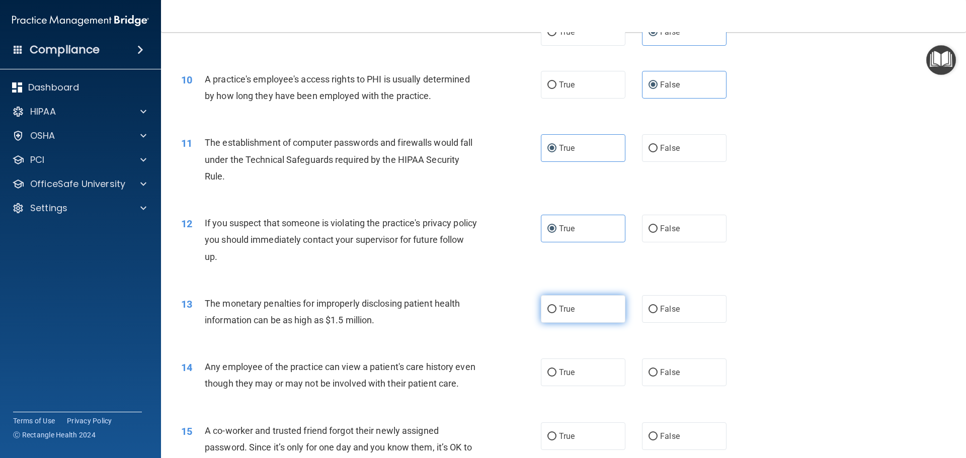
radio input "true"
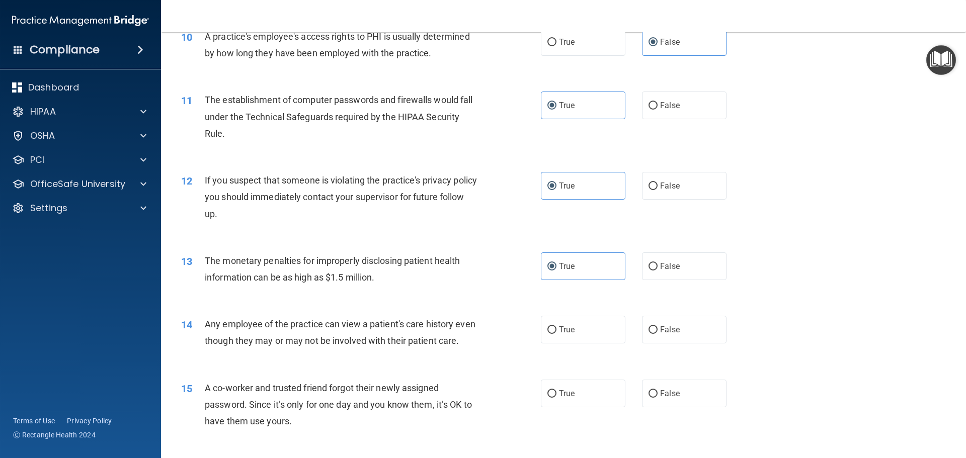
scroll to position [754, 0]
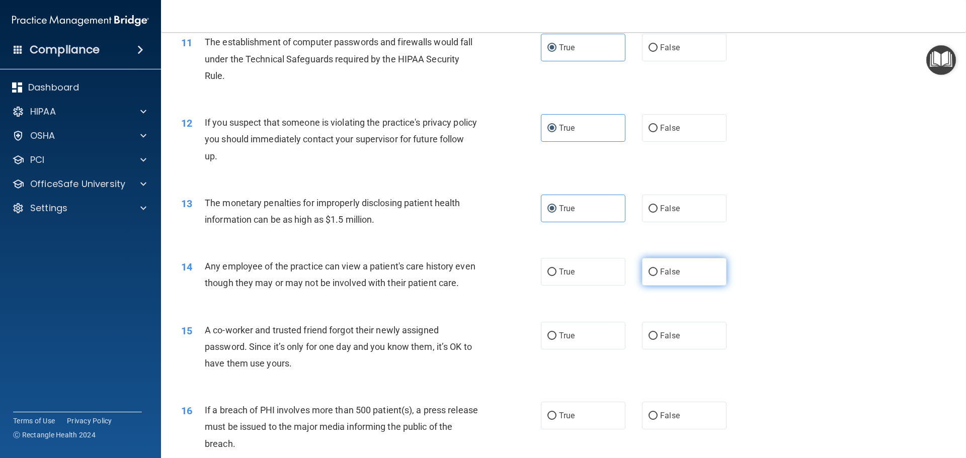
click at [697, 269] on label "False" at bounding box center [684, 272] width 85 height 28
click at [657, 269] on input "False" at bounding box center [652, 273] width 9 height 8
radio input "true"
click at [680, 350] on label "False" at bounding box center [684, 336] width 85 height 28
click at [657, 340] on input "False" at bounding box center [652, 336] width 9 height 8
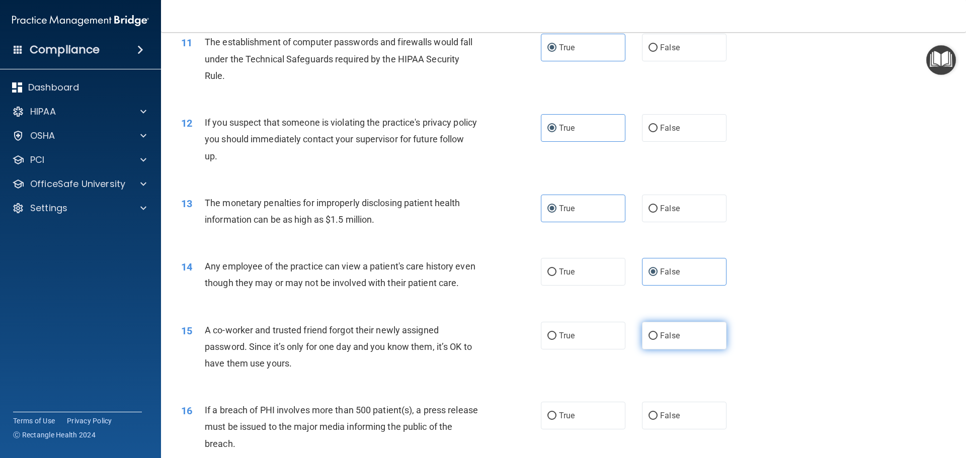
radio input "true"
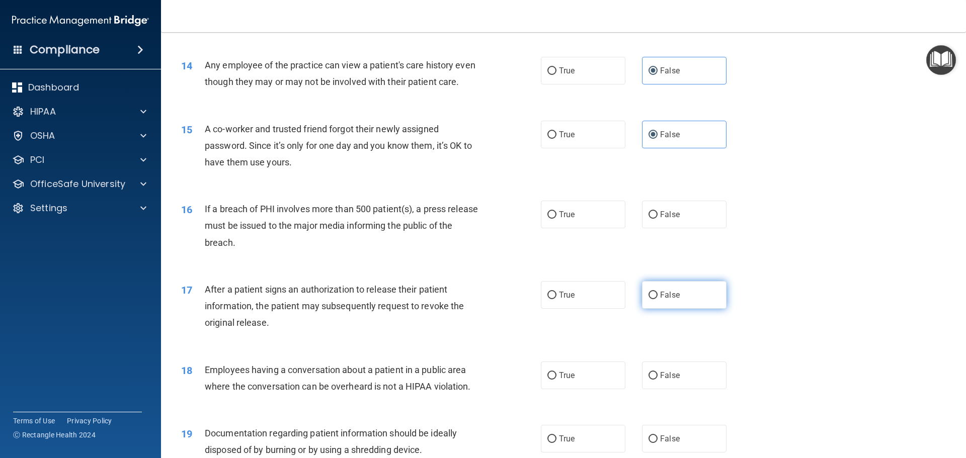
scroll to position [1006, 0]
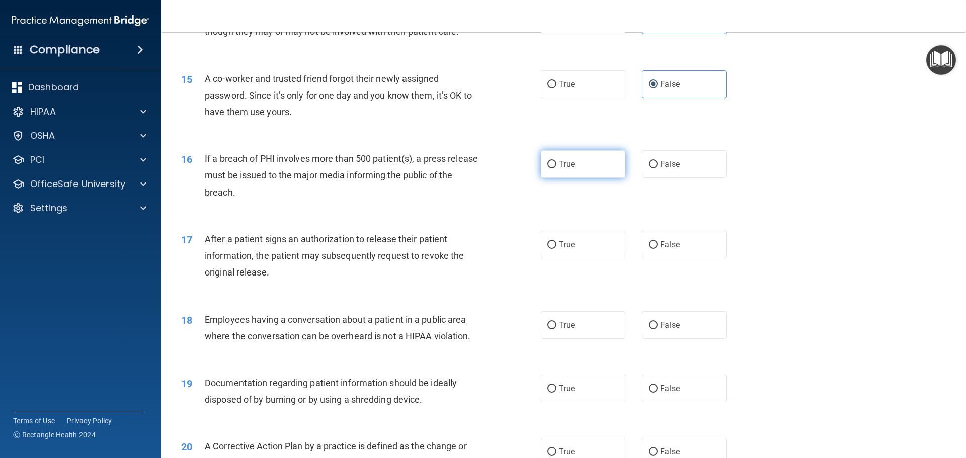
click at [591, 178] on label "True" at bounding box center [583, 164] width 85 height 28
click at [556, 169] on input "True" at bounding box center [551, 165] width 9 height 8
radio input "true"
click at [580, 259] on label "True" at bounding box center [583, 245] width 85 height 28
click at [556, 249] on input "True" at bounding box center [551, 245] width 9 height 8
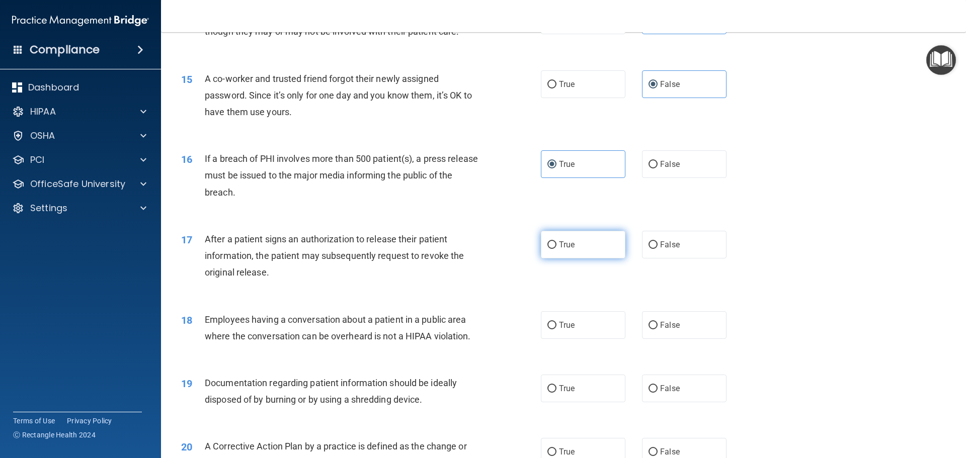
radio input "true"
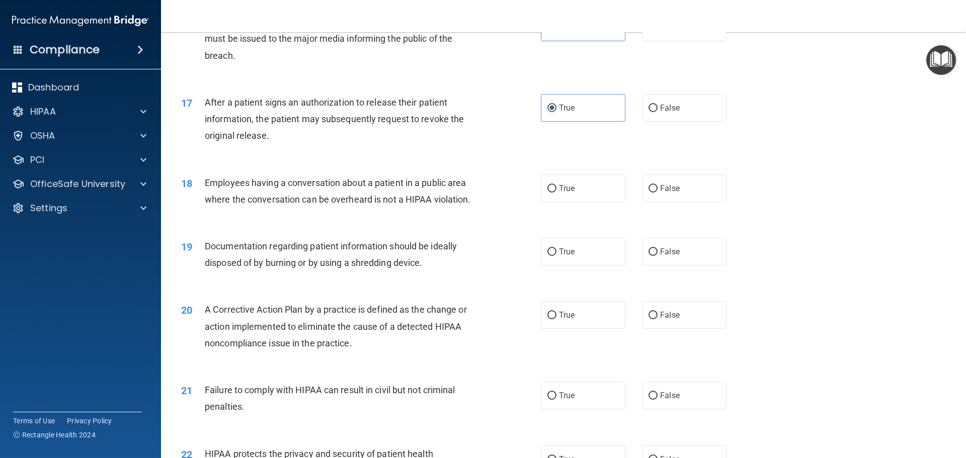
scroll to position [1157, 0]
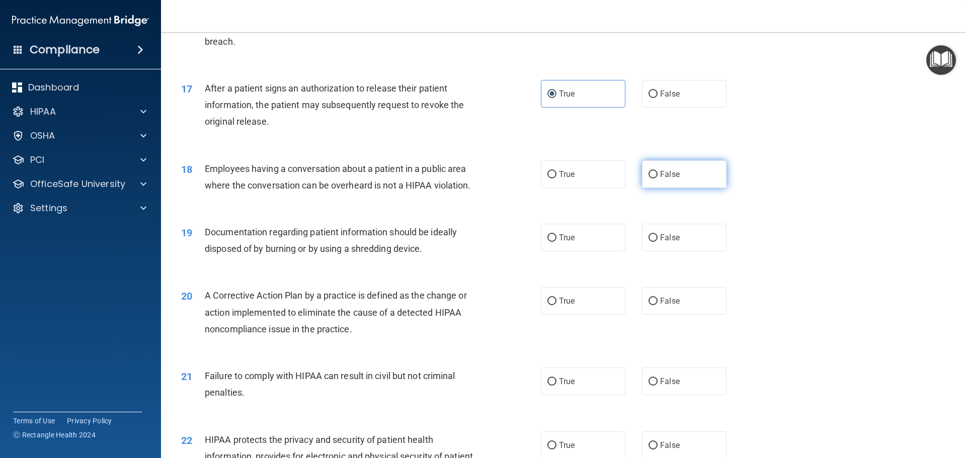
click at [677, 188] on label "False" at bounding box center [684, 174] width 85 height 28
click at [657, 179] on input "False" at bounding box center [652, 175] width 9 height 8
radio input "true"
click at [596, 251] on label "True" at bounding box center [583, 238] width 85 height 28
click at [556, 242] on input "True" at bounding box center [551, 238] width 9 height 8
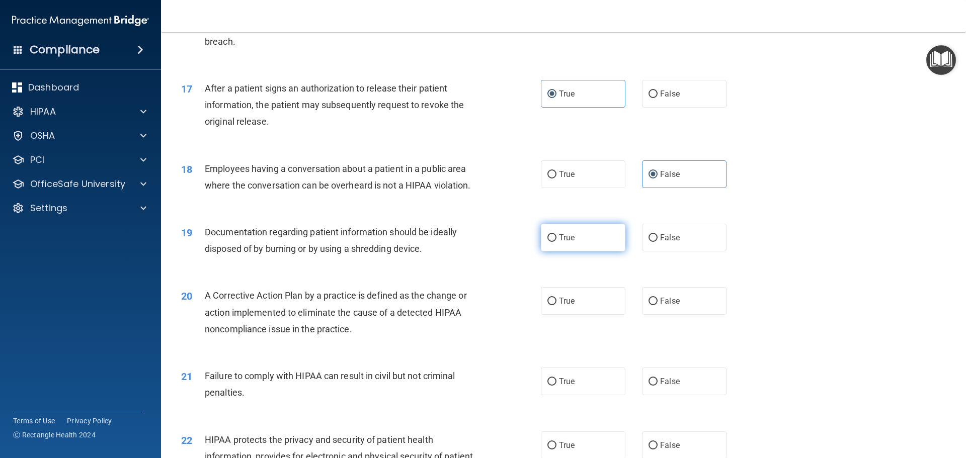
radio input "true"
click at [586, 315] on label "True" at bounding box center [583, 301] width 85 height 28
click at [556, 305] on input "True" at bounding box center [551, 302] width 9 height 8
radio input "true"
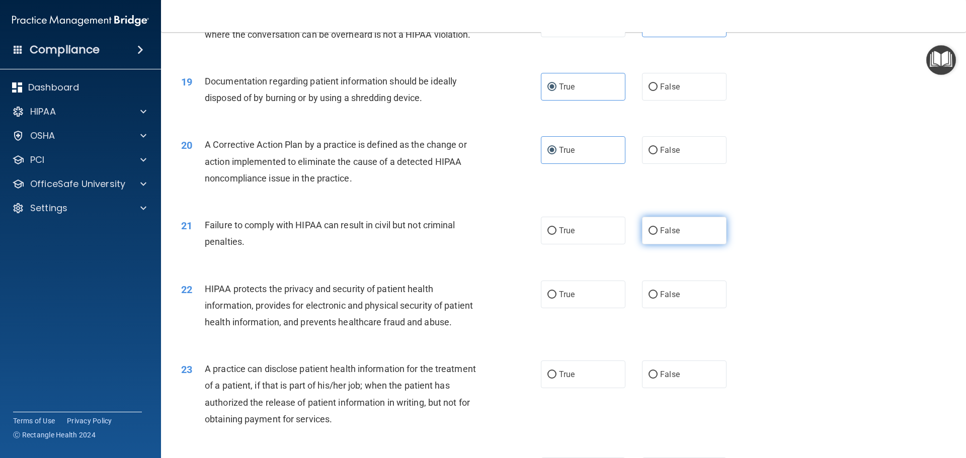
click at [663, 235] on span "False" at bounding box center [670, 231] width 20 height 10
click at [657, 235] on input "False" at bounding box center [652, 231] width 9 height 8
radio input "true"
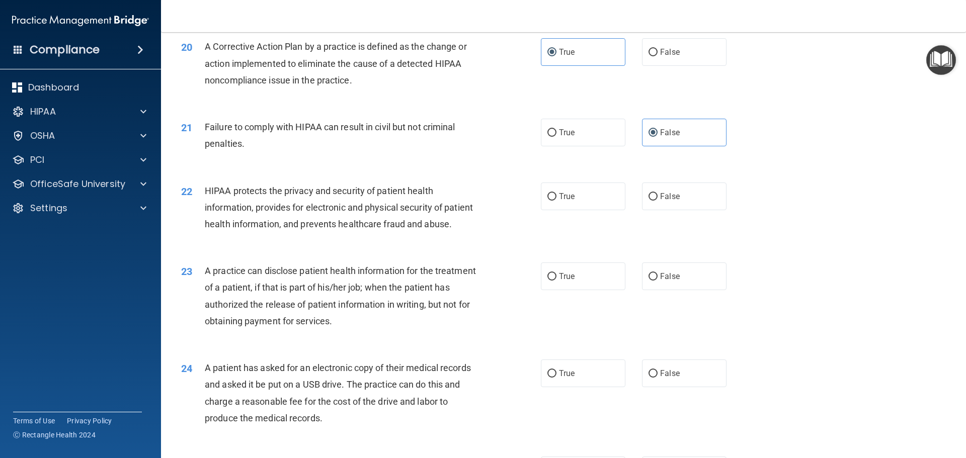
scroll to position [1408, 0]
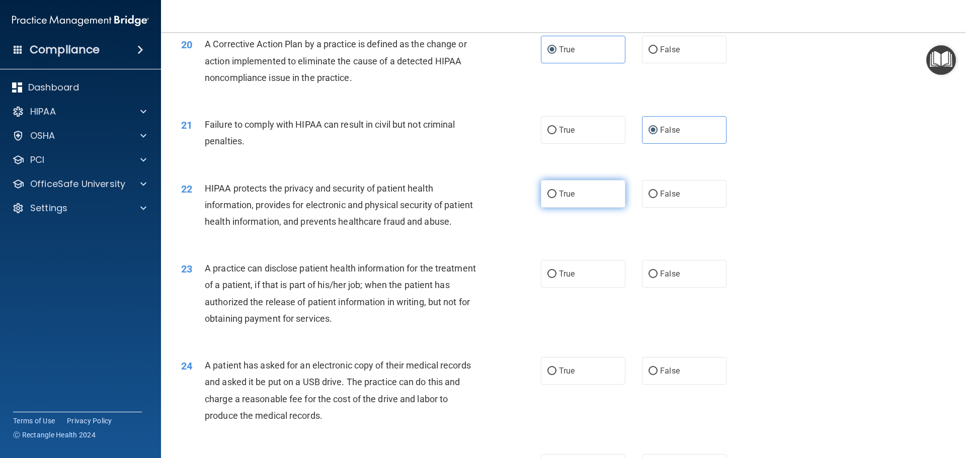
click at [570, 199] on span "True" at bounding box center [567, 194] width 16 height 10
click at [556, 198] on input "True" at bounding box center [551, 195] width 9 height 8
radio input "true"
click at [661, 279] on span "False" at bounding box center [670, 274] width 20 height 10
click at [657, 278] on input "False" at bounding box center [652, 275] width 9 height 8
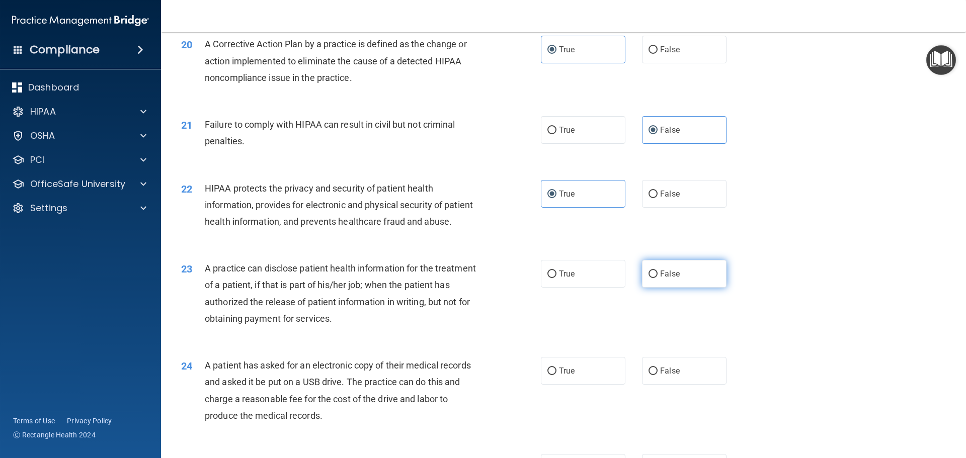
radio input "true"
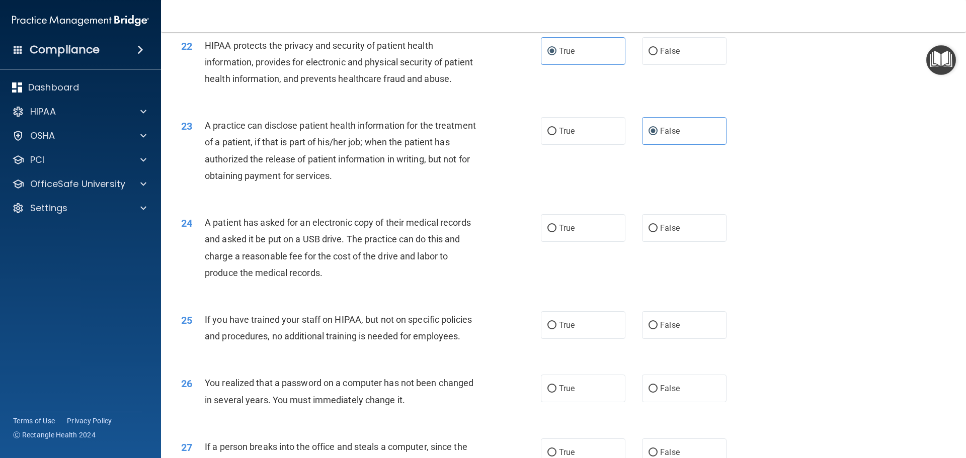
scroll to position [1610, 0]
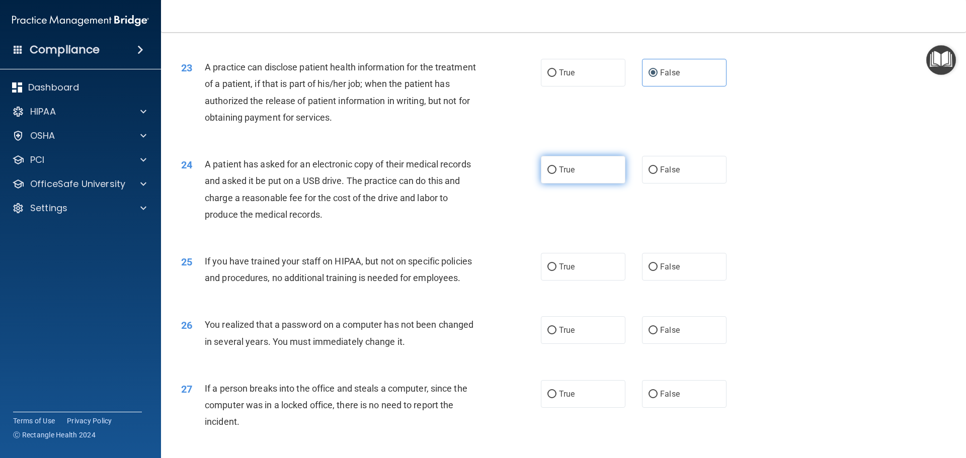
click at [564, 175] on span "True" at bounding box center [567, 170] width 16 height 10
click at [556, 174] on input "True" at bounding box center [551, 170] width 9 height 8
radio input "true"
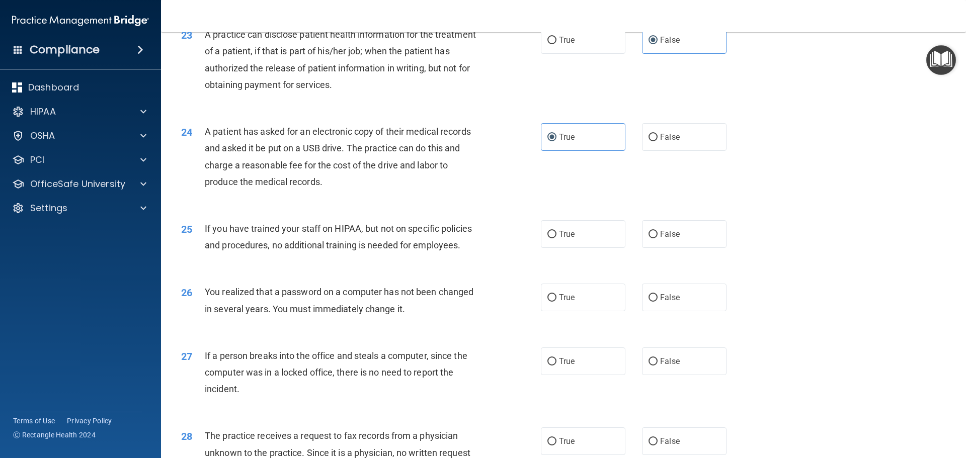
scroll to position [1660, 0]
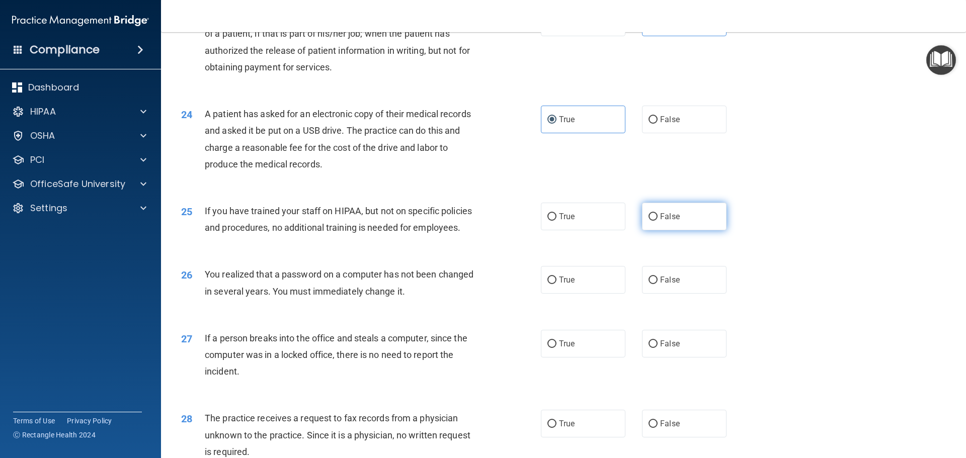
click at [650, 221] on input "False" at bounding box center [652, 217] width 9 height 8
radio input "true"
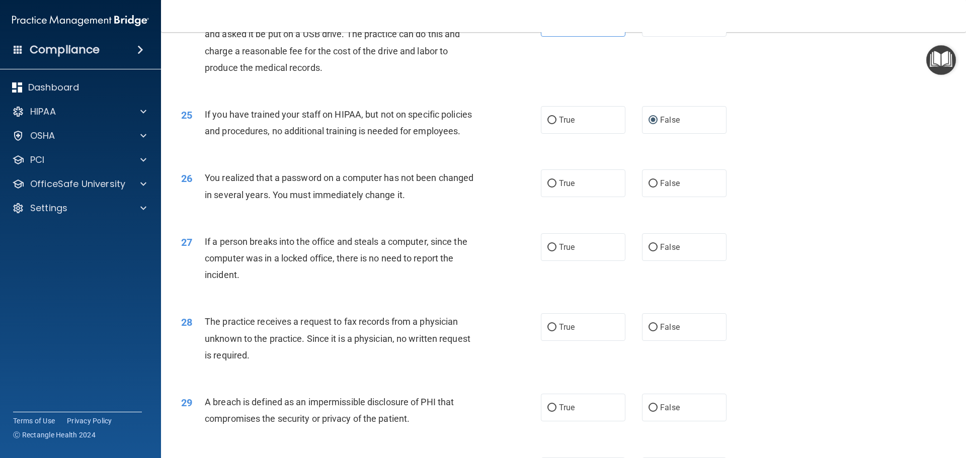
scroll to position [1760, 0]
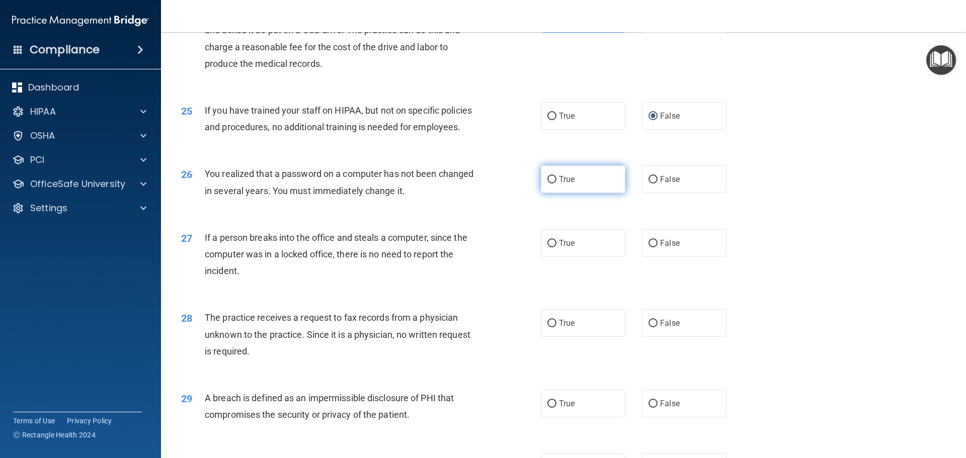
click at [569, 184] on span "True" at bounding box center [567, 180] width 16 height 10
click at [556, 184] on input "True" at bounding box center [551, 180] width 9 height 8
radio input "true"
click at [681, 257] on label "False" at bounding box center [684, 243] width 85 height 28
click at [657, 247] on input "False" at bounding box center [652, 244] width 9 height 8
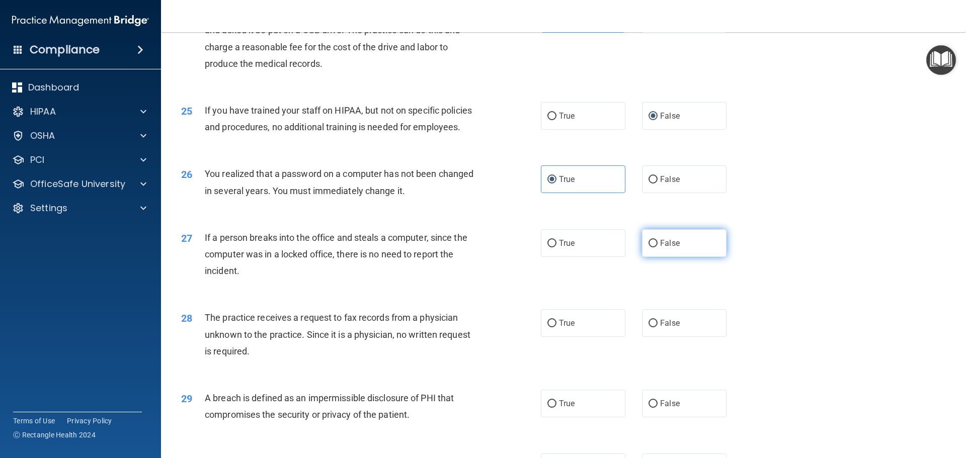
radio input "true"
click at [674, 328] on span "False" at bounding box center [670, 323] width 20 height 10
click at [657, 327] on input "False" at bounding box center [652, 324] width 9 height 8
radio input "true"
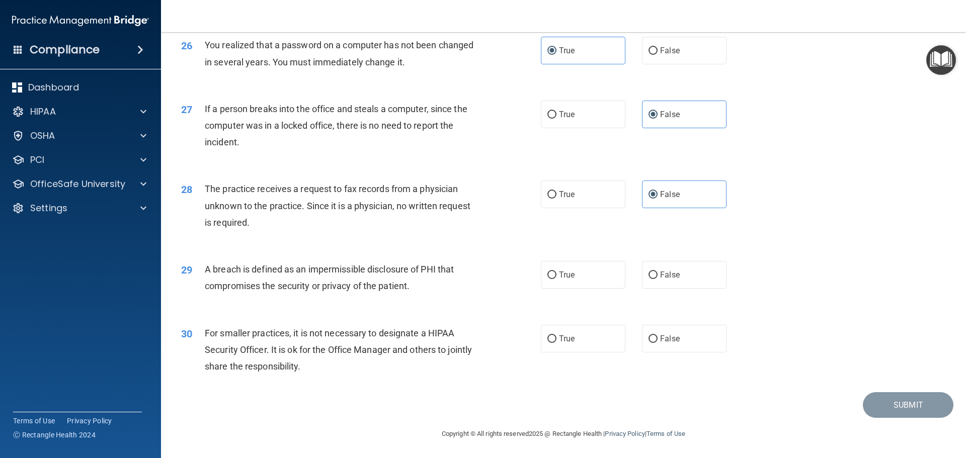
scroll to position [1911, 0]
click at [591, 289] on label "True" at bounding box center [583, 275] width 85 height 28
click at [556, 279] on input "True" at bounding box center [551, 276] width 9 height 8
radio input "true"
click at [681, 349] on label "False" at bounding box center [684, 339] width 85 height 28
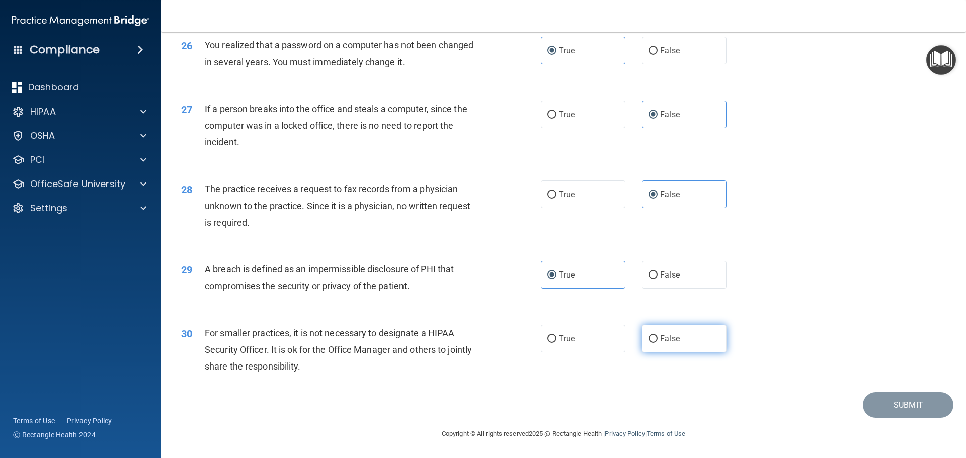
click at [657, 343] on input "False" at bounding box center [652, 339] width 9 height 8
radio input "true"
click at [890, 412] on button "Submit" at bounding box center [908, 405] width 91 height 26
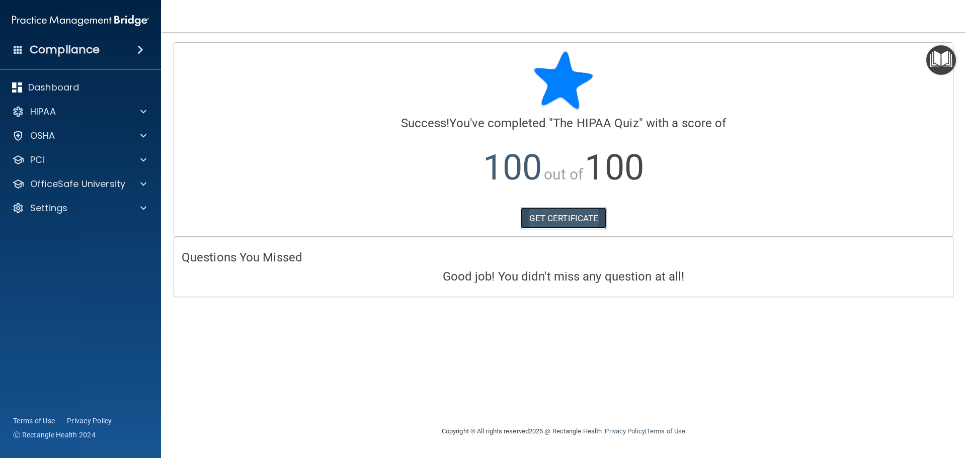
click at [570, 217] on link "GET CERTIFICATE" at bounding box center [564, 218] width 86 height 22
click at [87, 186] on p "OfficeSafe University" at bounding box center [77, 184] width 95 height 12
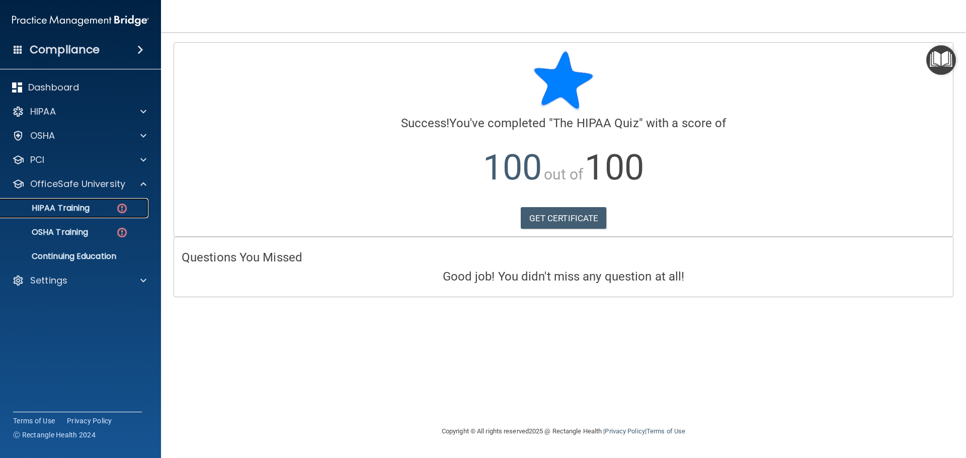
click at [80, 213] on p "HIPAA Training" at bounding box center [48, 208] width 83 height 10
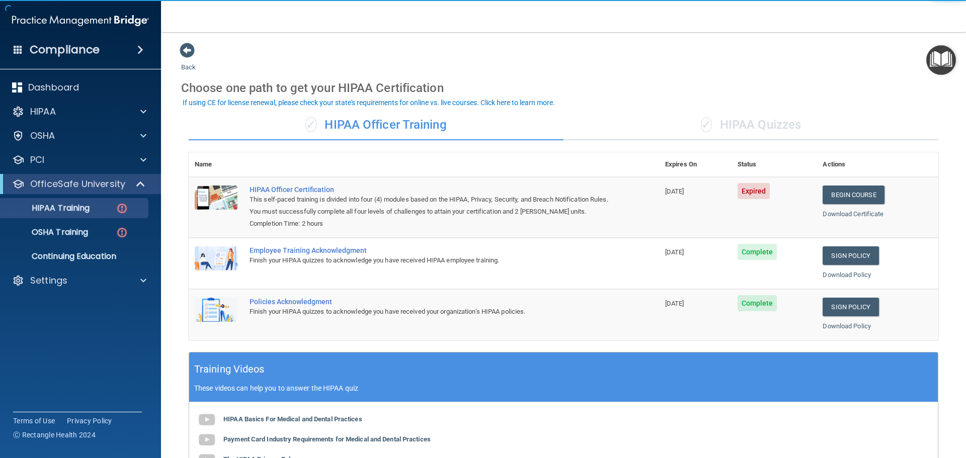
click at [774, 134] on div "✓ HIPAA Quizzes" at bounding box center [750, 125] width 375 height 30
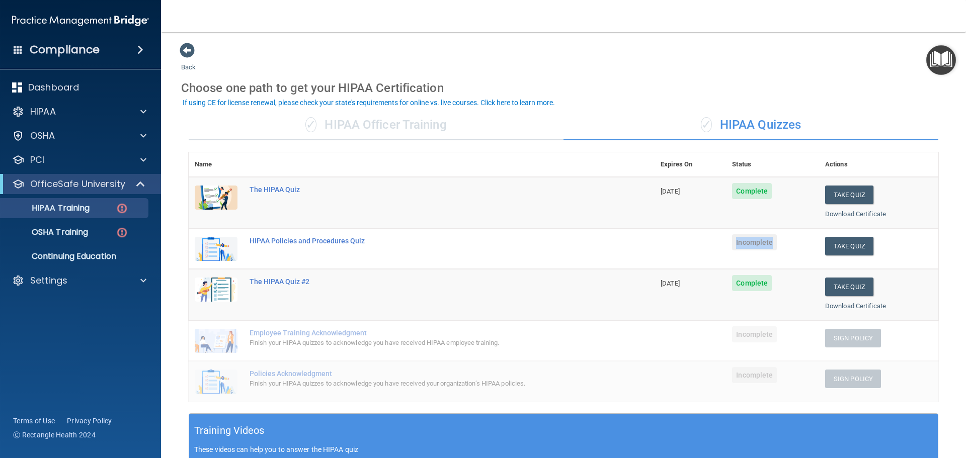
drag, startPoint x: 765, startPoint y: 243, endPoint x: 718, endPoint y: 243, distance: 46.3
click at [726, 242] on td "Incomplete" at bounding box center [772, 248] width 93 height 41
click at [715, 245] on td at bounding box center [689, 248] width 71 height 41
click at [830, 243] on button "Take Quiz" at bounding box center [849, 246] width 48 height 19
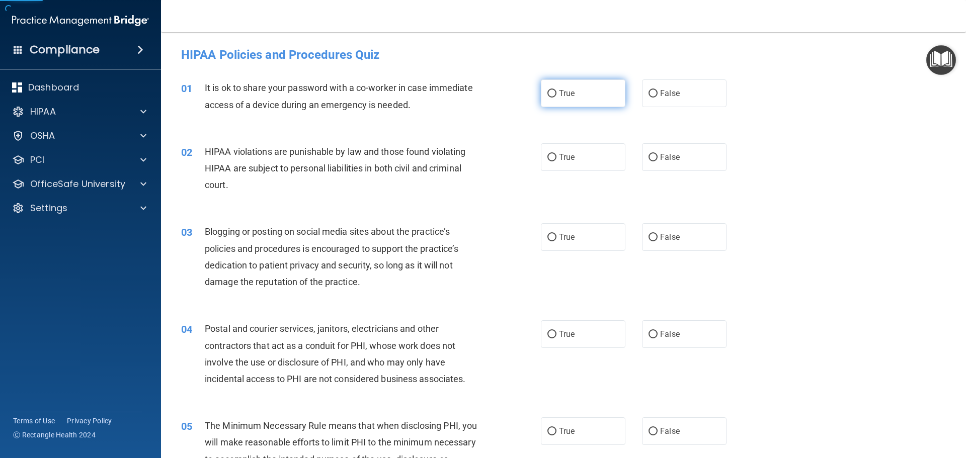
click at [578, 94] on label "True" at bounding box center [583, 93] width 85 height 28
click at [556, 94] on input "True" at bounding box center [551, 94] width 9 height 8
radio input "true"
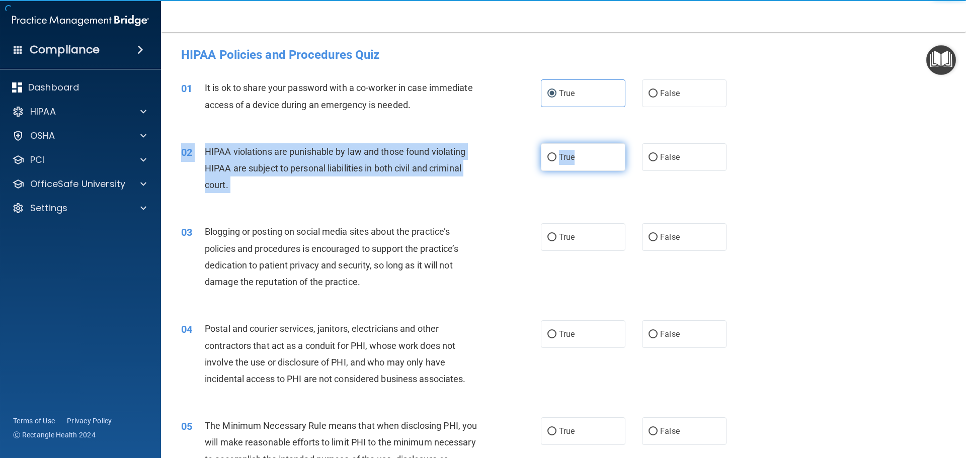
click at [574, 149] on div "02 HIPAA violations are punishable by law and those found violating HIPAA are s…" at bounding box center [564, 171] width 780 height 80
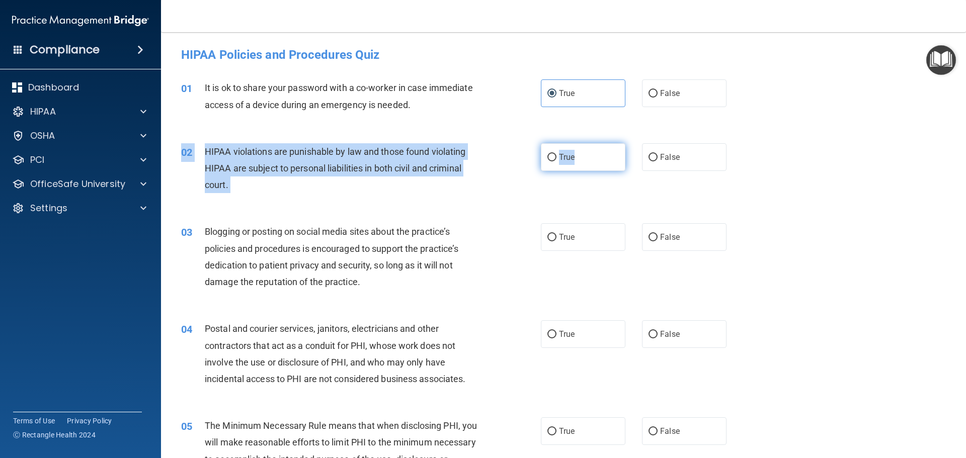
click at [579, 159] on label "True" at bounding box center [583, 157] width 85 height 28
click at [556, 159] on input "True" at bounding box center [551, 158] width 9 height 8
radio input "true"
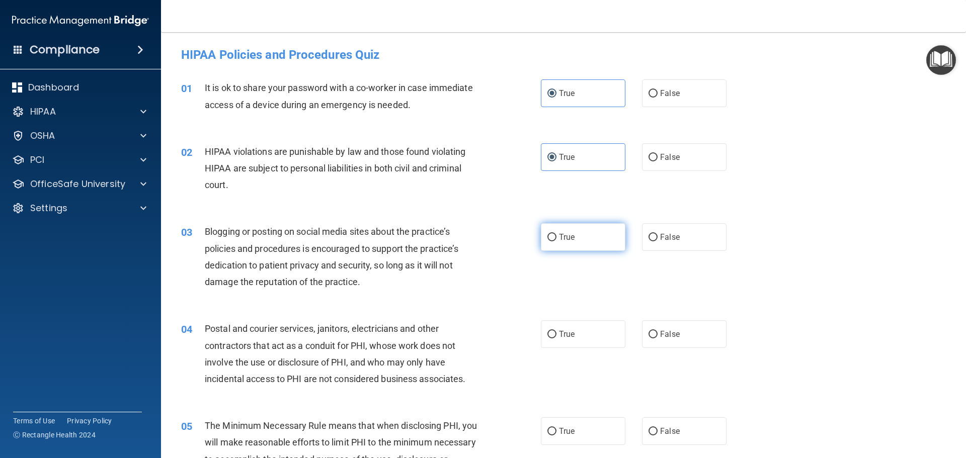
drag, startPoint x: 579, startPoint y: 231, endPoint x: 581, endPoint y: 247, distance: 16.2
click at [580, 232] on label "True" at bounding box center [583, 237] width 85 height 28
click at [556, 234] on input "True" at bounding box center [551, 238] width 9 height 8
radio input "true"
click at [582, 330] on label "True" at bounding box center [583, 334] width 85 height 28
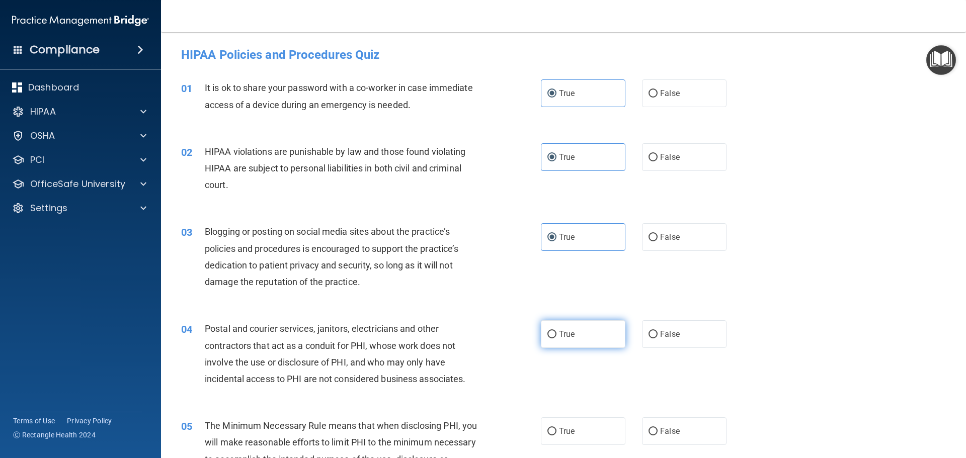
click at [556, 331] on input "True" at bounding box center [551, 335] width 9 height 8
radio input "true"
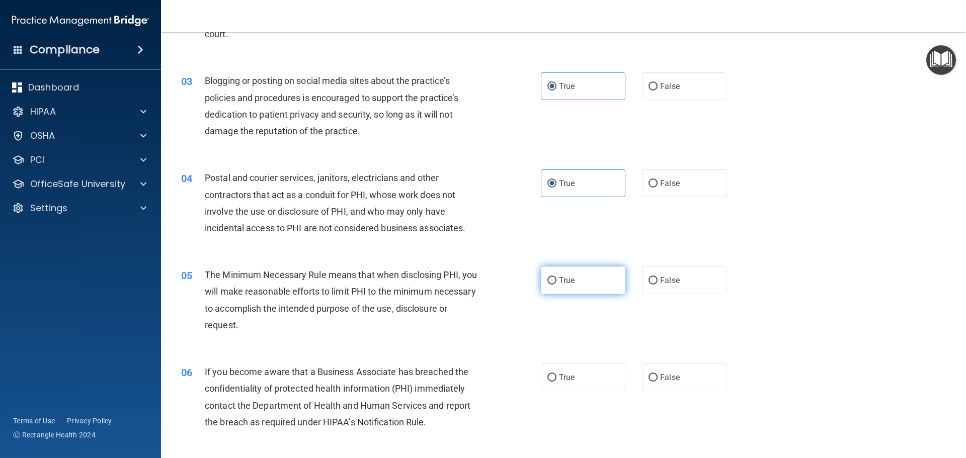
click at [602, 278] on label "True" at bounding box center [583, 281] width 85 height 28
click at [556, 278] on input "True" at bounding box center [551, 281] width 9 height 8
radio input "true"
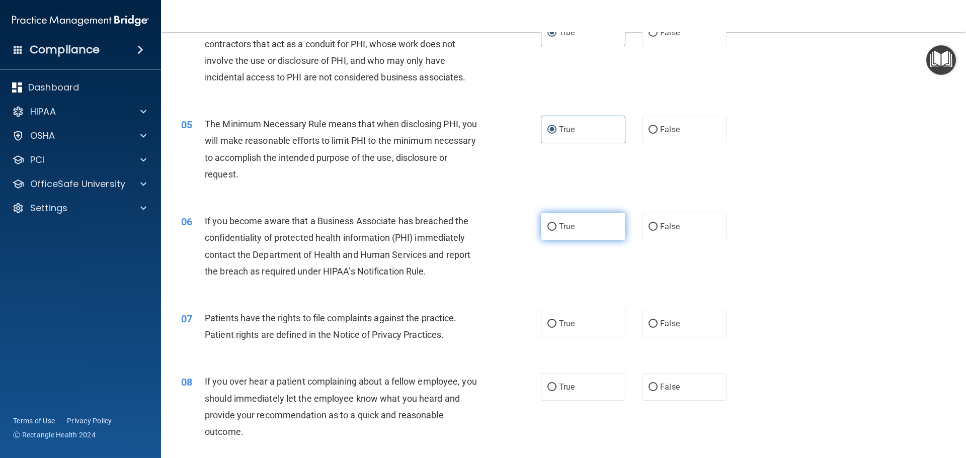
click at [566, 219] on label "True" at bounding box center [583, 227] width 85 height 28
click at [556, 223] on input "True" at bounding box center [551, 227] width 9 height 8
radio input "true"
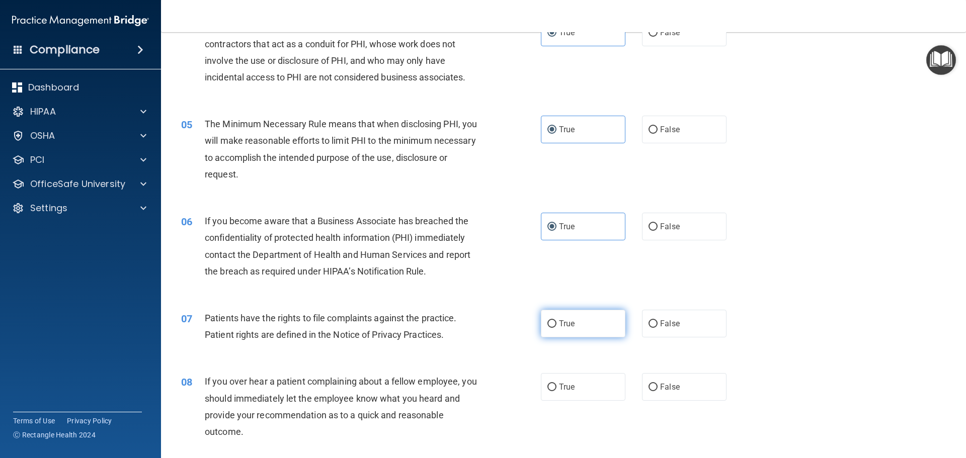
click at [579, 318] on label "True" at bounding box center [583, 324] width 85 height 28
click at [556, 320] on input "True" at bounding box center [551, 324] width 9 height 8
radio input "true"
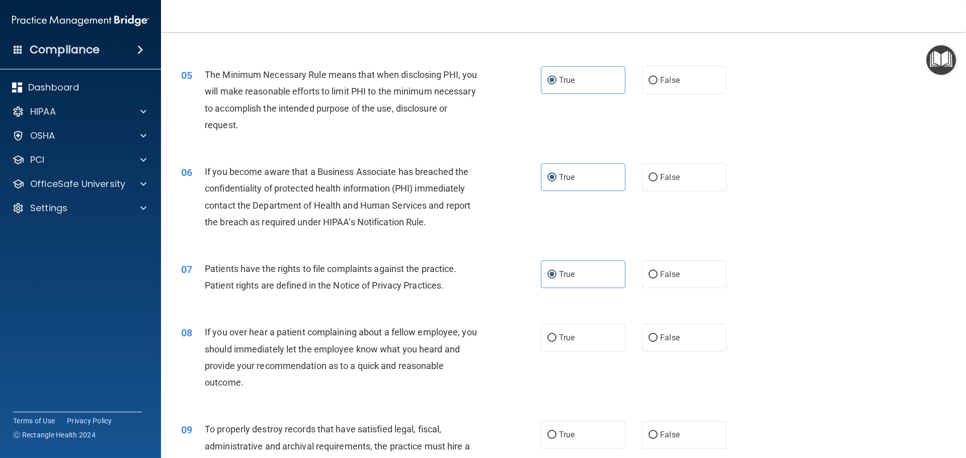
scroll to position [453, 0]
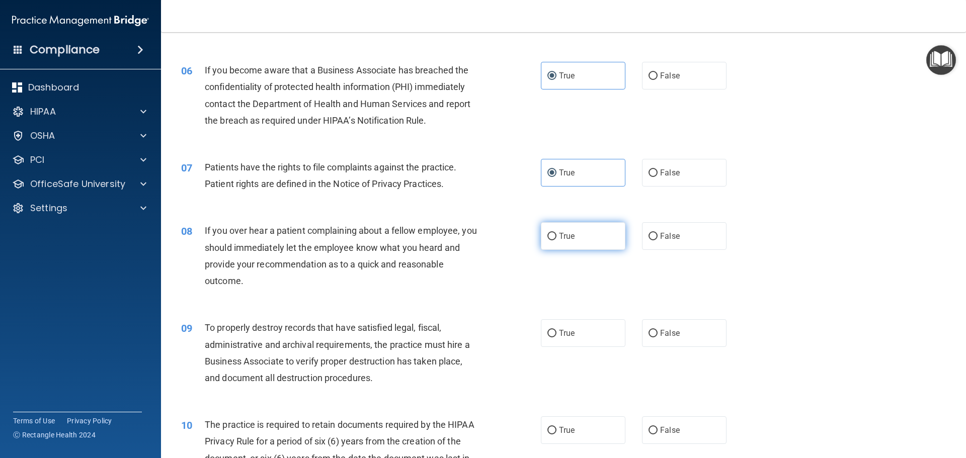
click at [564, 235] on span "True" at bounding box center [567, 236] width 16 height 10
click at [556, 235] on input "True" at bounding box center [551, 237] width 9 height 8
radio input "true"
click at [578, 343] on label "True" at bounding box center [583, 333] width 85 height 28
click at [556, 338] on input "True" at bounding box center [551, 334] width 9 height 8
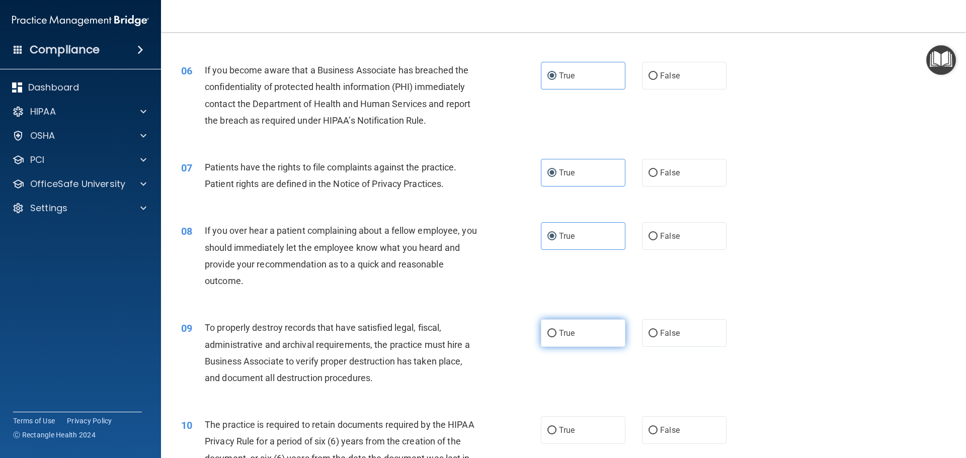
radio input "true"
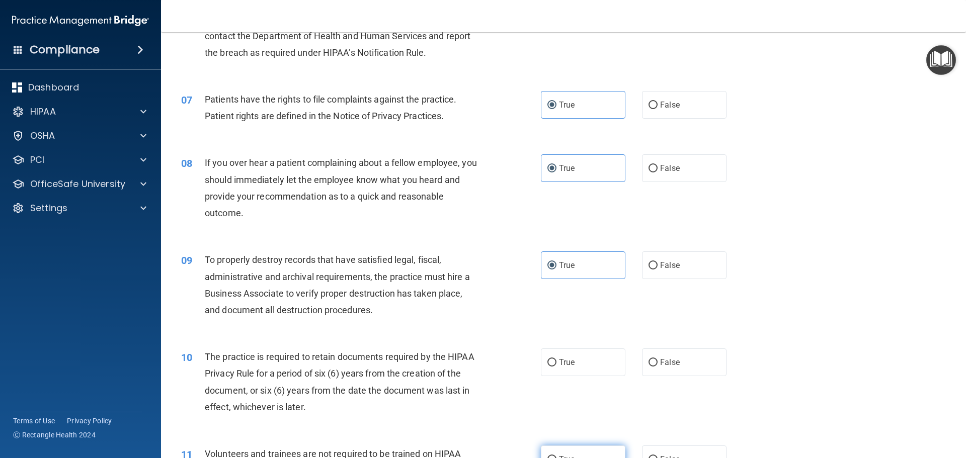
scroll to position [654, 0]
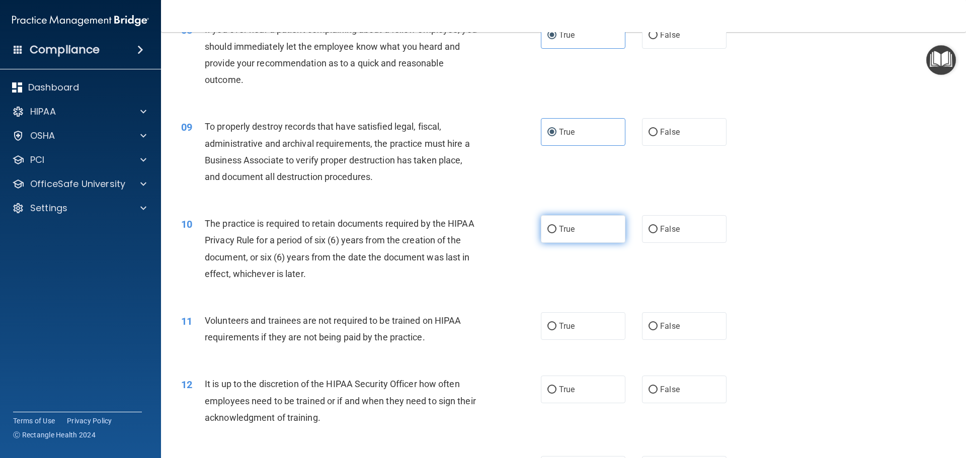
click at [567, 232] on span "True" at bounding box center [567, 229] width 16 height 10
click at [556, 232] on input "True" at bounding box center [551, 230] width 9 height 8
radio input "true"
click at [582, 332] on label "True" at bounding box center [583, 326] width 85 height 28
click at [556, 330] on input "True" at bounding box center [551, 327] width 9 height 8
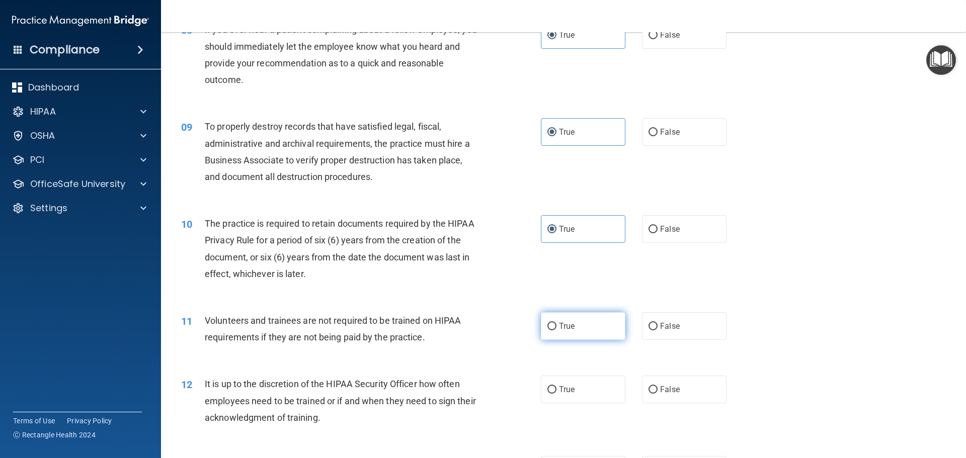
radio input "true"
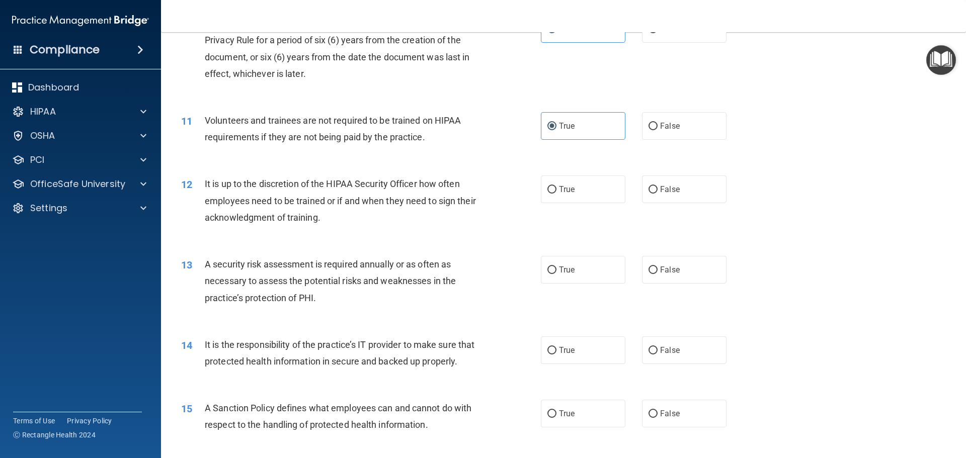
scroll to position [855, 0]
click at [570, 195] on label "True" at bounding box center [583, 189] width 85 height 28
click at [556, 193] on input "True" at bounding box center [551, 189] width 9 height 8
radio input "true"
drag, startPoint x: 580, startPoint y: 265, endPoint x: 581, endPoint y: 272, distance: 7.1
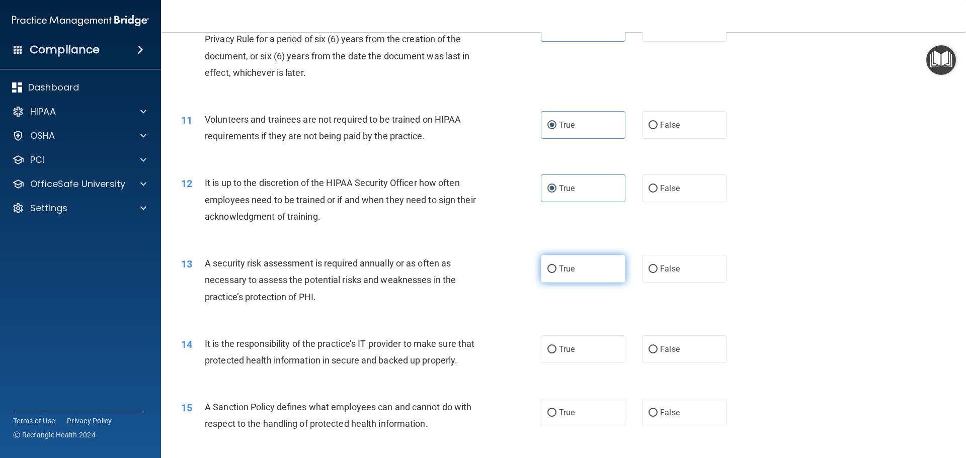
click at [580, 265] on label "True" at bounding box center [583, 269] width 85 height 28
click at [556, 266] on input "True" at bounding box center [551, 270] width 9 height 8
radio input "true"
click at [584, 351] on label "True" at bounding box center [583, 349] width 85 height 28
click at [556, 351] on input "True" at bounding box center [551, 350] width 9 height 8
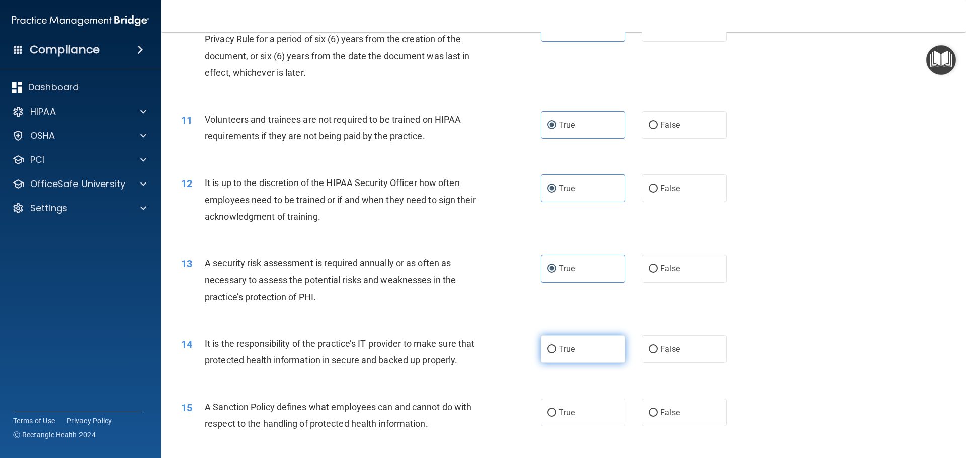
radio input "true"
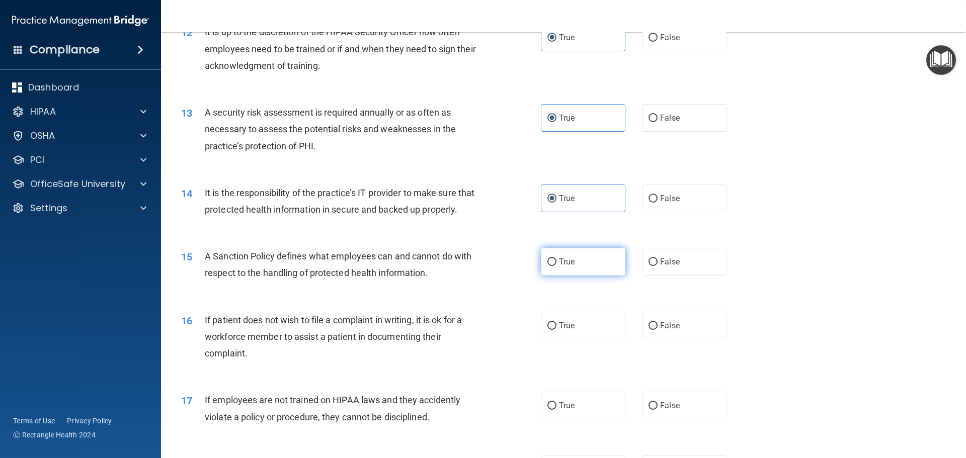
click at [575, 276] on label "True" at bounding box center [583, 262] width 85 height 28
click at [556, 266] on input "True" at bounding box center [551, 263] width 9 height 8
radio input "true"
click at [580, 333] on label "True" at bounding box center [583, 326] width 85 height 28
click at [556, 330] on input "True" at bounding box center [551, 326] width 9 height 8
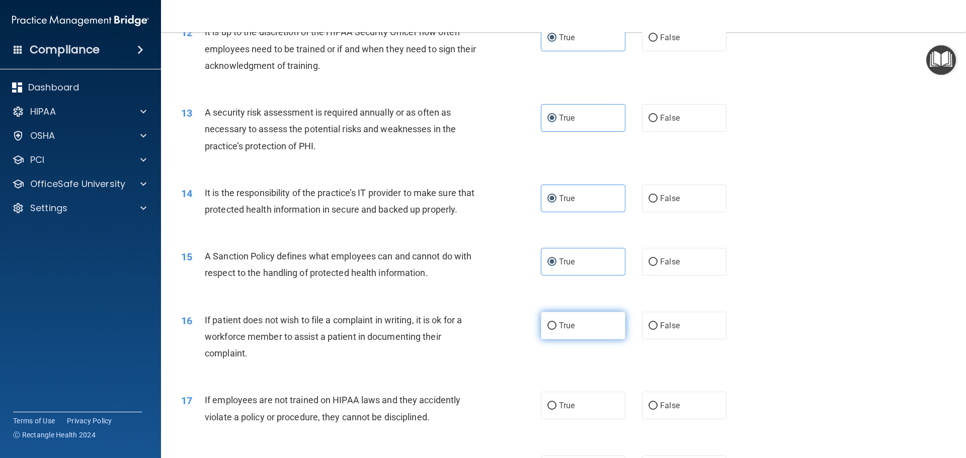
radio input "true"
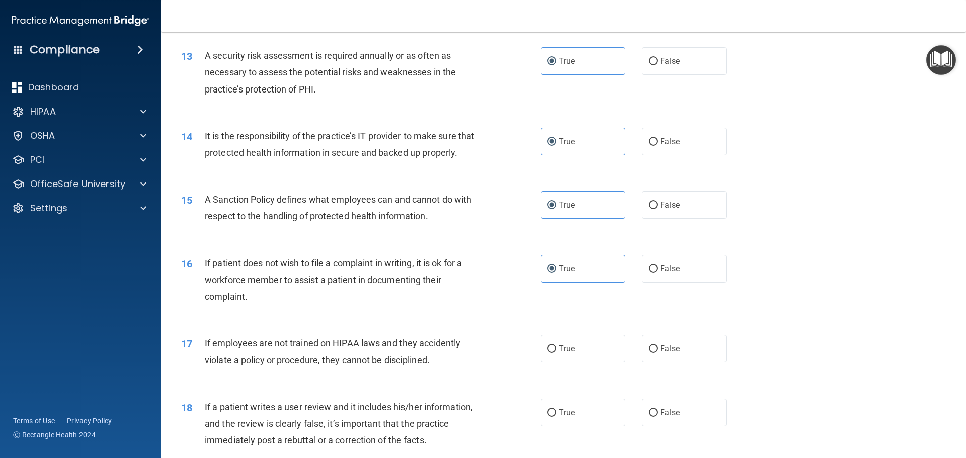
scroll to position [1157, 0]
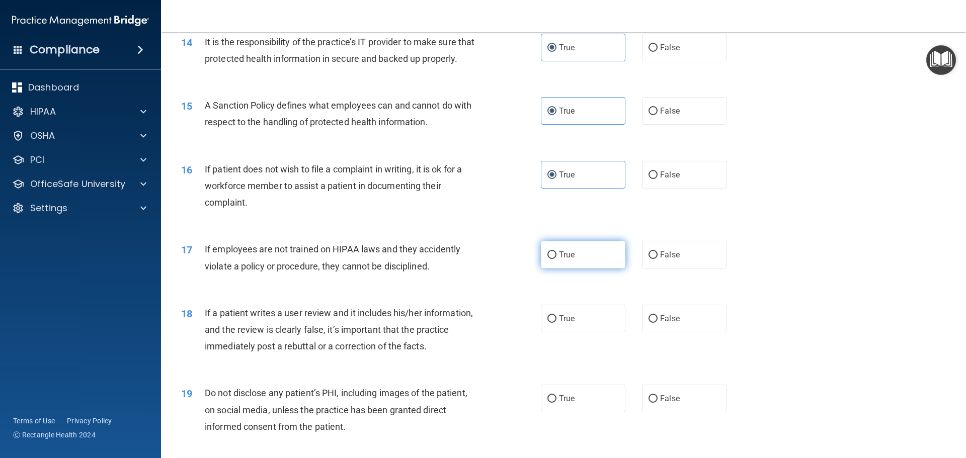
click at [563, 269] on label "True" at bounding box center [583, 255] width 85 height 28
click at [556, 259] on input "True" at bounding box center [551, 255] width 9 height 8
radio input "true"
click at [577, 332] on label "True" at bounding box center [583, 319] width 85 height 28
click at [556, 323] on input "True" at bounding box center [551, 319] width 9 height 8
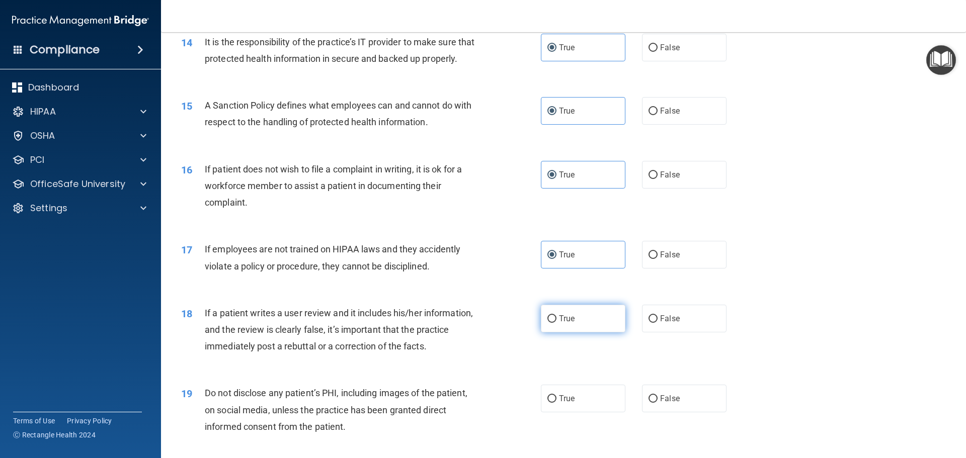
radio input "true"
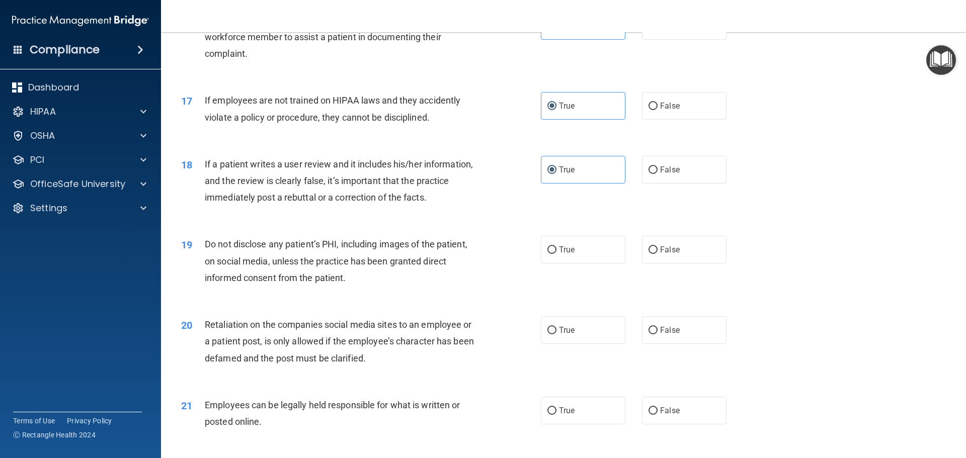
scroll to position [1308, 0]
click at [561, 253] on span "True" at bounding box center [567, 248] width 16 height 10
click at [556, 252] on input "True" at bounding box center [551, 248] width 9 height 8
radio input "true"
click at [586, 342] on label "True" at bounding box center [583, 328] width 85 height 28
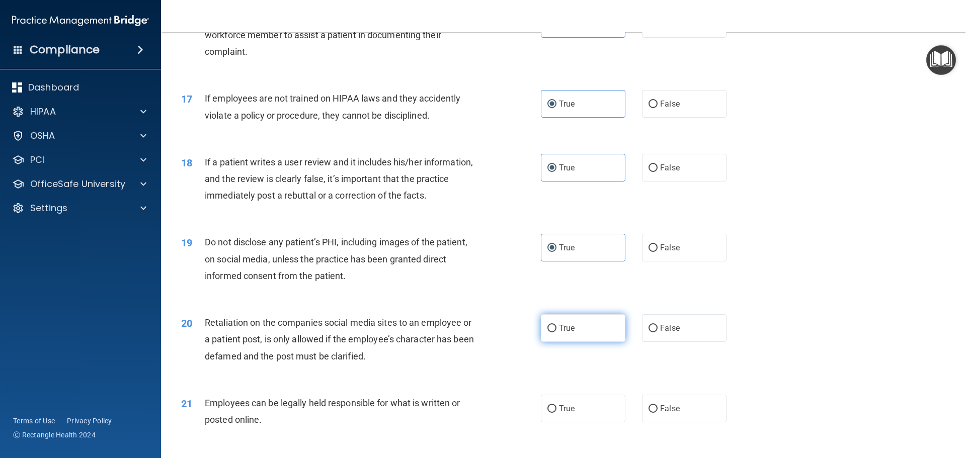
click at [556, 332] on input "True" at bounding box center [551, 329] width 9 height 8
radio input "true"
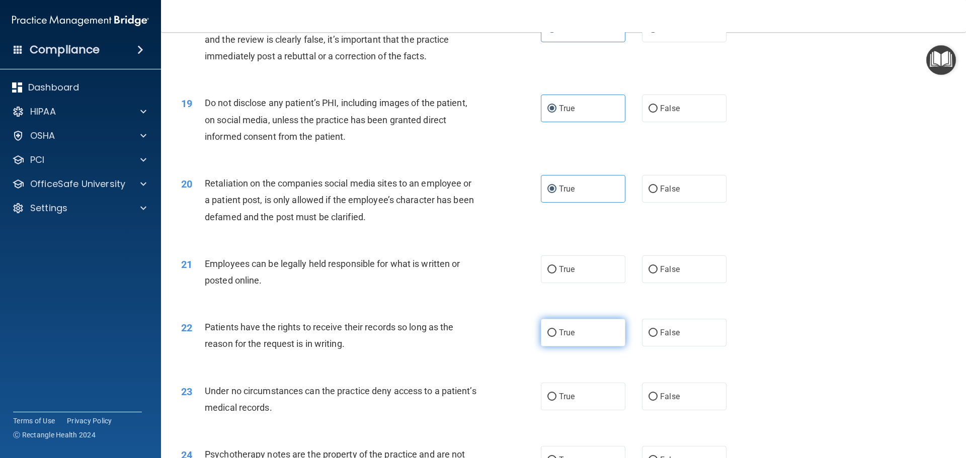
scroll to position [1459, 0]
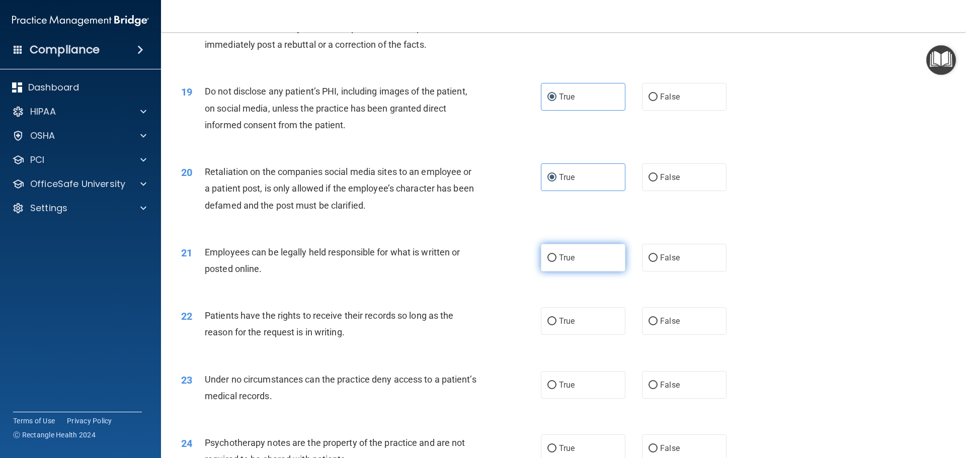
click at [559, 263] on span "True" at bounding box center [567, 258] width 16 height 10
click at [556, 262] on input "True" at bounding box center [551, 259] width 9 height 8
radio input "true"
click at [574, 334] on label "True" at bounding box center [583, 321] width 85 height 28
click at [556, 325] on input "True" at bounding box center [551, 322] width 9 height 8
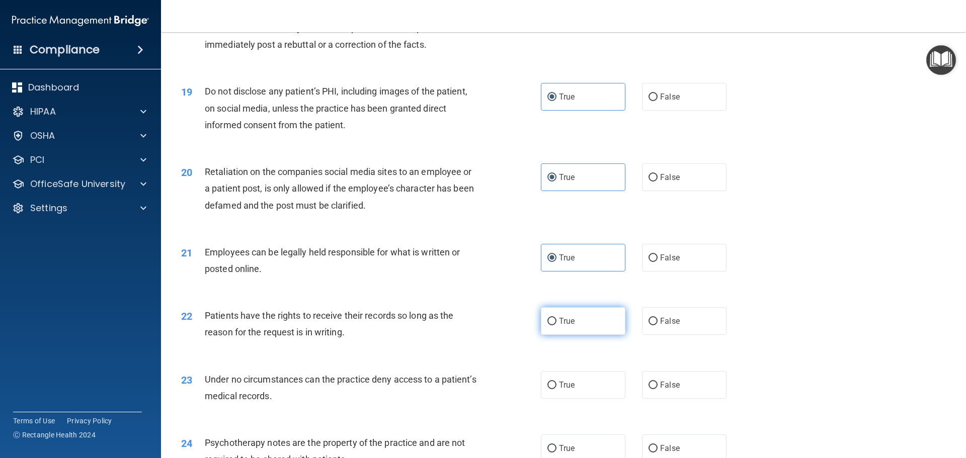
radio input "true"
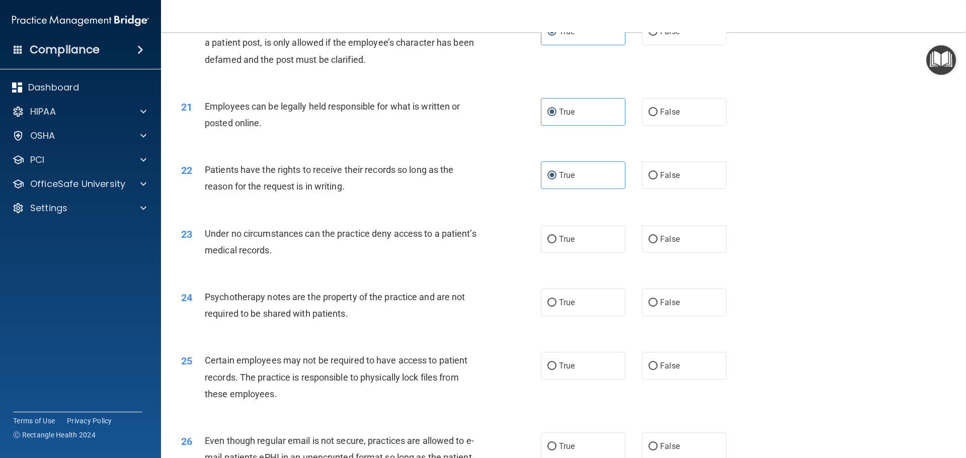
scroll to position [1610, 0]
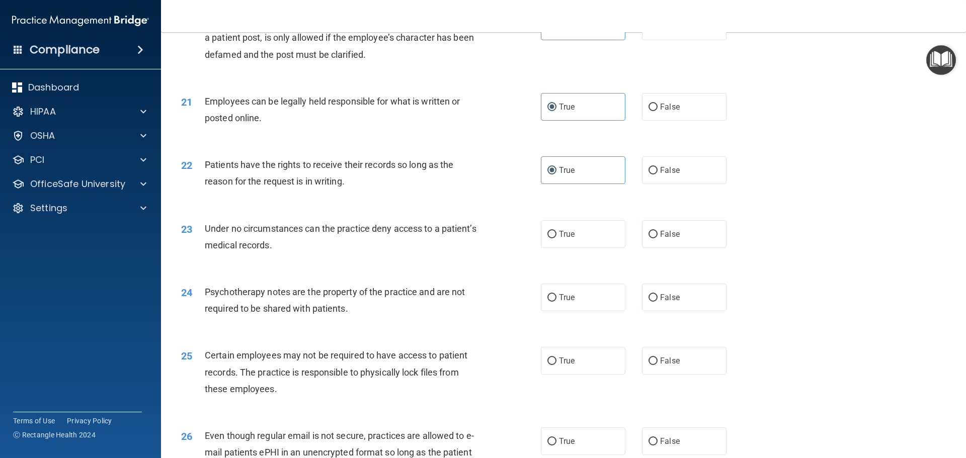
click at [563, 265] on div "23 Under no circumstances can the practice deny access to a patient’s medical r…" at bounding box center [564, 239] width 780 height 63
click at [569, 248] on label "True" at bounding box center [583, 234] width 85 height 28
click at [550, 238] on input "True" at bounding box center [551, 235] width 9 height 8
radio input "true"
click at [566, 311] on label "True" at bounding box center [583, 298] width 85 height 28
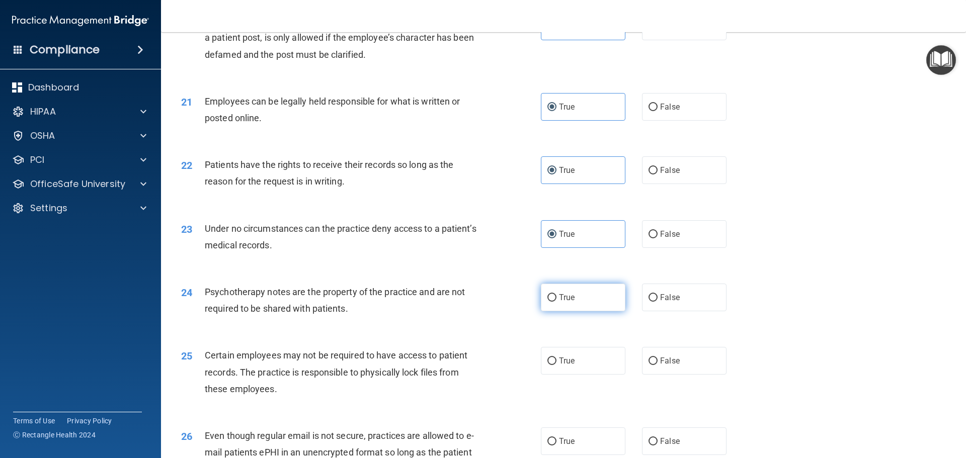
click at [556, 302] on input "True" at bounding box center [551, 298] width 9 height 8
radio input "true"
click at [571, 366] on span "True" at bounding box center [567, 361] width 16 height 10
click at [556, 365] on input "True" at bounding box center [551, 362] width 9 height 8
radio input "true"
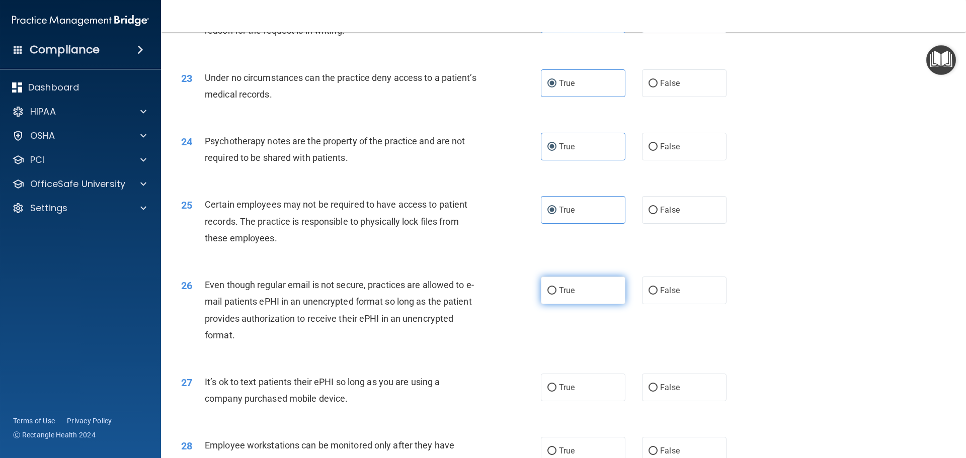
click at [564, 295] on span "True" at bounding box center [567, 291] width 16 height 10
click at [556, 295] on input "True" at bounding box center [551, 291] width 9 height 8
radio input "true"
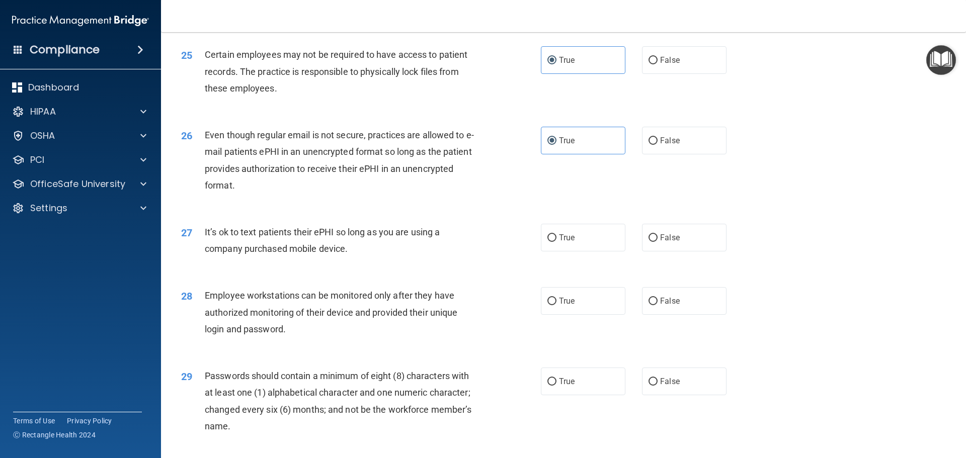
scroll to position [1911, 0]
click at [559, 250] on label "True" at bounding box center [583, 237] width 85 height 28
click at [556, 241] on input "True" at bounding box center [551, 237] width 9 height 8
radio input "true"
click at [574, 314] on label "True" at bounding box center [583, 300] width 85 height 28
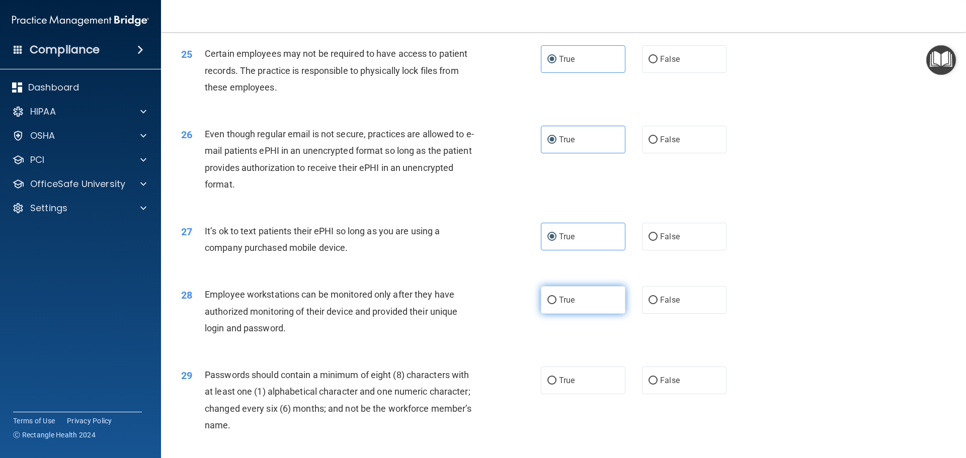
click at [556, 304] on input "True" at bounding box center [551, 301] width 9 height 8
radio input "true"
click at [577, 394] on label "True" at bounding box center [583, 381] width 85 height 28
click at [556, 385] on input "True" at bounding box center [551, 381] width 9 height 8
radio input "true"
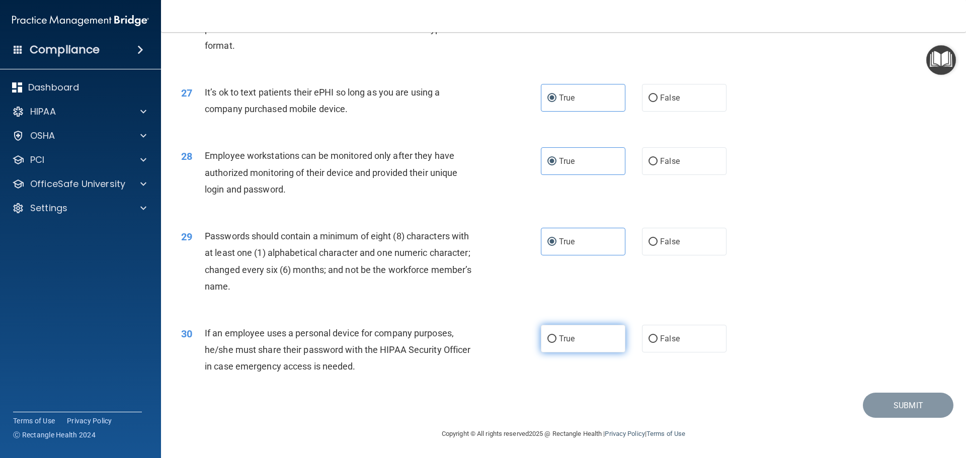
scroll to position [2062, 0]
click at [595, 337] on label "True" at bounding box center [583, 339] width 85 height 28
click at [556, 337] on input "True" at bounding box center [551, 339] width 9 height 8
radio input "true"
click at [898, 409] on button "Submit" at bounding box center [908, 406] width 91 height 26
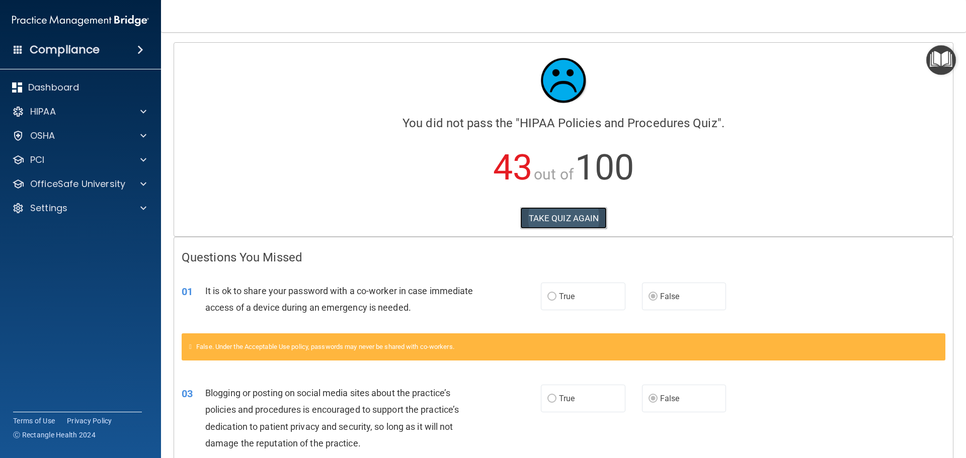
click at [563, 213] on button "TAKE QUIZ AGAIN" at bounding box center [563, 218] width 87 height 22
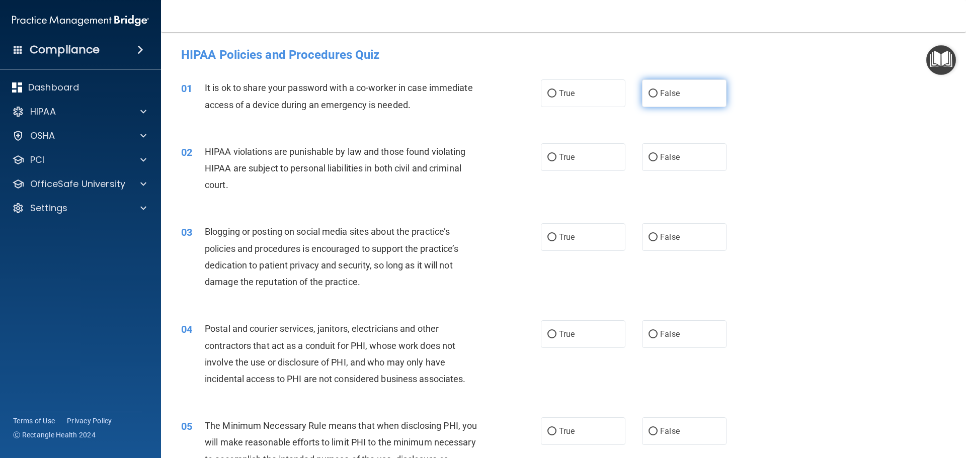
click at [667, 95] on span "False" at bounding box center [670, 94] width 20 height 10
click at [657, 95] on input "False" at bounding box center [652, 94] width 9 height 8
radio input "true"
click at [605, 158] on label "True" at bounding box center [583, 157] width 85 height 28
click at [556, 158] on input "True" at bounding box center [551, 158] width 9 height 8
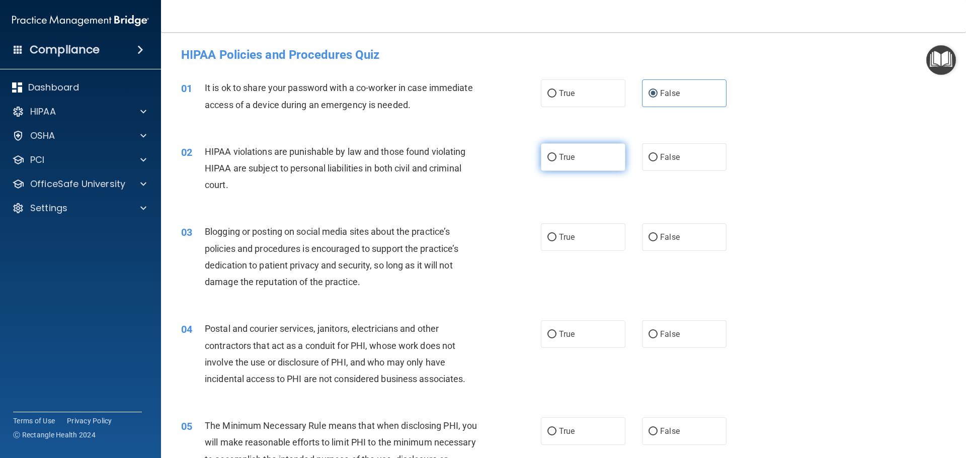
radio input "true"
click at [665, 238] on span "False" at bounding box center [670, 237] width 20 height 10
click at [657, 238] on input "False" at bounding box center [652, 238] width 9 height 8
radio input "true"
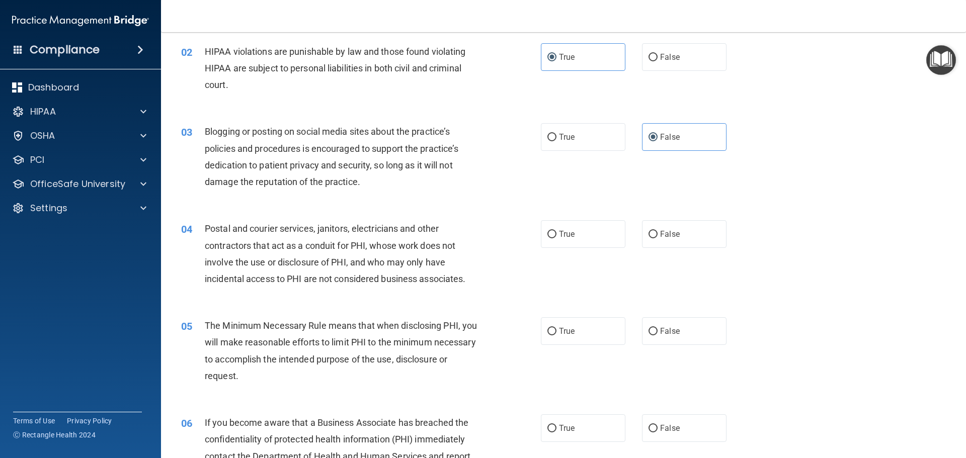
scroll to position [101, 0]
click at [583, 236] on label "True" at bounding box center [583, 234] width 85 height 28
click at [556, 236] on input "True" at bounding box center [551, 234] width 9 height 8
radio input "true"
click at [572, 332] on label "True" at bounding box center [583, 331] width 85 height 28
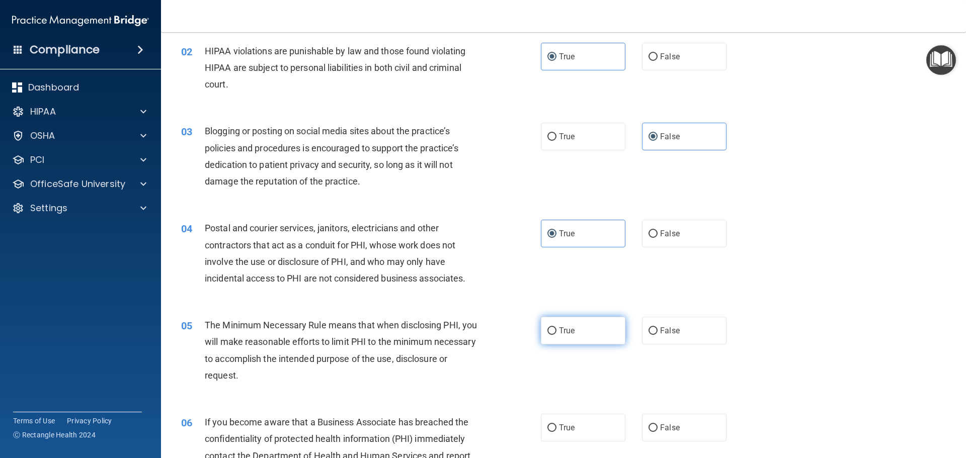
click at [556, 332] on input "True" at bounding box center [551, 331] width 9 height 8
radio input "true"
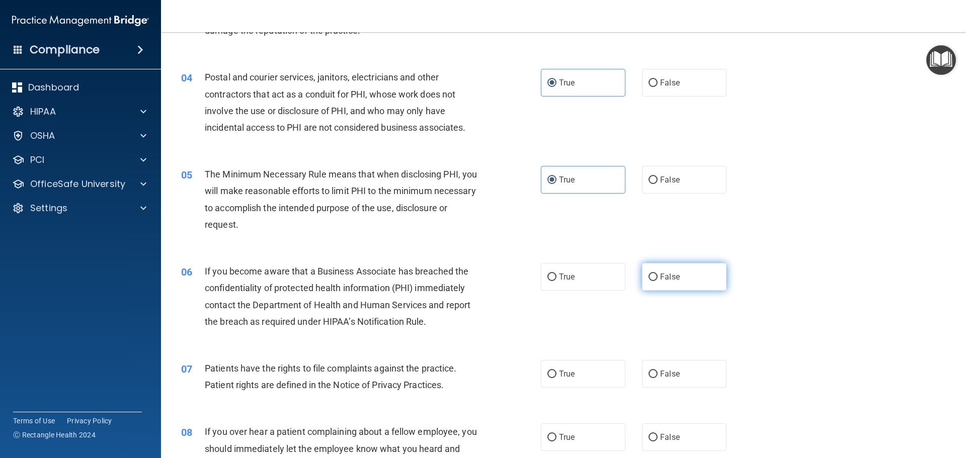
click at [669, 271] on label "False" at bounding box center [684, 277] width 85 height 28
click at [657, 274] on input "False" at bounding box center [652, 278] width 9 height 8
radio input "true"
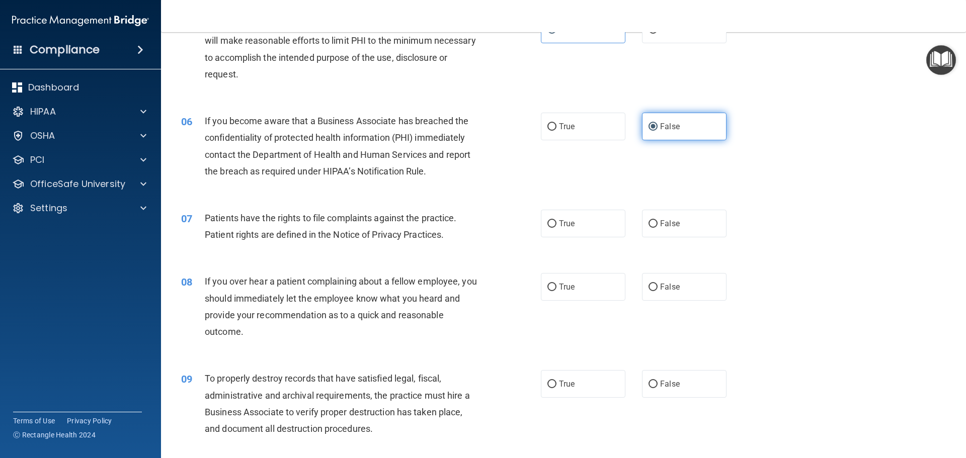
scroll to position [402, 0]
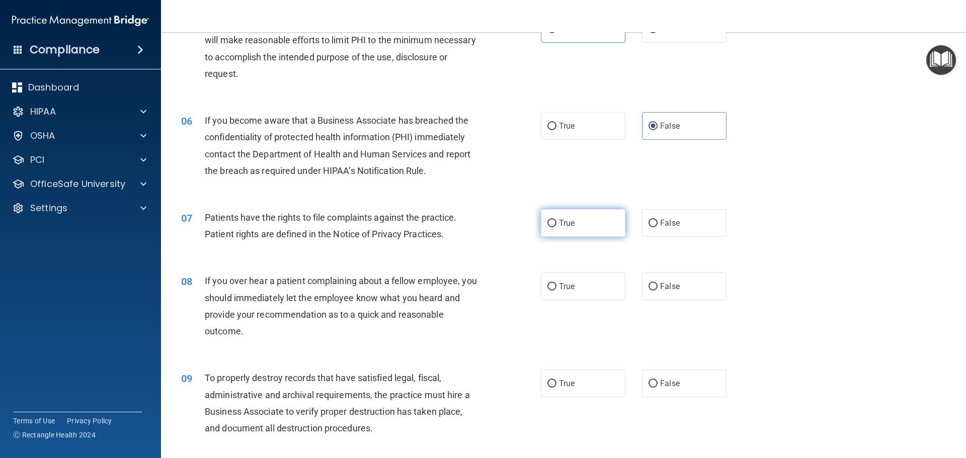
click at [588, 232] on label "True" at bounding box center [583, 223] width 85 height 28
click at [556, 227] on input "True" at bounding box center [551, 224] width 9 height 8
radio input "true"
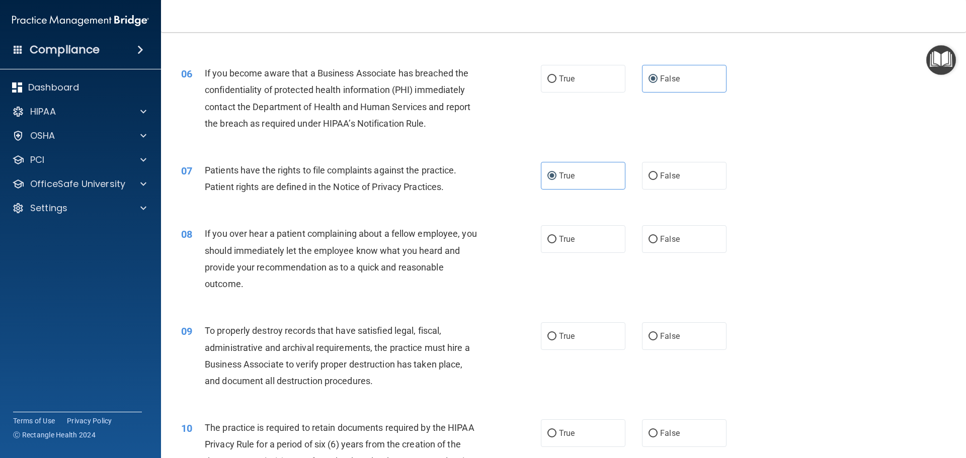
scroll to position [503, 0]
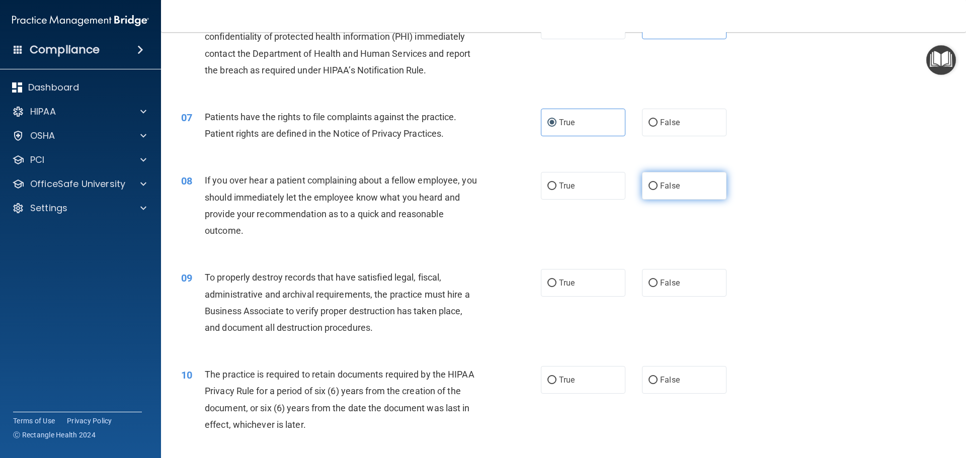
click at [668, 192] on label "False" at bounding box center [684, 186] width 85 height 28
click at [657, 190] on input "False" at bounding box center [652, 187] width 9 height 8
radio input "true"
click at [673, 288] on label "False" at bounding box center [684, 283] width 85 height 28
click at [657, 287] on input "False" at bounding box center [652, 284] width 9 height 8
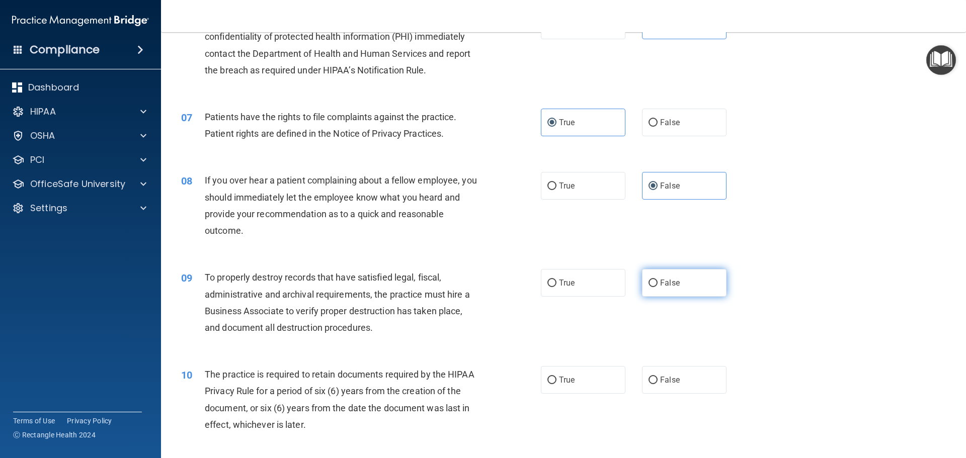
radio input "true"
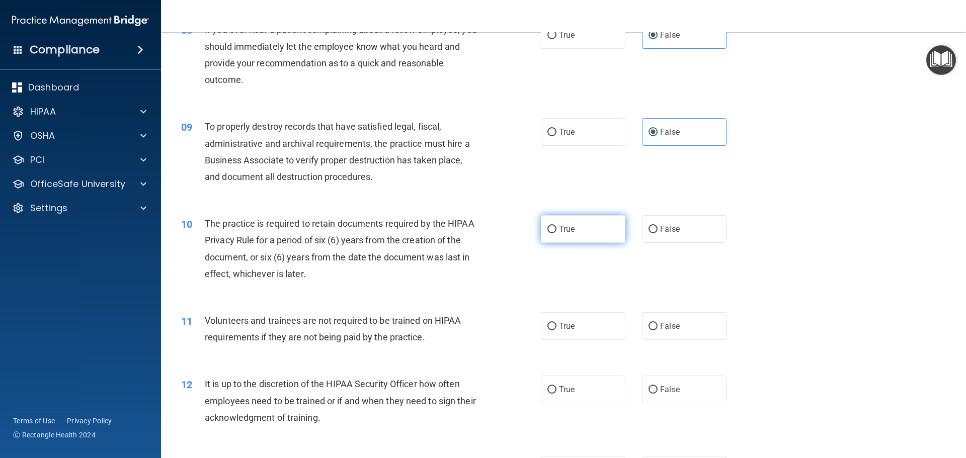
click at [571, 230] on label "True" at bounding box center [583, 229] width 85 height 28
click at [556, 230] on input "True" at bounding box center [551, 230] width 9 height 8
radio input "true"
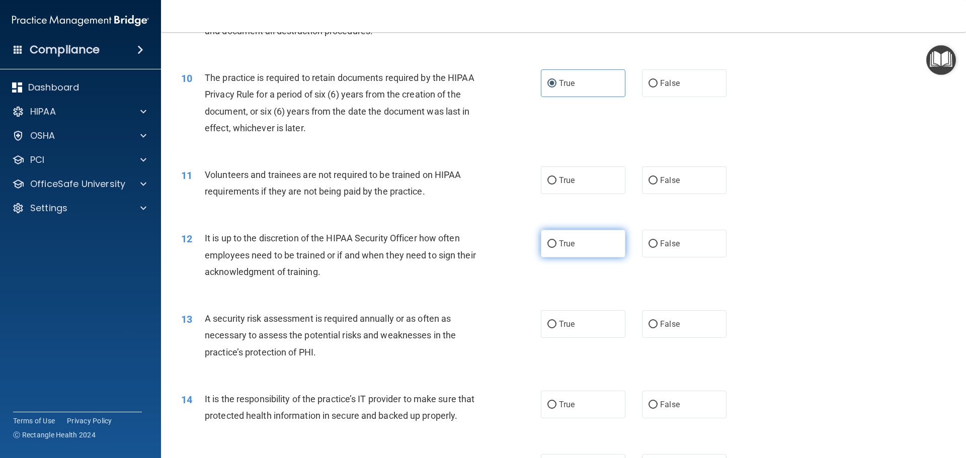
scroll to position [805, 0]
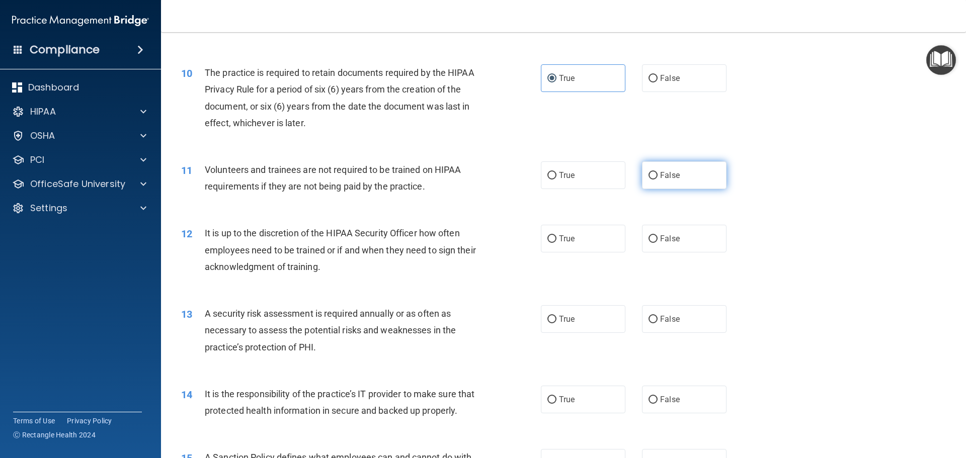
click at [660, 179] on span "False" at bounding box center [670, 176] width 20 height 10
click at [657, 179] on input "False" at bounding box center [652, 176] width 9 height 8
radio input "true"
click at [666, 241] on span "False" at bounding box center [670, 239] width 20 height 10
click at [657, 241] on input "False" at bounding box center [652, 239] width 9 height 8
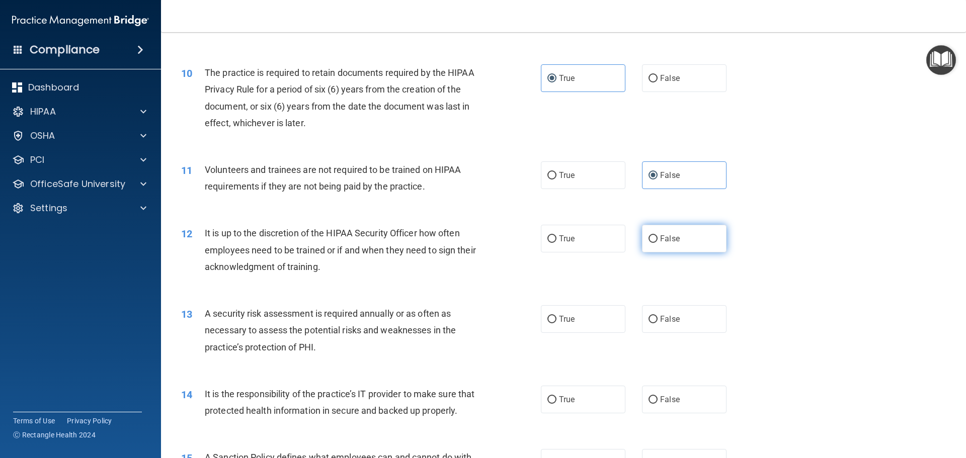
radio input "true"
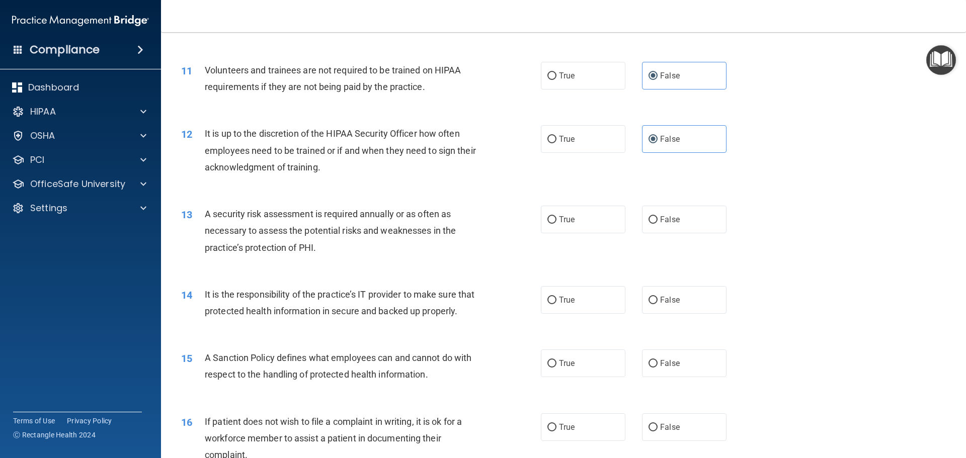
scroll to position [905, 0]
click at [587, 221] on label "True" at bounding box center [583, 219] width 85 height 28
click at [556, 221] on input "True" at bounding box center [551, 219] width 9 height 8
radio input "true"
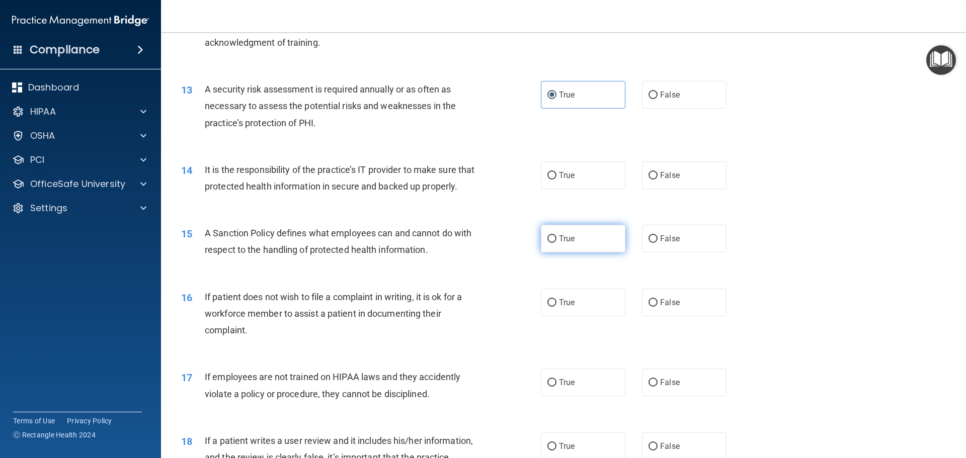
scroll to position [1056, 0]
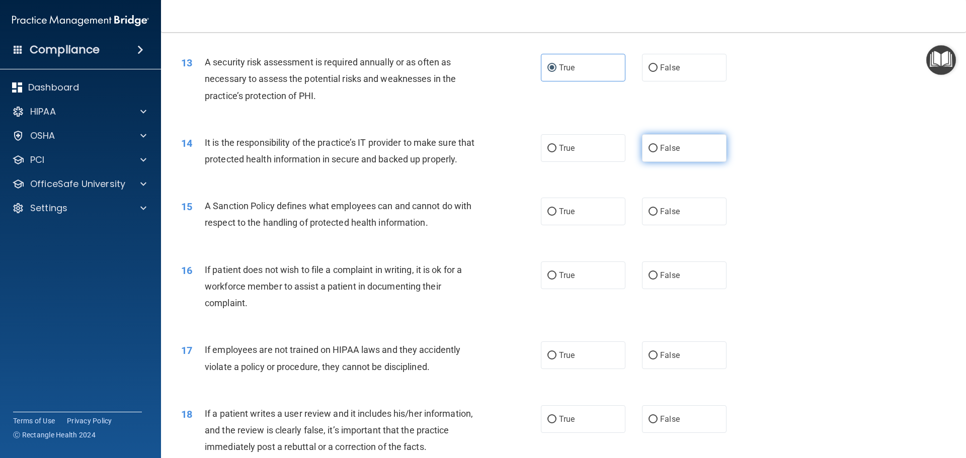
click at [664, 151] on span "False" at bounding box center [670, 148] width 20 height 10
click at [657, 151] on input "False" at bounding box center [652, 149] width 9 height 8
radio input "true"
click at [682, 221] on label "False" at bounding box center [684, 212] width 85 height 28
click at [657, 216] on input "False" at bounding box center [652, 212] width 9 height 8
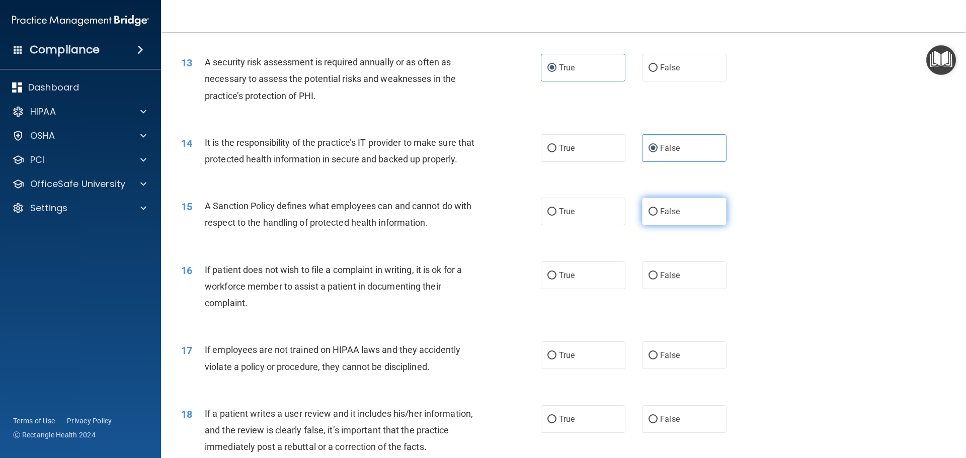
radio input "true"
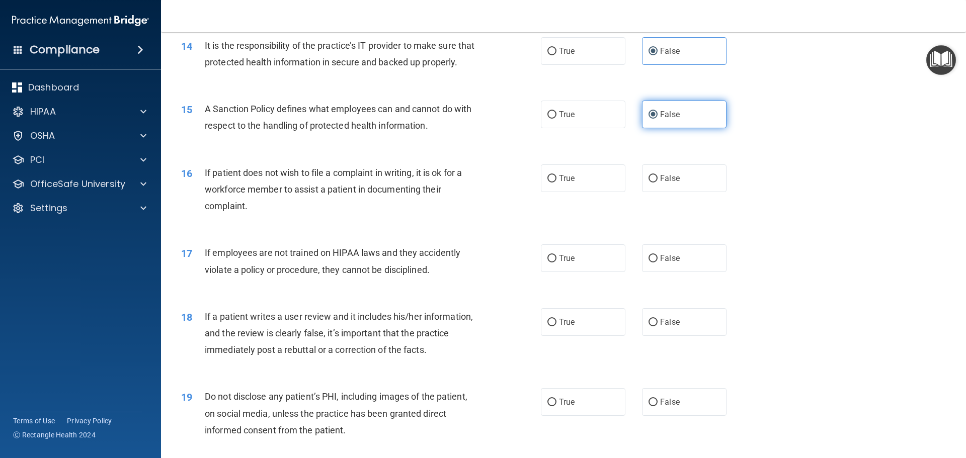
scroll to position [1157, 0]
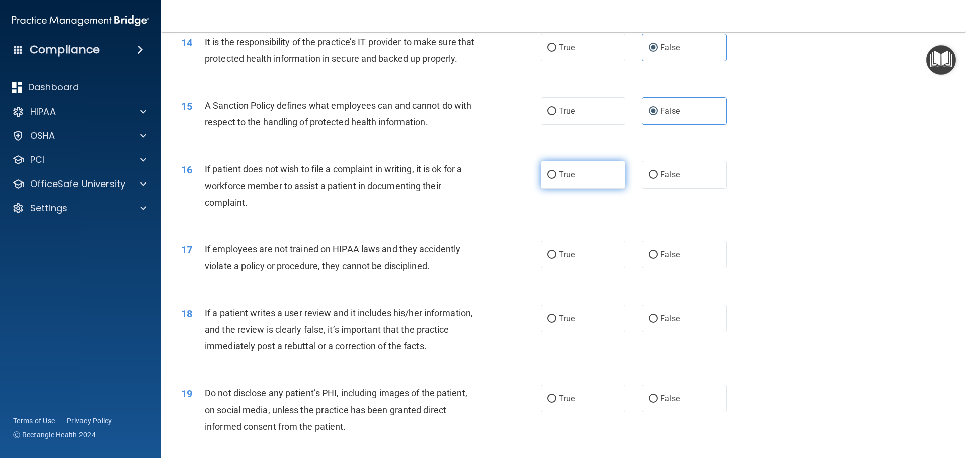
click at [588, 189] on label "True" at bounding box center [583, 175] width 85 height 28
click at [556, 179] on input "True" at bounding box center [551, 176] width 9 height 8
radio input "true"
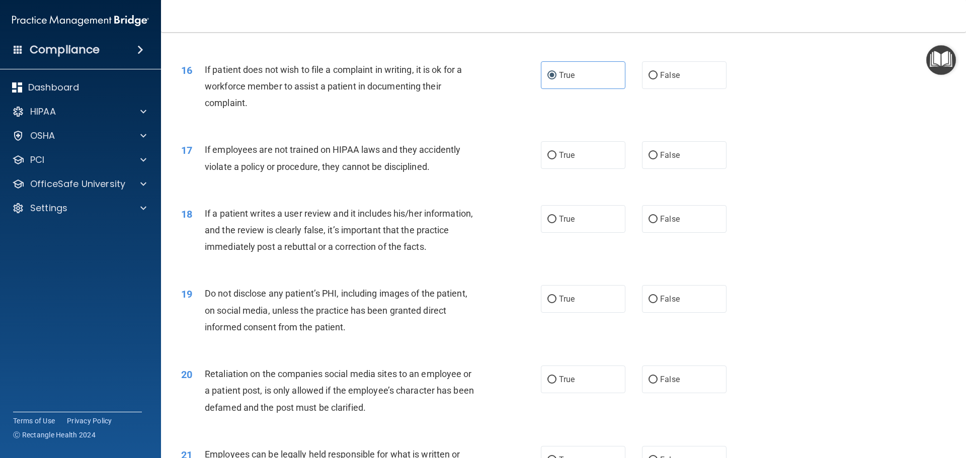
scroll to position [1257, 0]
click at [648, 158] on input "False" at bounding box center [652, 155] width 9 height 8
radio input "true"
click at [675, 232] on label "False" at bounding box center [684, 218] width 85 height 28
click at [657, 222] on input "False" at bounding box center [652, 219] width 9 height 8
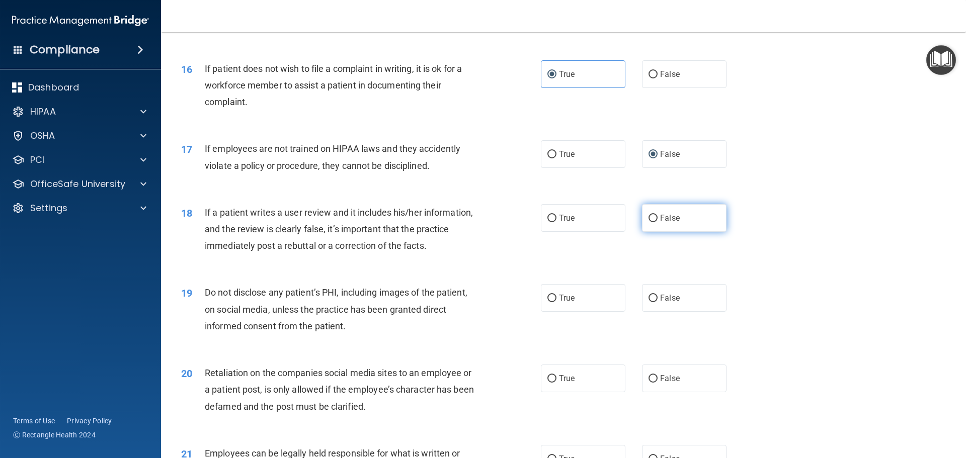
radio input "true"
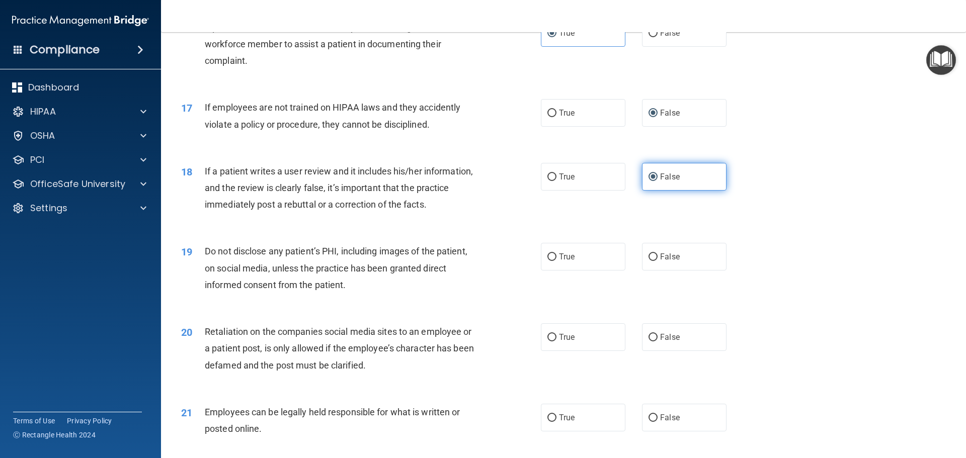
scroll to position [1358, 0]
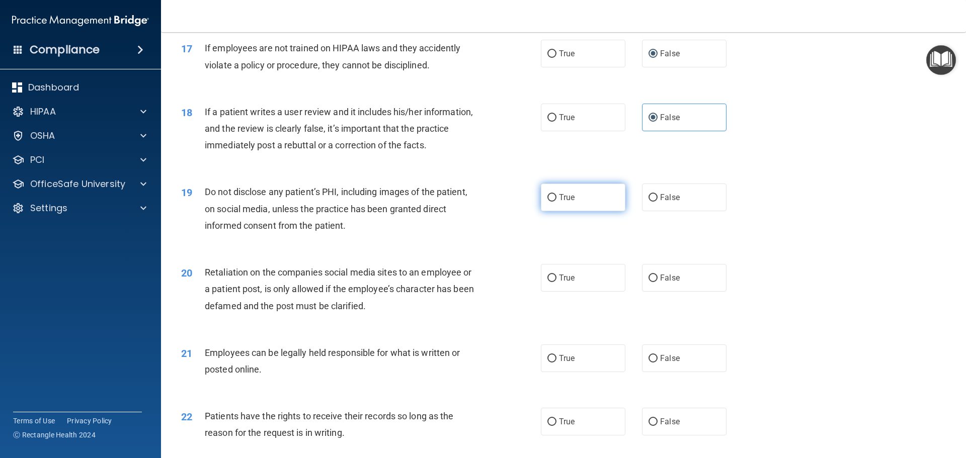
click at [597, 211] on label "True" at bounding box center [583, 198] width 85 height 28
click at [556, 202] on input "True" at bounding box center [551, 198] width 9 height 8
radio input "true"
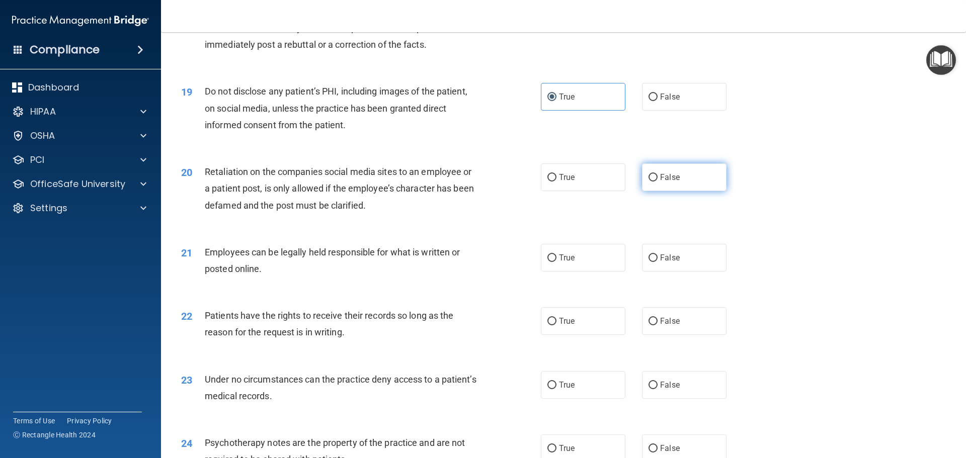
click at [659, 191] on label "False" at bounding box center [684, 177] width 85 height 28
click at [657, 182] on input "False" at bounding box center [652, 178] width 9 height 8
radio input "true"
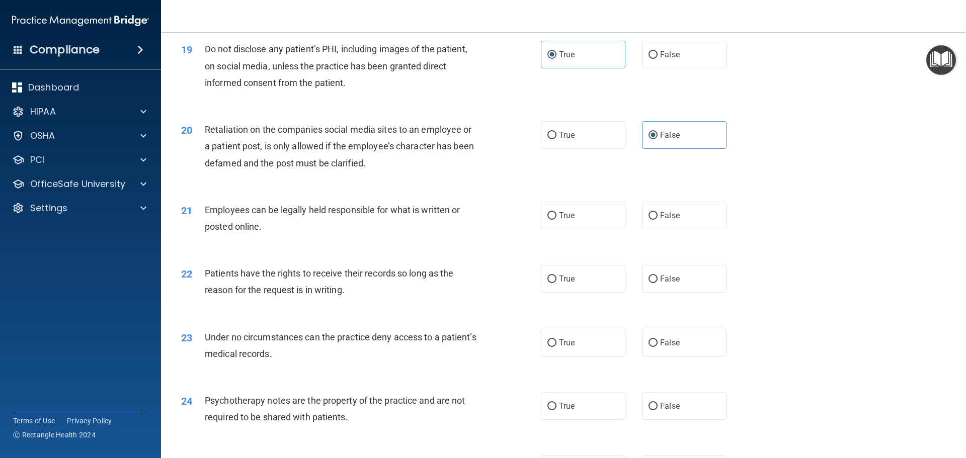
scroll to position [1559, 0]
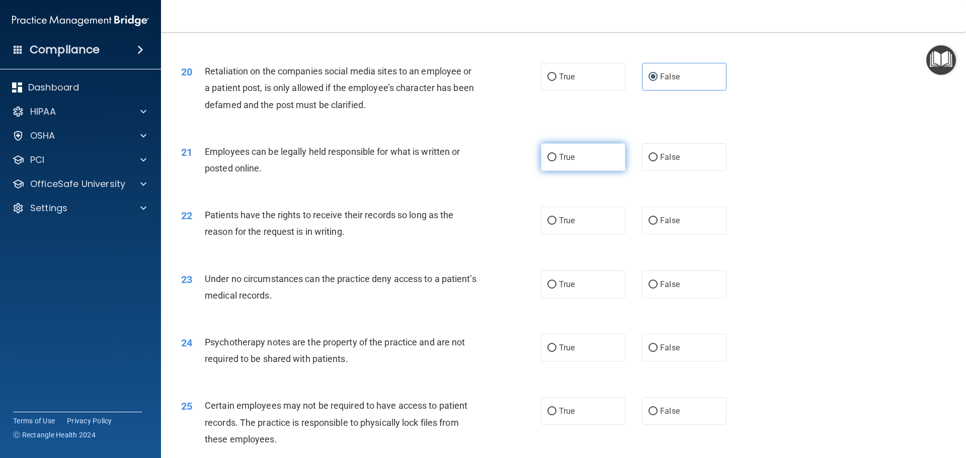
click at [582, 171] on label "True" at bounding box center [583, 157] width 85 height 28
click at [556, 161] on input "True" at bounding box center [551, 158] width 9 height 8
radio input "true"
click at [660, 225] on span "False" at bounding box center [670, 221] width 20 height 10
click at [657, 225] on input "False" at bounding box center [652, 221] width 9 height 8
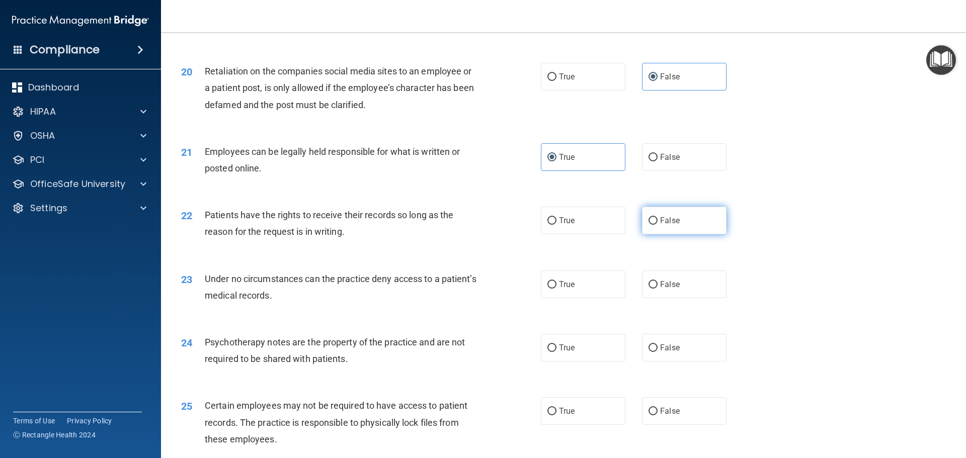
radio input "true"
click at [665, 294] on label "False" at bounding box center [684, 285] width 85 height 28
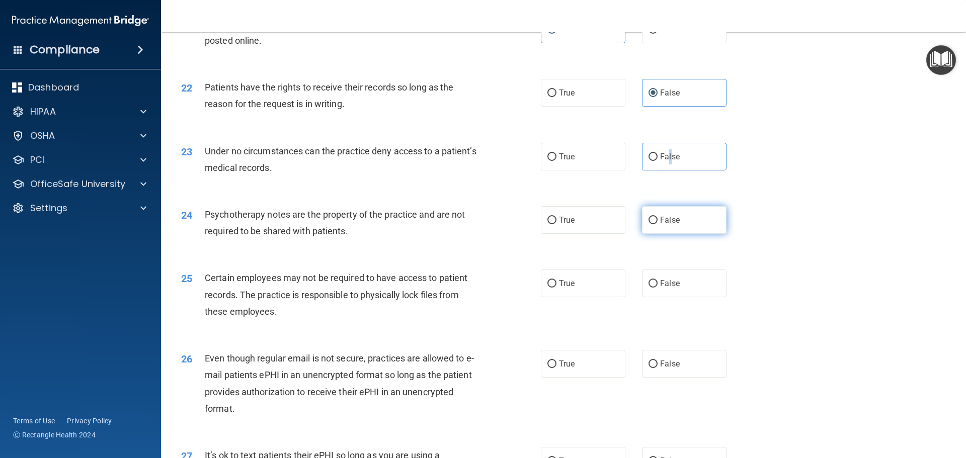
scroll to position [1710, 0]
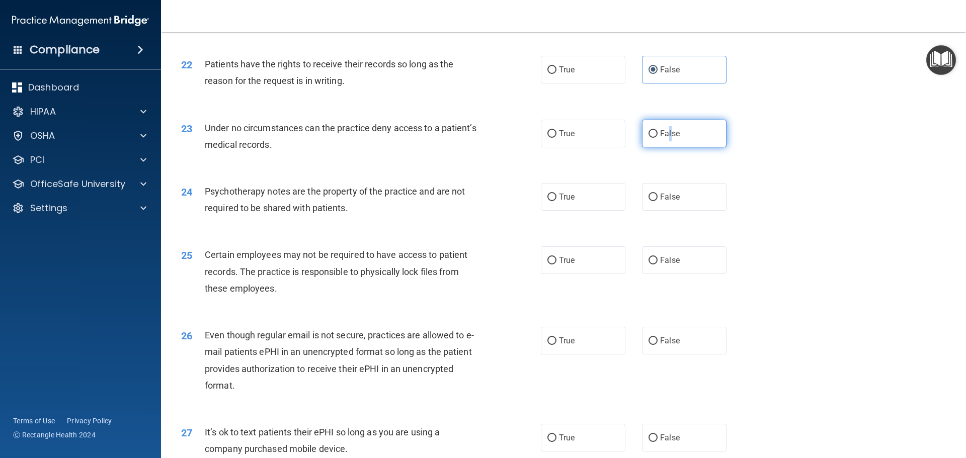
click at [648, 138] on input "False" at bounding box center [652, 134] width 9 height 8
radio input "true"
click at [588, 211] on label "True" at bounding box center [583, 197] width 85 height 28
click at [556, 201] on input "True" at bounding box center [551, 198] width 9 height 8
radio input "true"
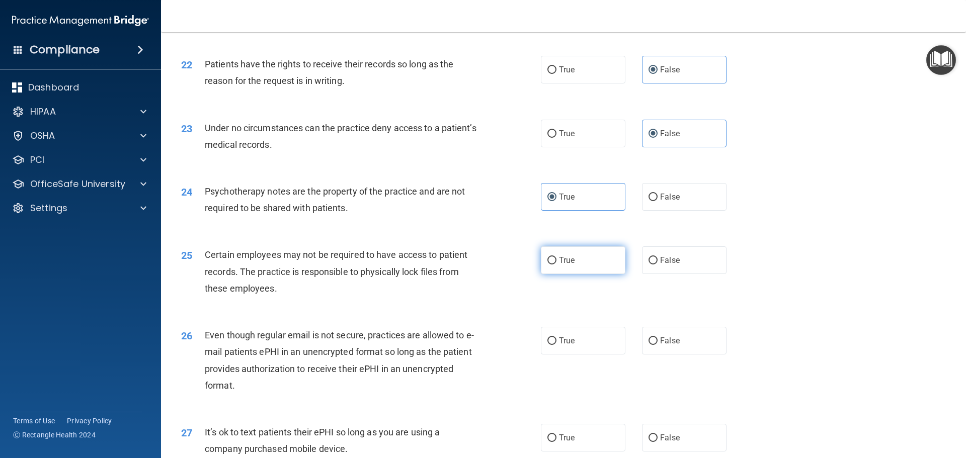
click at [587, 274] on label "True" at bounding box center [583, 260] width 85 height 28
click at [556, 265] on input "True" at bounding box center [551, 261] width 9 height 8
radio input "true"
click at [585, 355] on label "True" at bounding box center [583, 341] width 85 height 28
click at [556, 345] on input "True" at bounding box center [551, 342] width 9 height 8
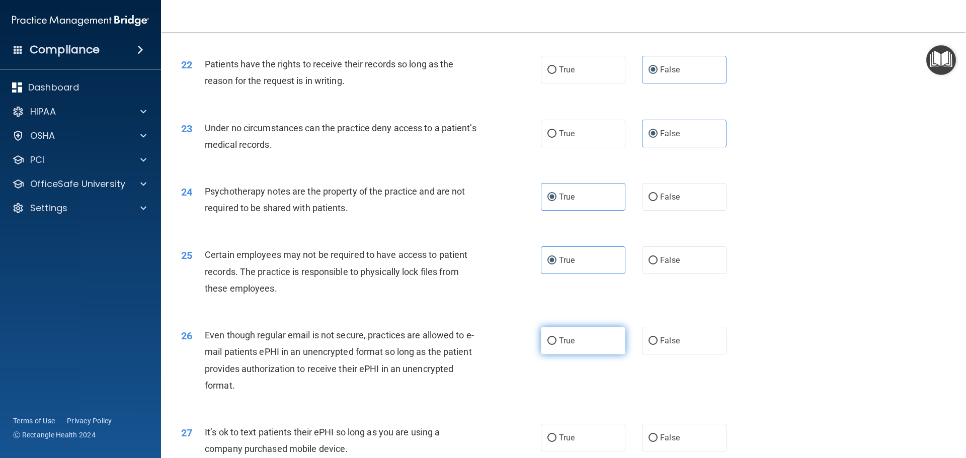
radio input "true"
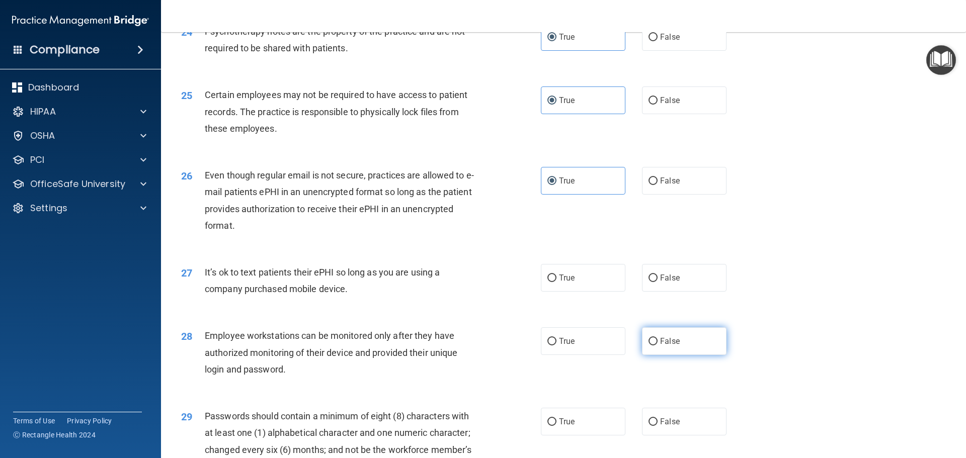
scroll to position [1911, 0]
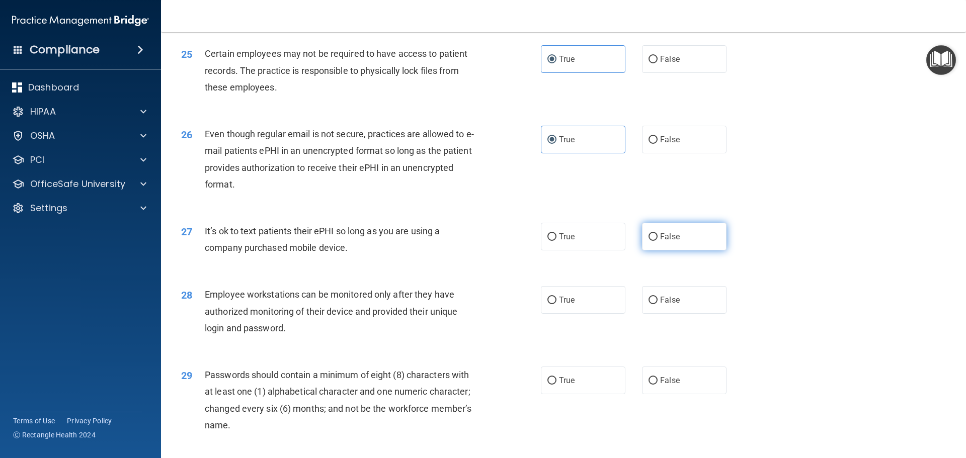
click at [661, 250] on label "False" at bounding box center [684, 237] width 85 height 28
click at [657, 241] on input "False" at bounding box center [652, 237] width 9 height 8
radio input "true"
click at [669, 312] on label "False" at bounding box center [684, 300] width 85 height 28
click at [657, 304] on input "False" at bounding box center [652, 301] width 9 height 8
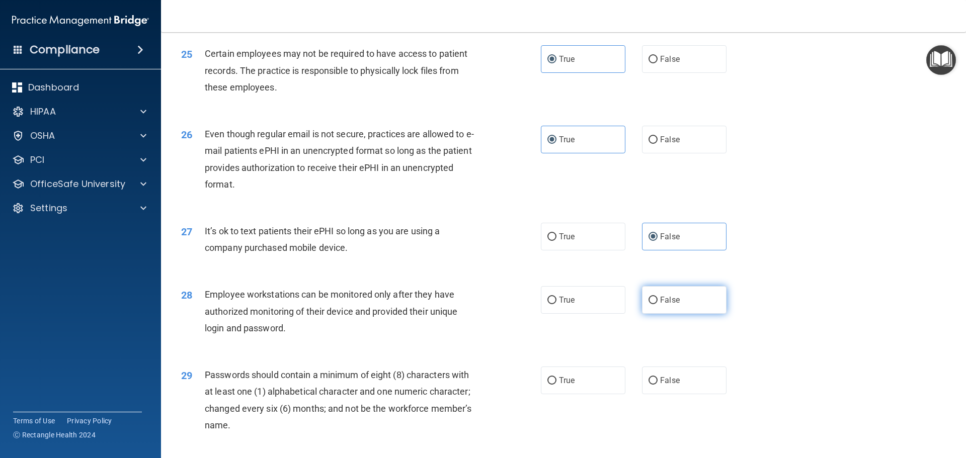
radio input "true"
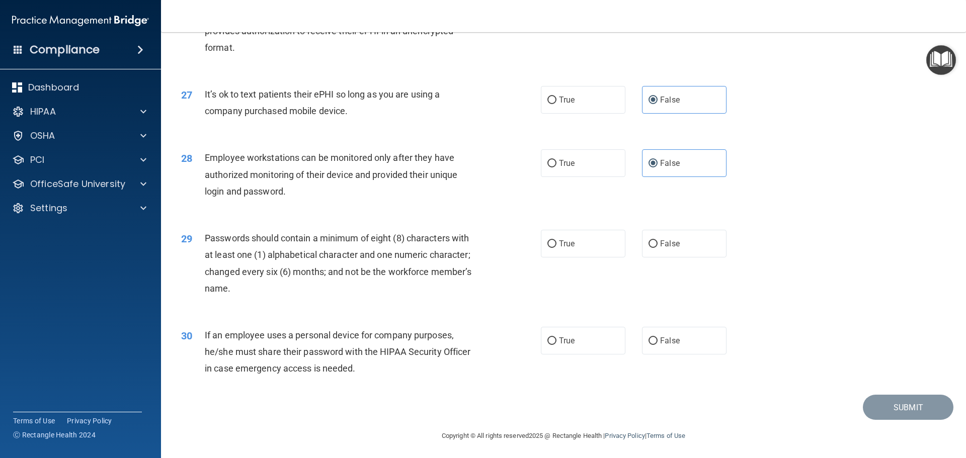
scroll to position [2062, 0]
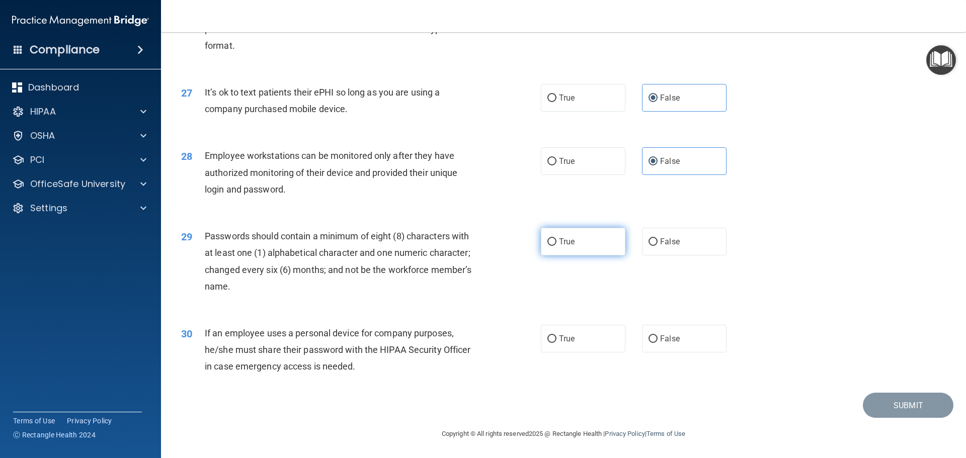
click at [600, 254] on label "True" at bounding box center [583, 242] width 85 height 28
click at [556, 246] on input "True" at bounding box center [551, 242] width 9 height 8
radio input "true"
click at [657, 339] on label "False" at bounding box center [684, 339] width 85 height 28
click at [657, 339] on input "False" at bounding box center [652, 339] width 9 height 8
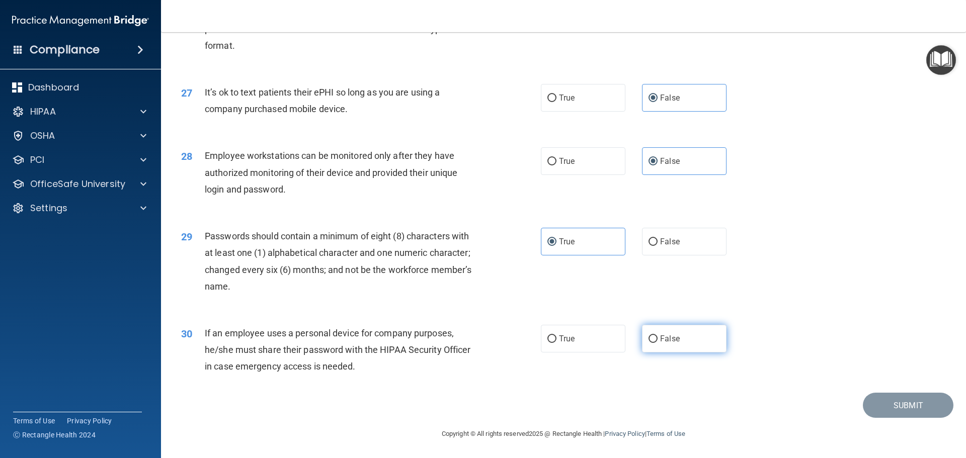
radio input "true"
click at [885, 412] on button "Submit" at bounding box center [908, 406] width 91 height 26
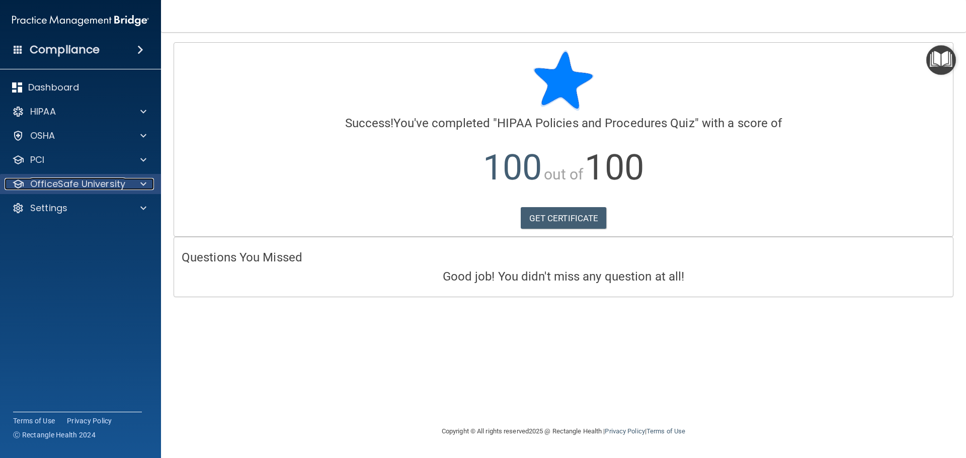
click at [94, 187] on p "OfficeSafe University" at bounding box center [77, 184] width 95 height 12
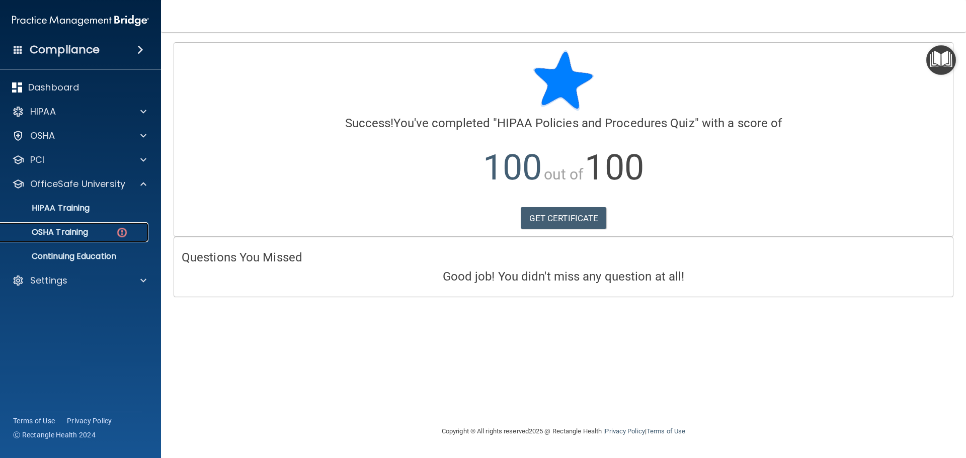
click at [94, 231] on div "OSHA Training" at bounding box center [75, 232] width 137 height 10
